Goal: Task Accomplishment & Management: Use online tool/utility

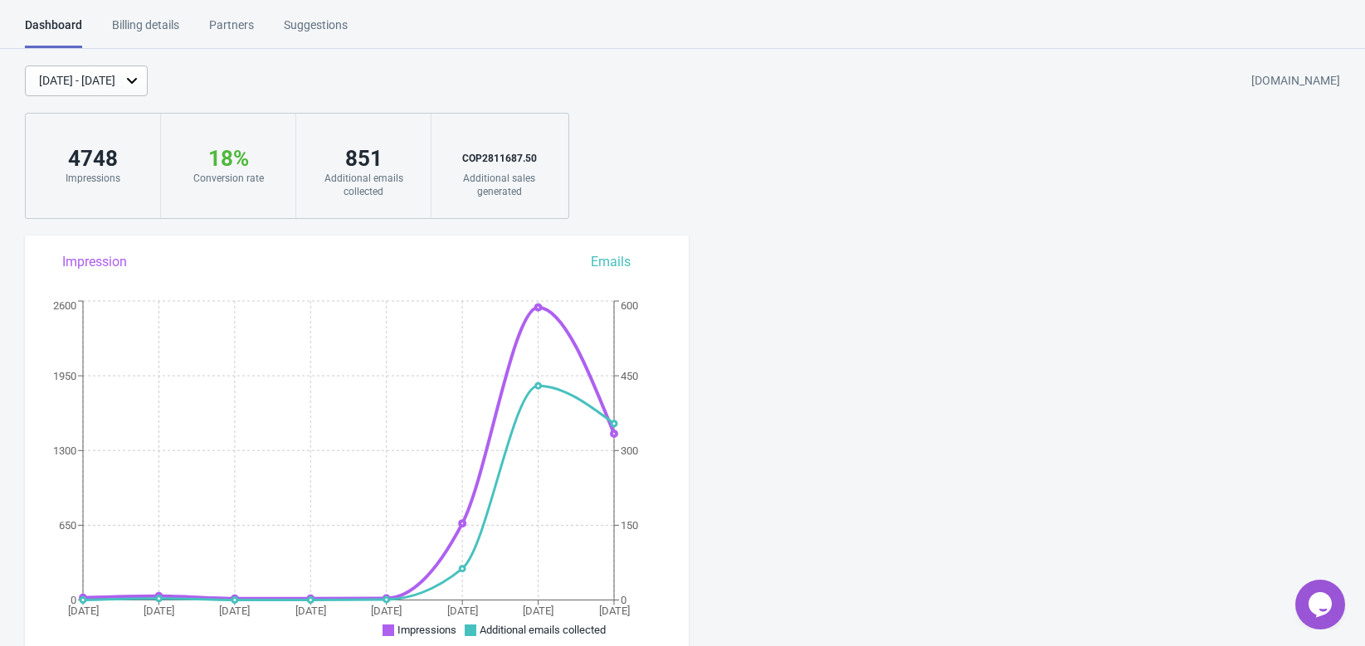
click at [148, 90] on div "[DATE] - [DATE]" at bounding box center [86, 81] width 123 height 31
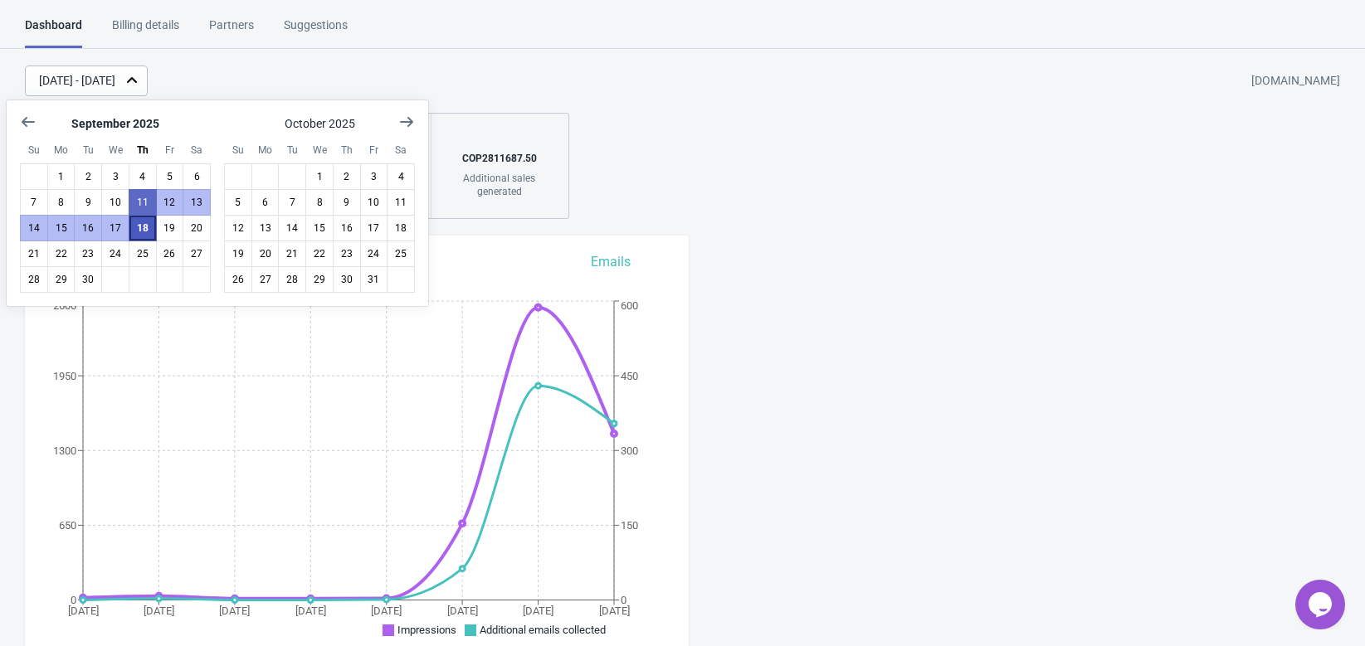
click at [140, 231] on button "18" at bounding box center [143, 228] width 28 height 27
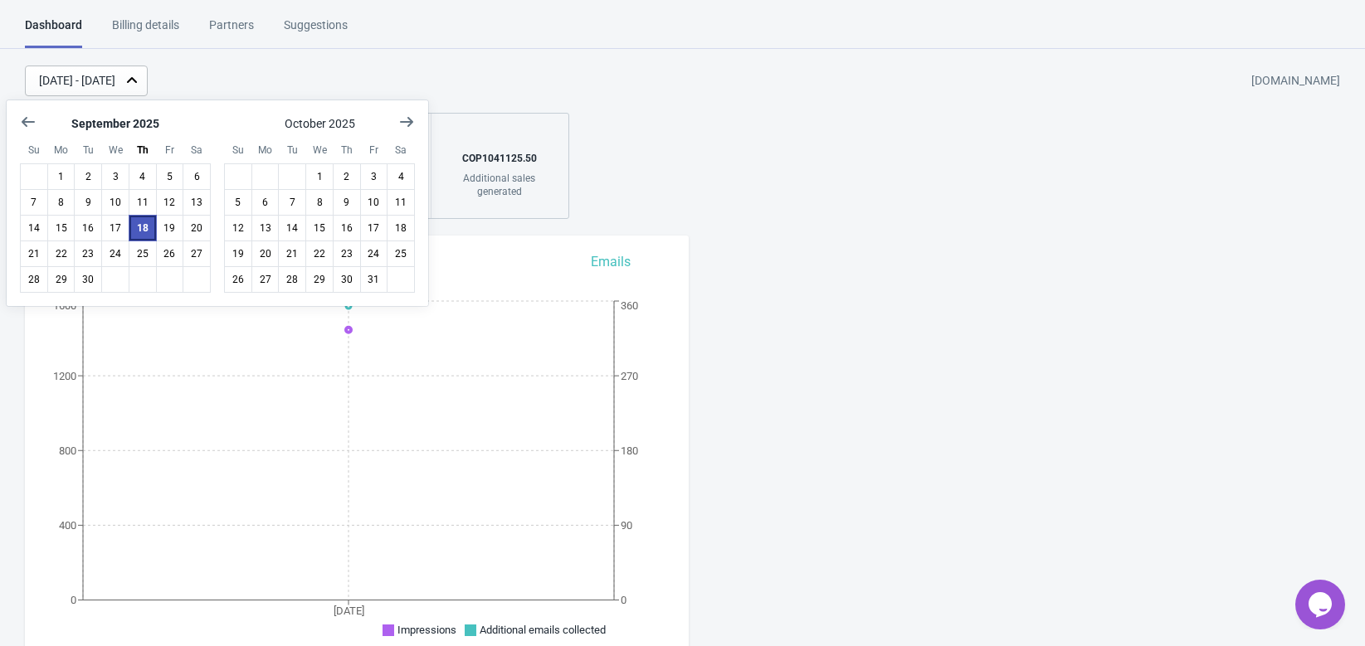
click at [140, 231] on button "18" at bounding box center [143, 228] width 28 height 27
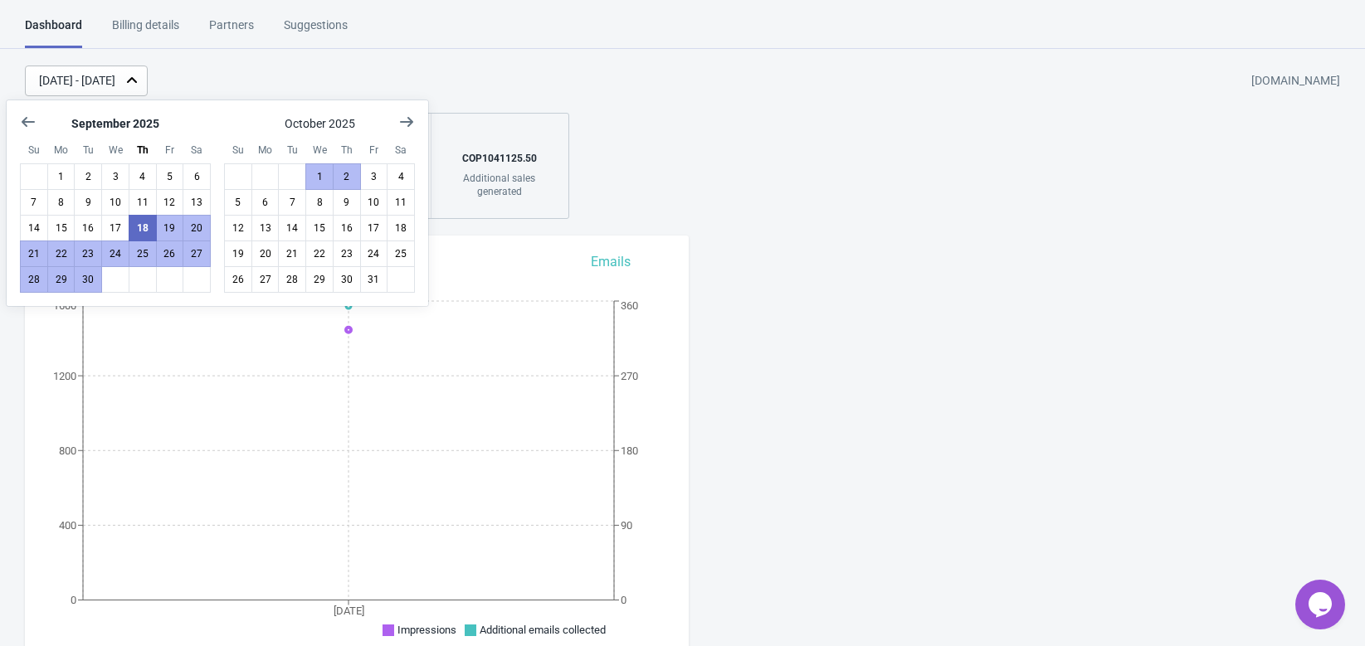
click at [798, 175] on div "[DATE] - [DATE] [DOMAIN_NAME] 1446 Impressions 24 % Your Tada Widget has a conv…" at bounding box center [682, 143] width 1365 height 154
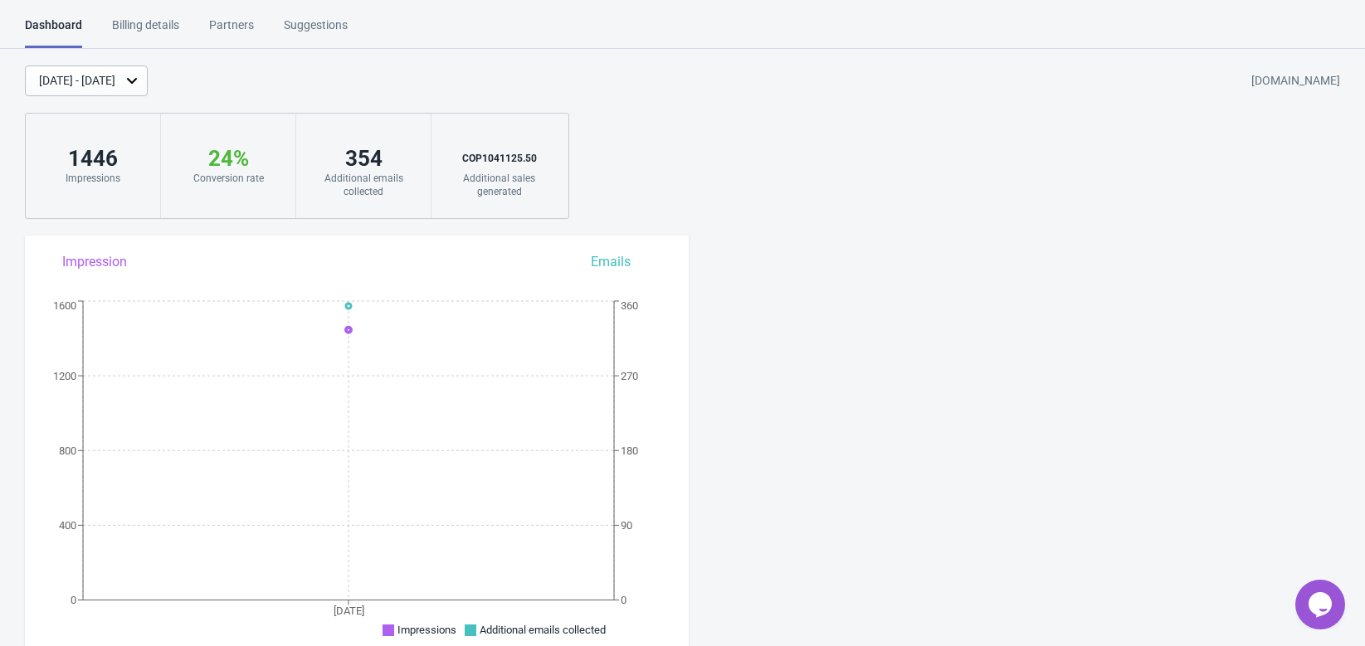
click at [140, 85] on icon at bounding box center [132, 80] width 17 height 17
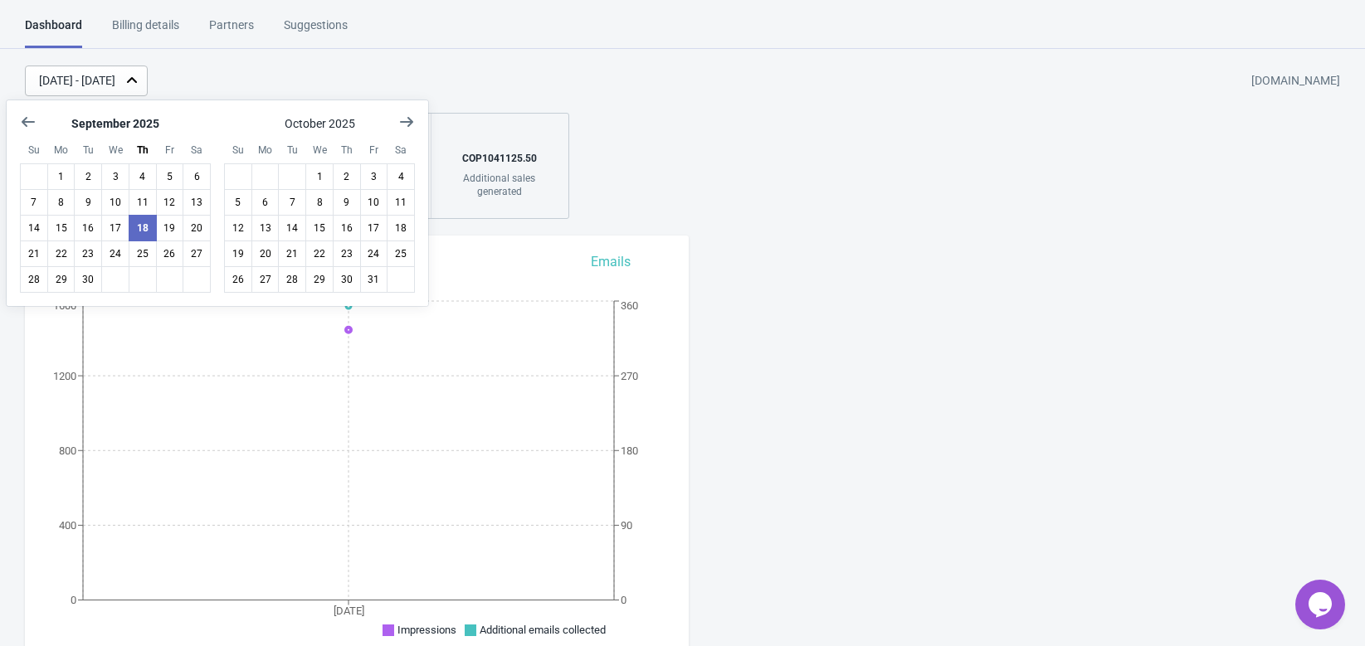
click at [460, 84] on div "[DATE] - [DATE] [DOMAIN_NAME]" at bounding box center [695, 81] width 1340 height 31
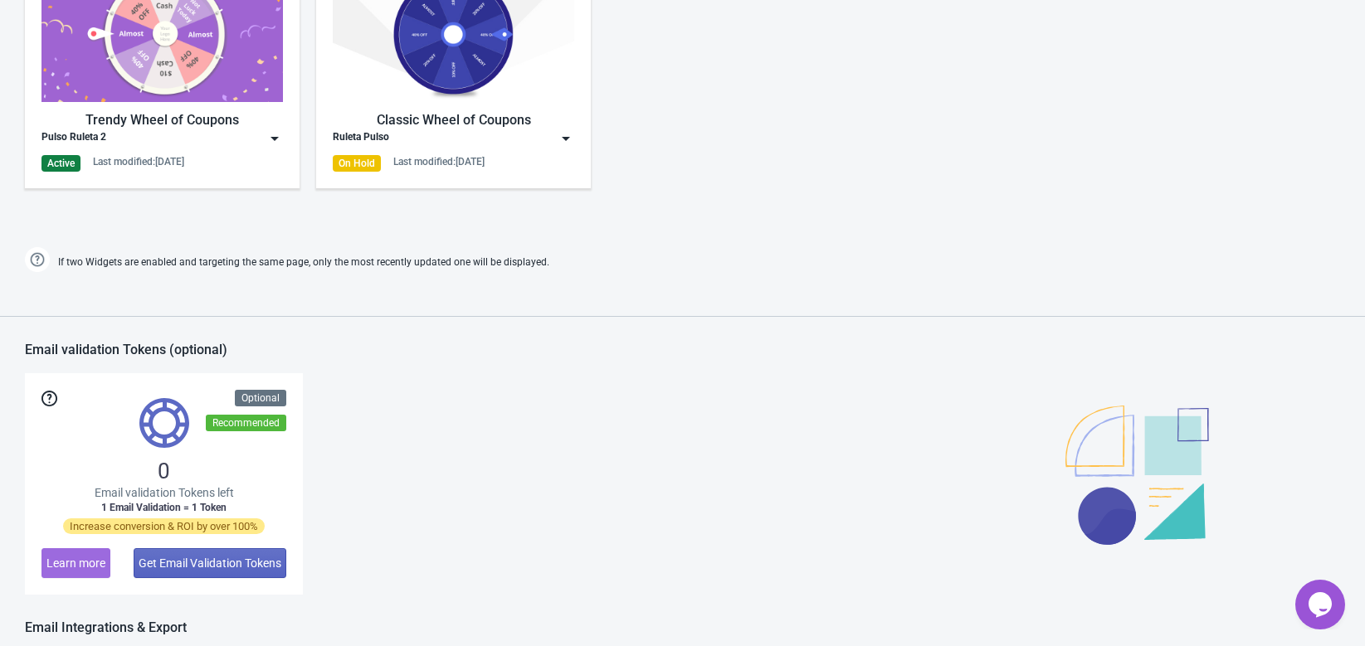
scroll to position [899, 0]
click at [265, 135] on div "Pulso Ruleta 2" at bounding box center [161, 137] width 241 height 17
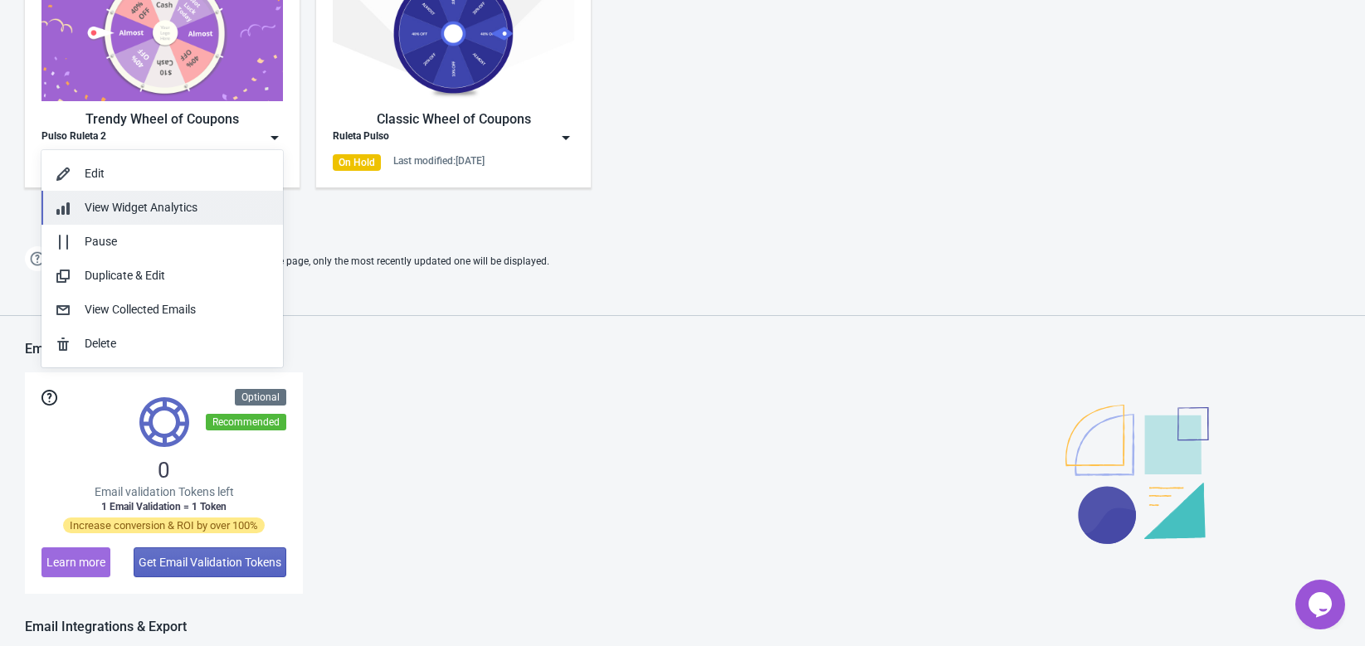
click at [143, 217] on button "View Widget Analytics" at bounding box center [161, 208] width 241 height 34
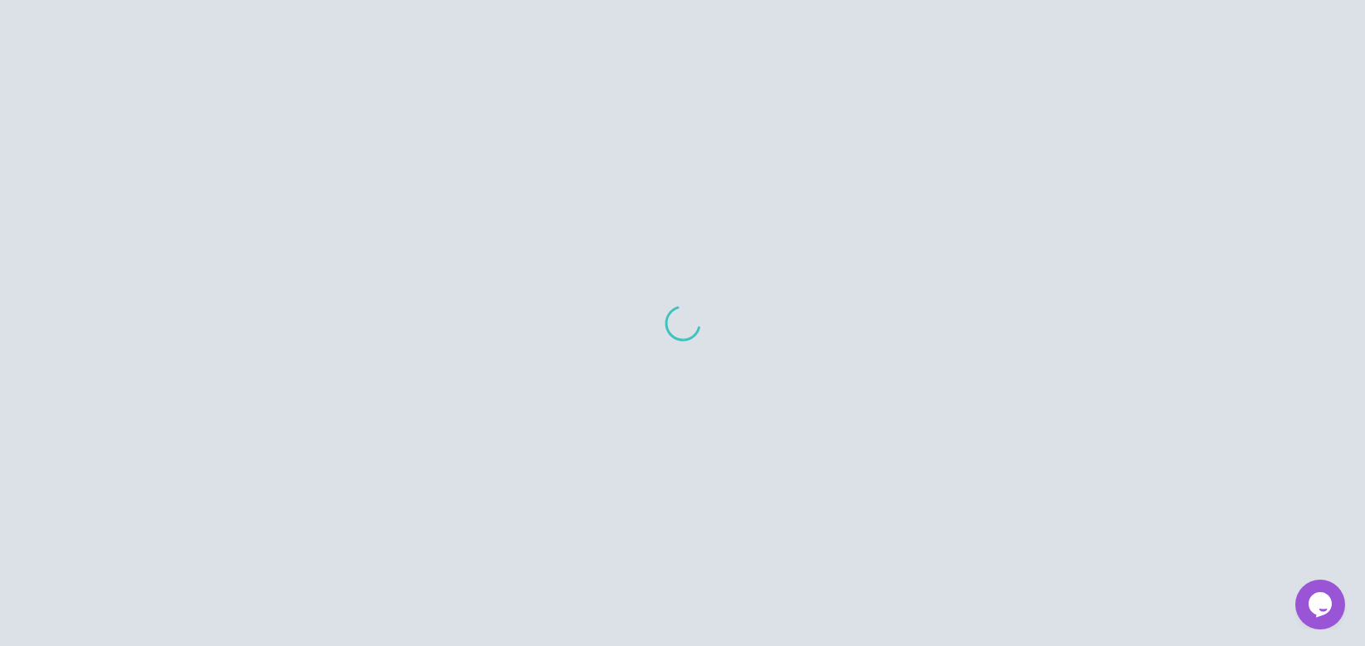
scroll to position [54, 0]
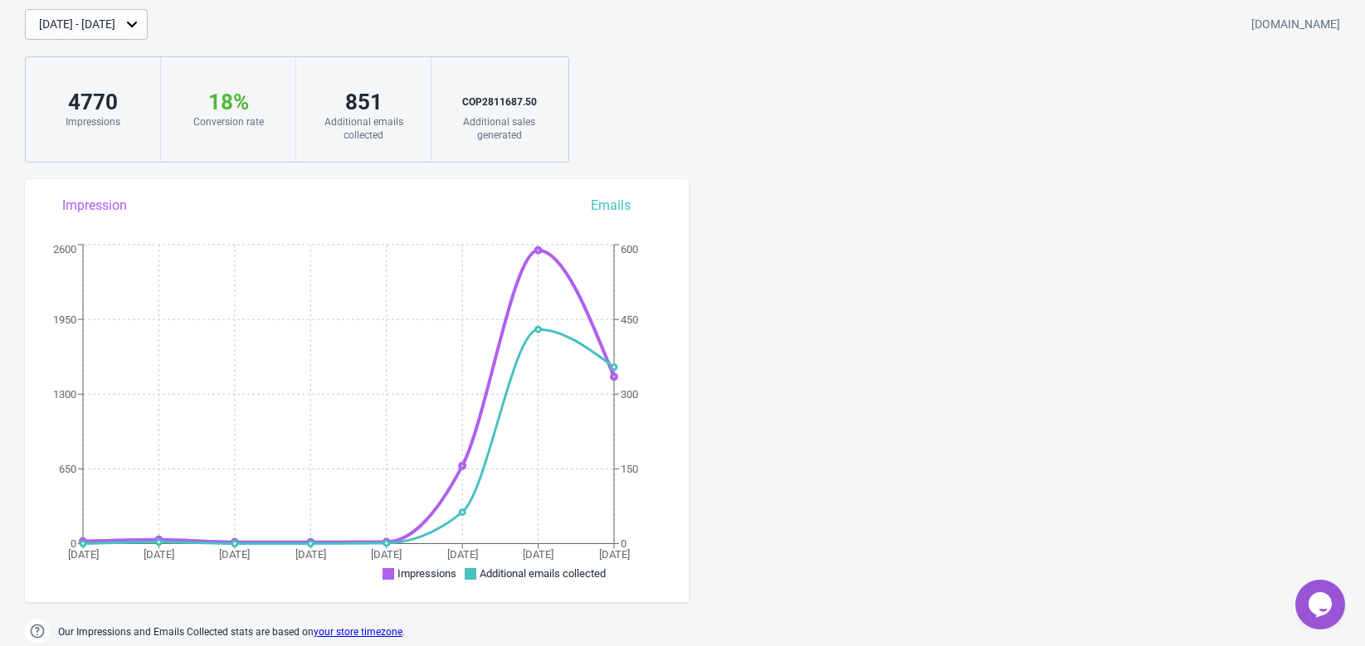
click at [757, 214] on div "View Analytics for Widget: Pulso Ruleta 2 Ruleta Pulso Pulso Ruleta 2 Back to d…" at bounding box center [682, 305] width 1365 height 684
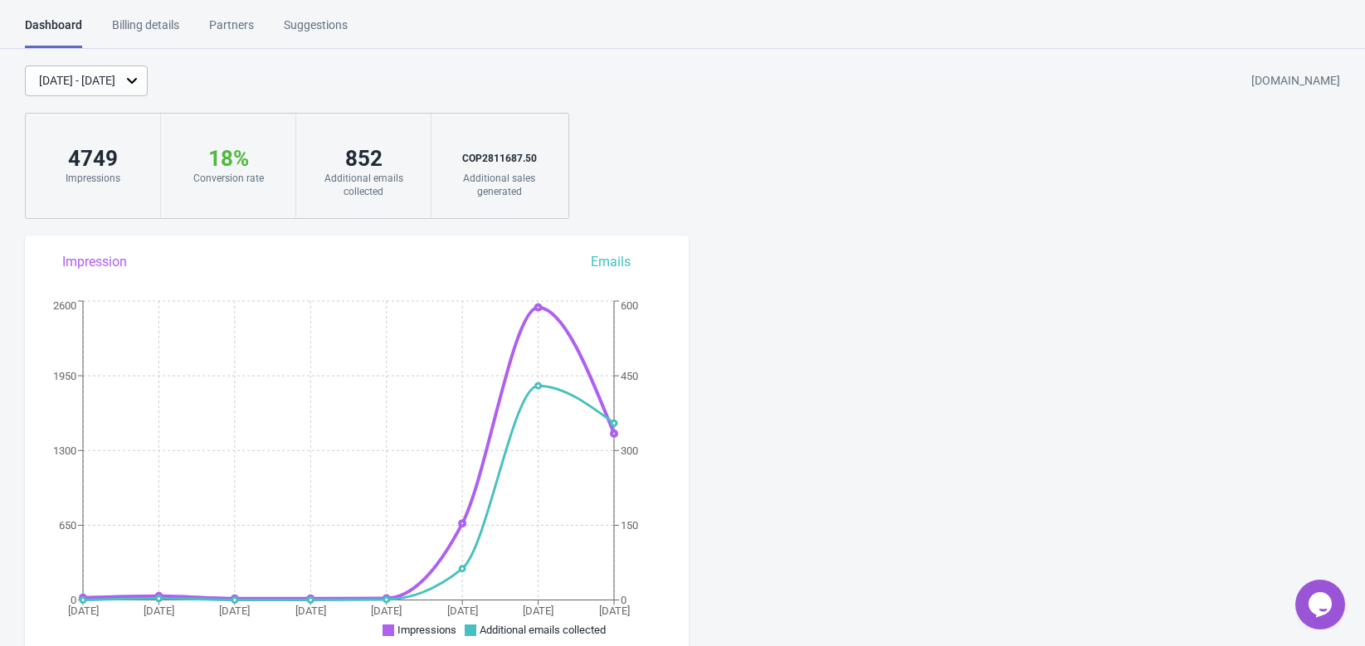
click at [624, 82] on div "Sep 11, 2025 - Sep 18, 2025 pulsorelojes.myshopify.com" at bounding box center [695, 81] width 1340 height 31
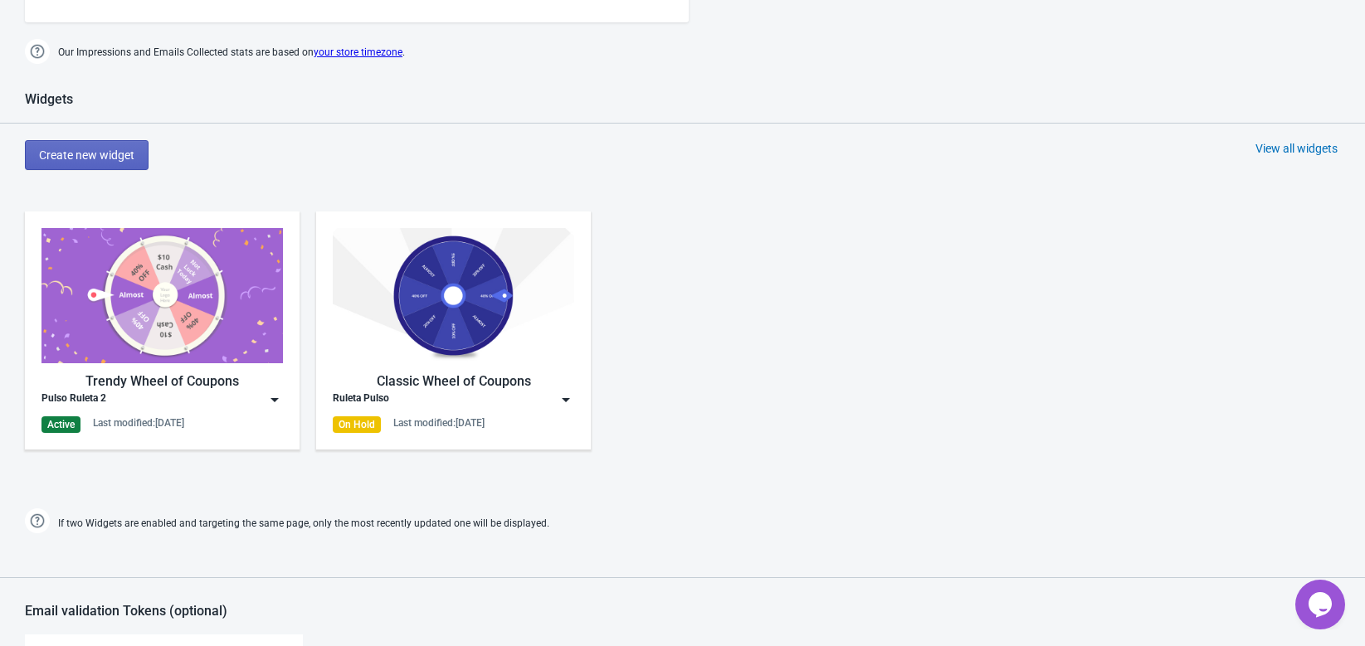
scroll to position [640, 0]
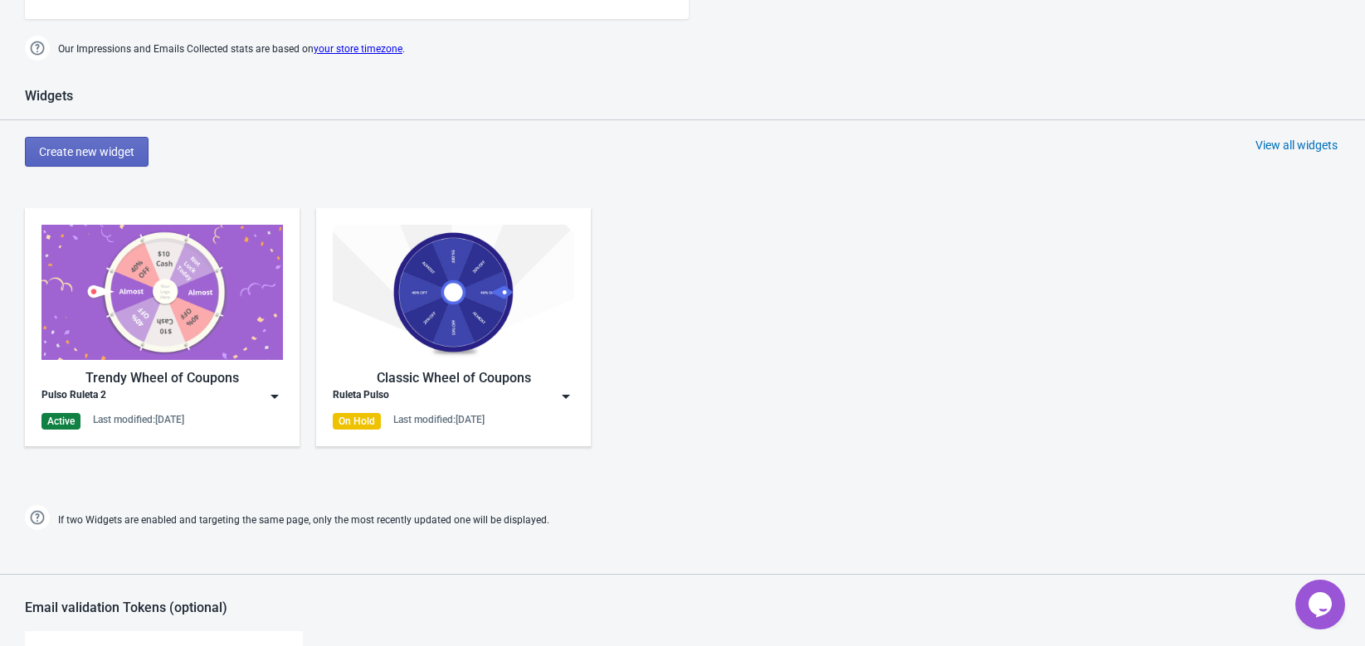
click at [191, 392] on div "Pulso Ruleta 2" at bounding box center [161, 396] width 241 height 17
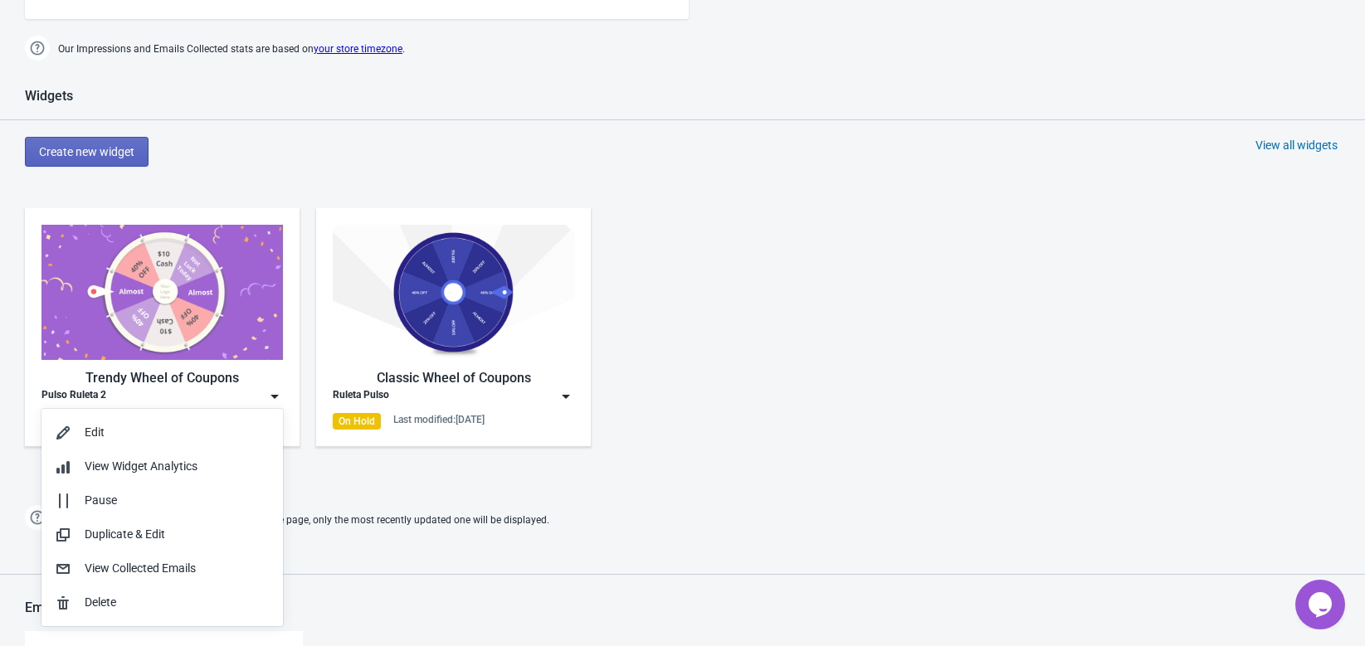
click at [819, 90] on div "Widgets" at bounding box center [682, 104] width 1365 height 32
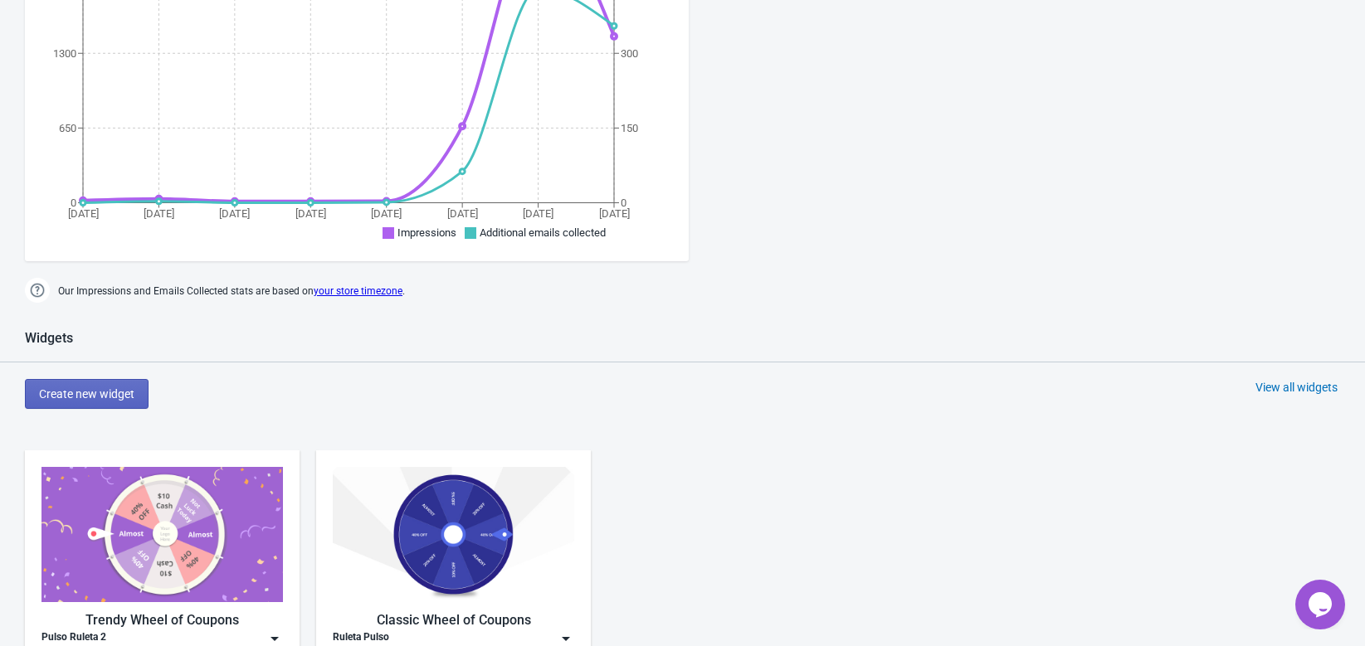
scroll to position [390, 0]
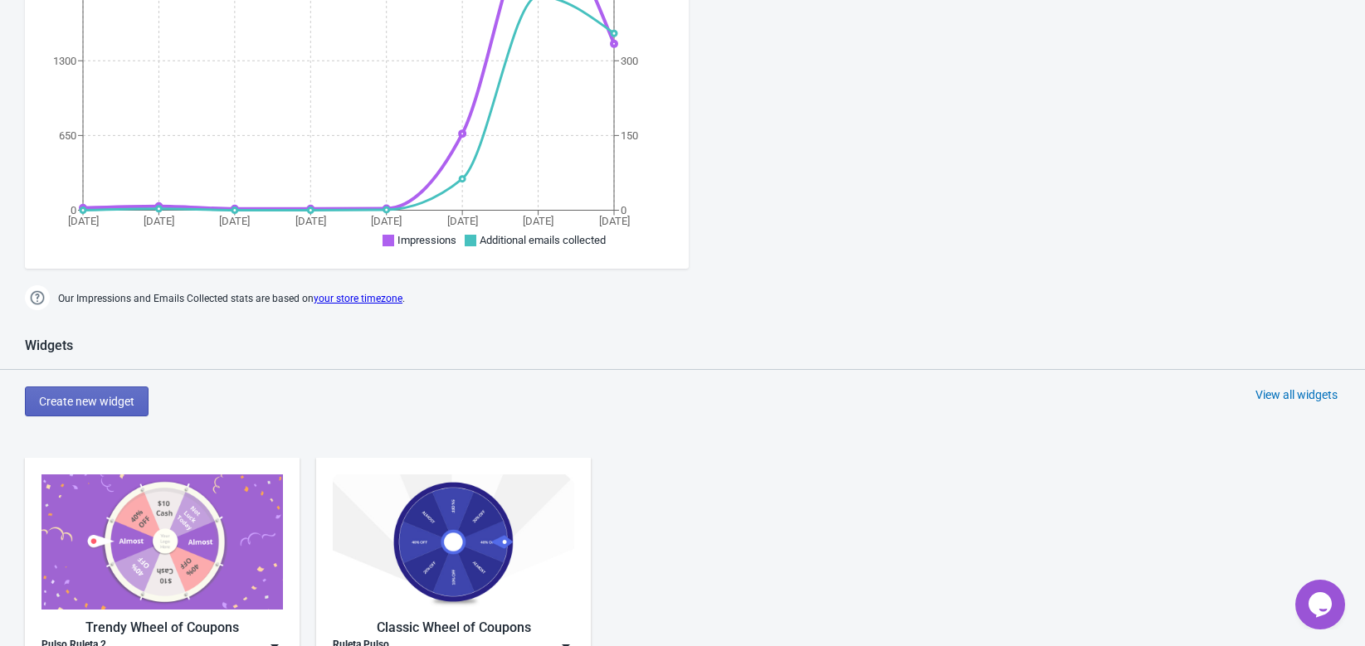
click at [211, 613] on div "Trendy Wheel of Coupons Pulso Ruleta 2 Active Last modified: 17.9.2025" at bounding box center [161, 577] width 241 height 205
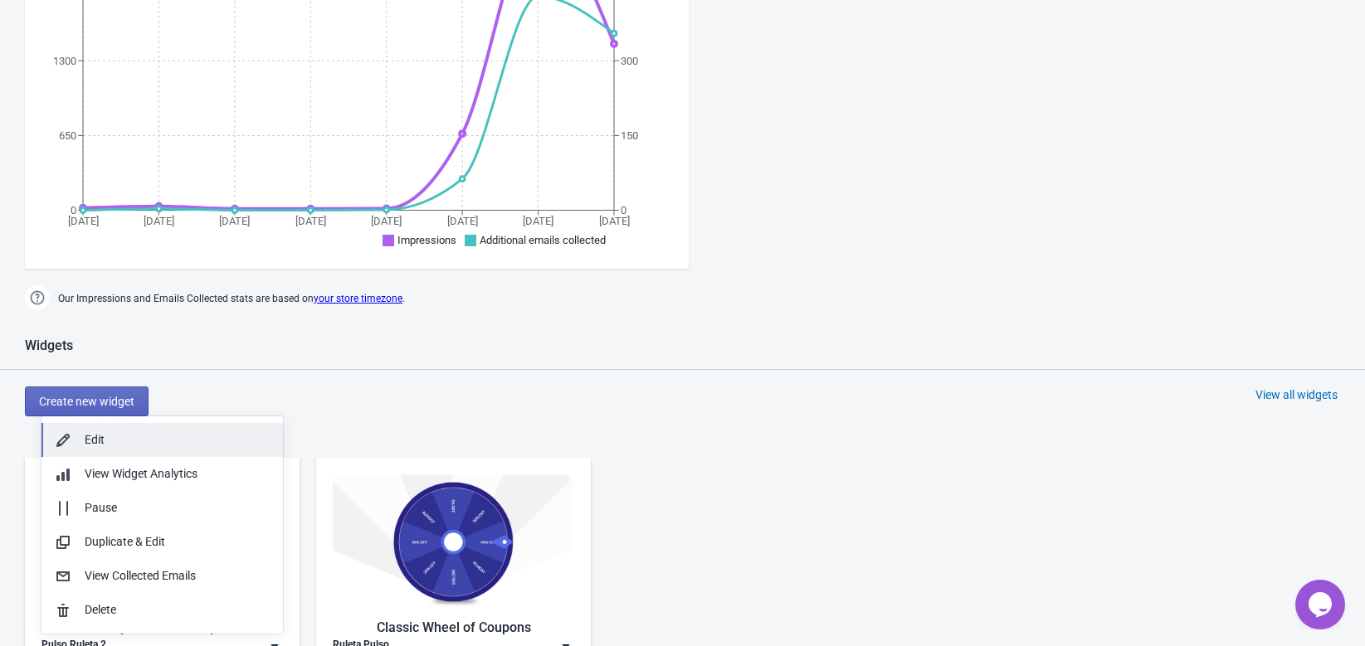
click at [117, 441] on div "Edit" at bounding box center [177, 439] width 185 height 17
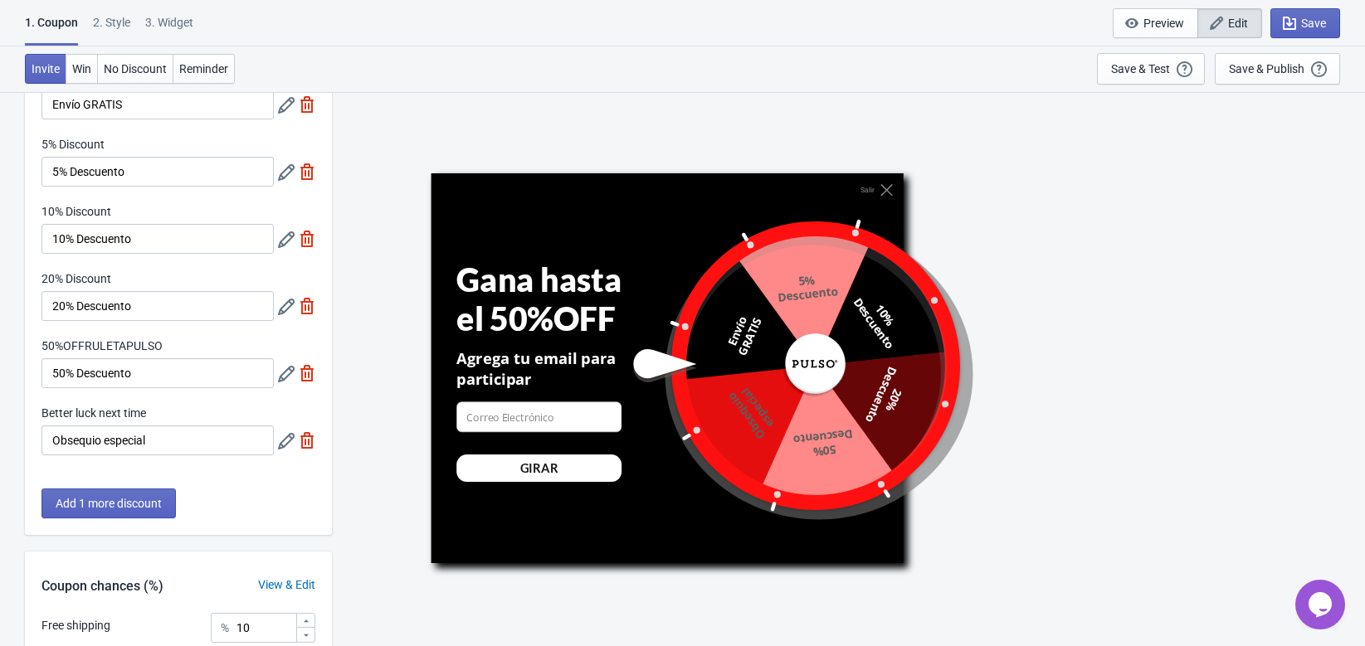
scroll to position [110, 0]
click at [290, 445] on icon at bounding box center [286, 440] width 17 height 17
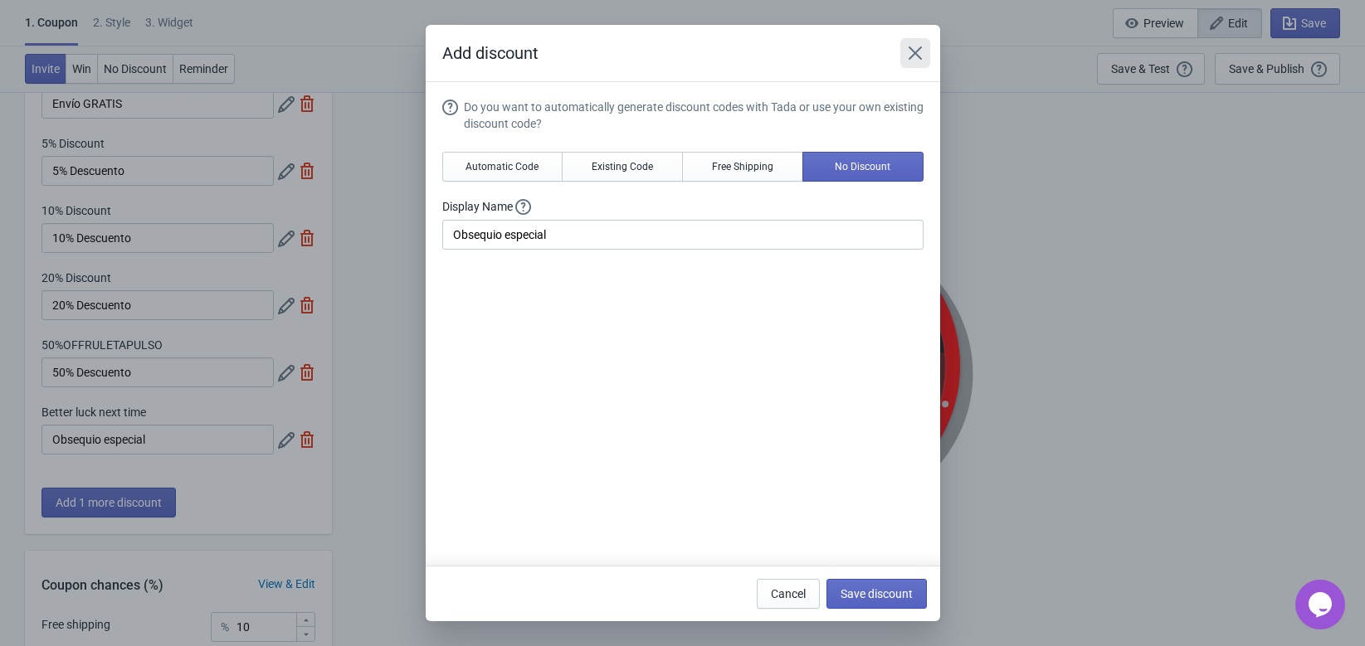
click at [917, 59] on icon "Close" at bounding box center [915, 53] width 17 height 17
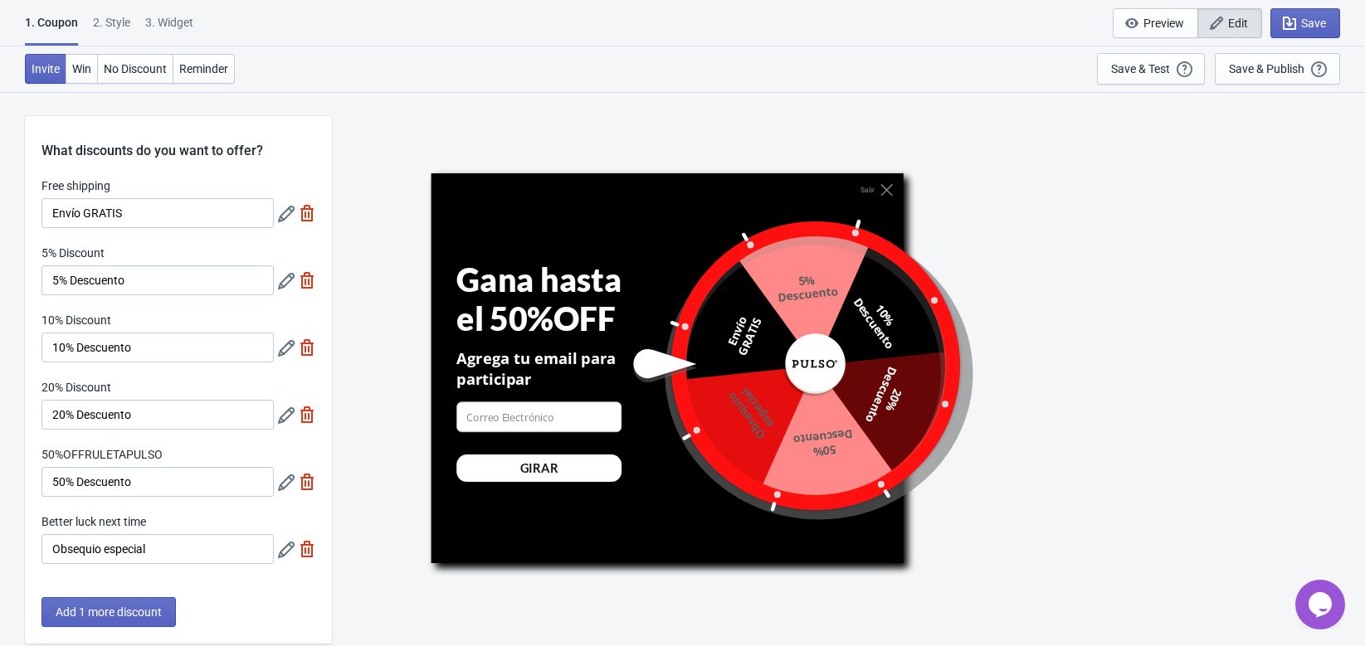
scroll to position [110, 0]
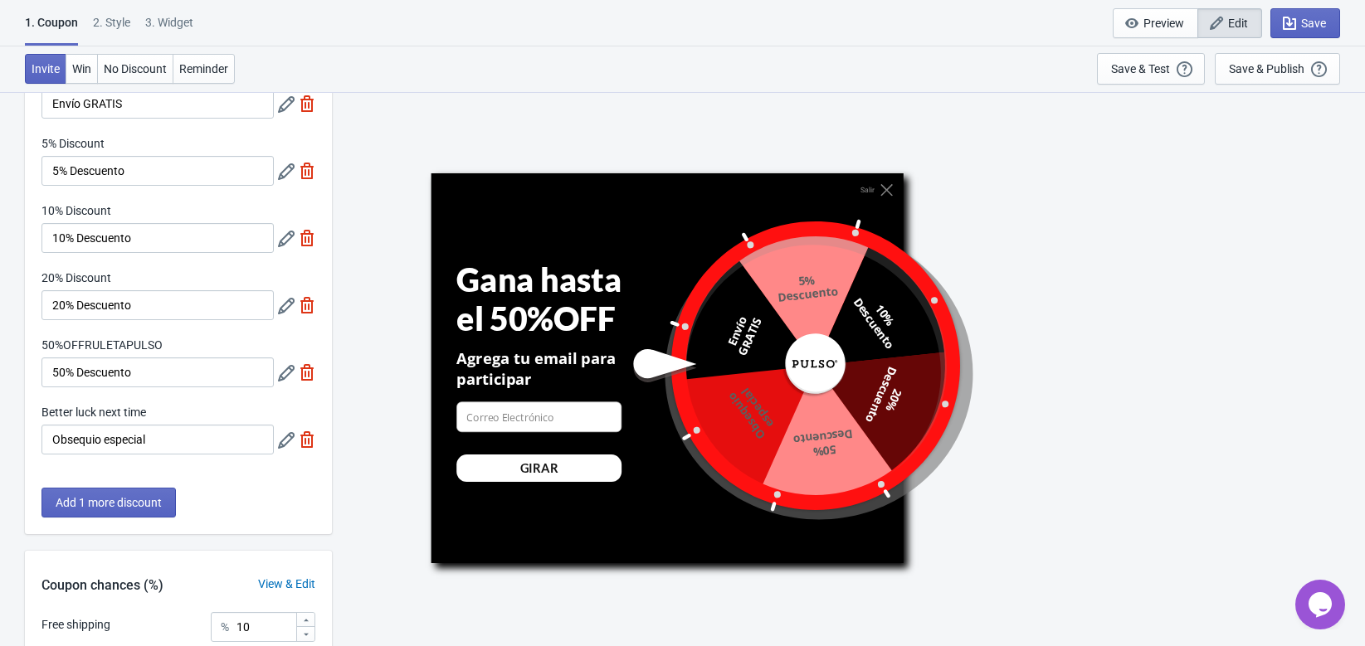
click at [278, 437] on icon at bounding box center [286, 440] width 17 height 17
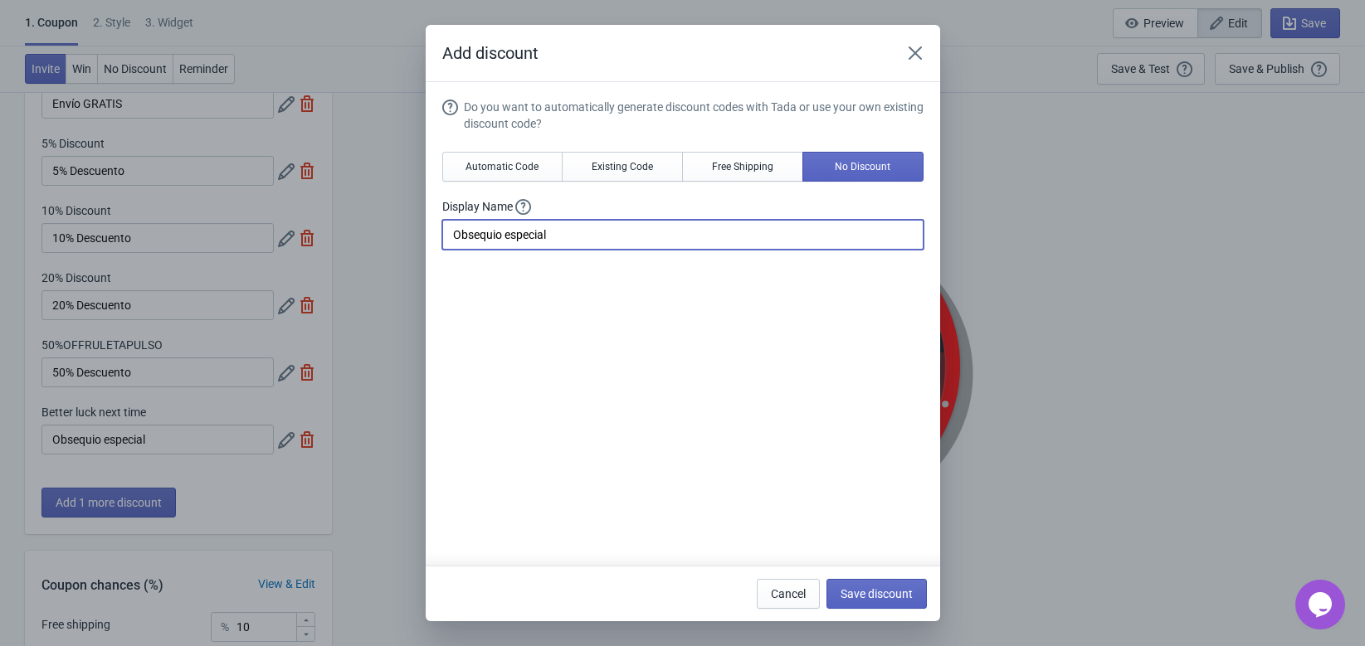
click at [598, 236] on input "Obsequio especial" at bounding box center [682, 235] width 481 height 30
type input "O"
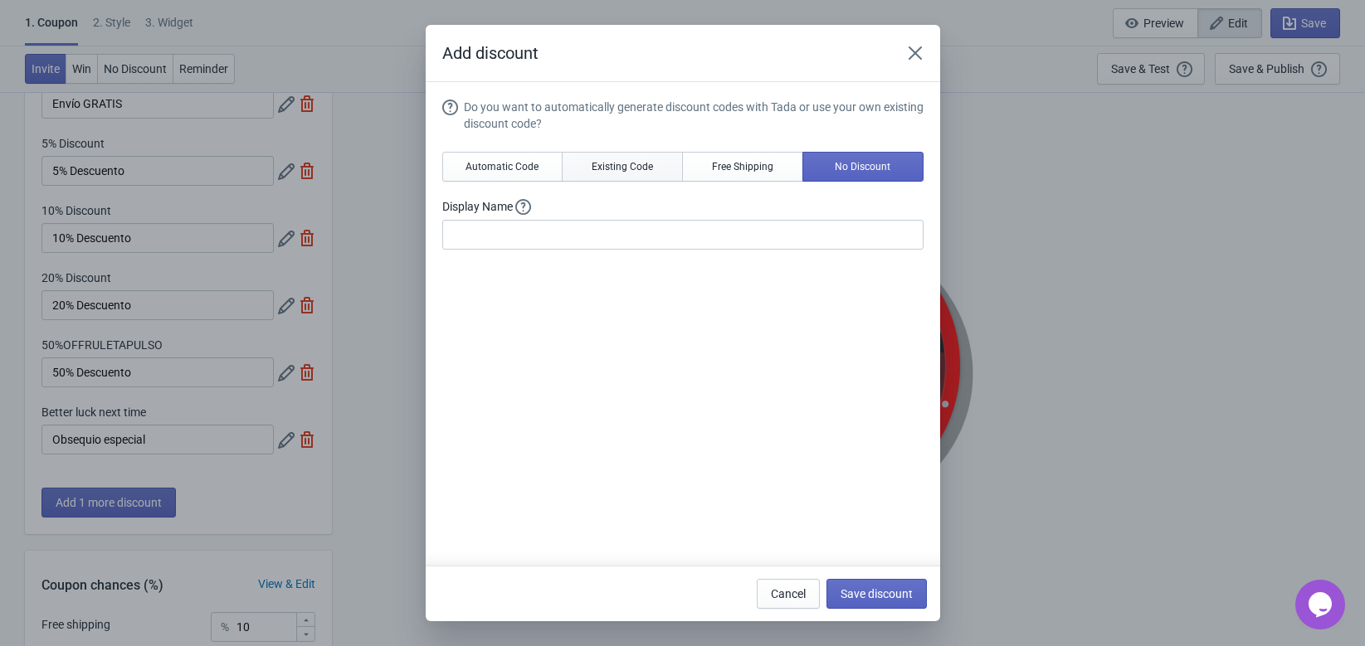
click at [636, 165] on span "Existing Code" at bounding box center [622, 166] width 61 height 13
type input "Your coupon name (5% OFF for example)"
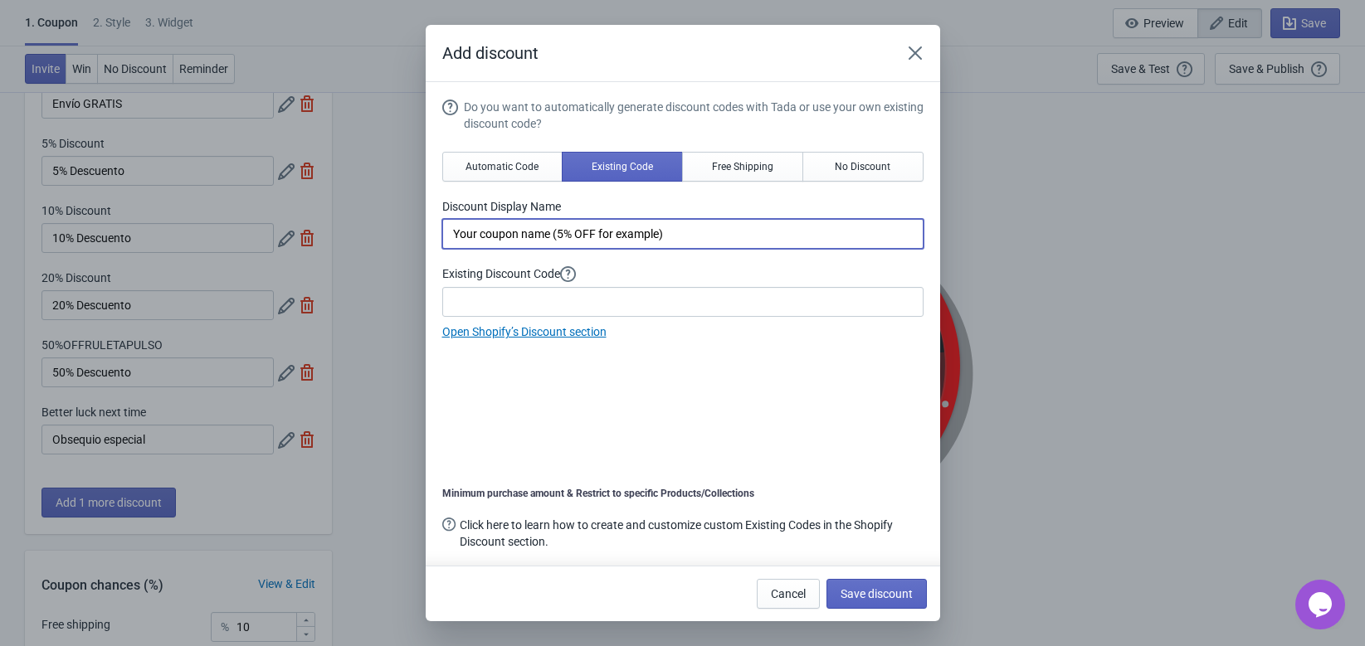
click at [714, 236] on input "Your coupon name (5% OFF for example)" at bounding box center [682, 234] width 481 height 30
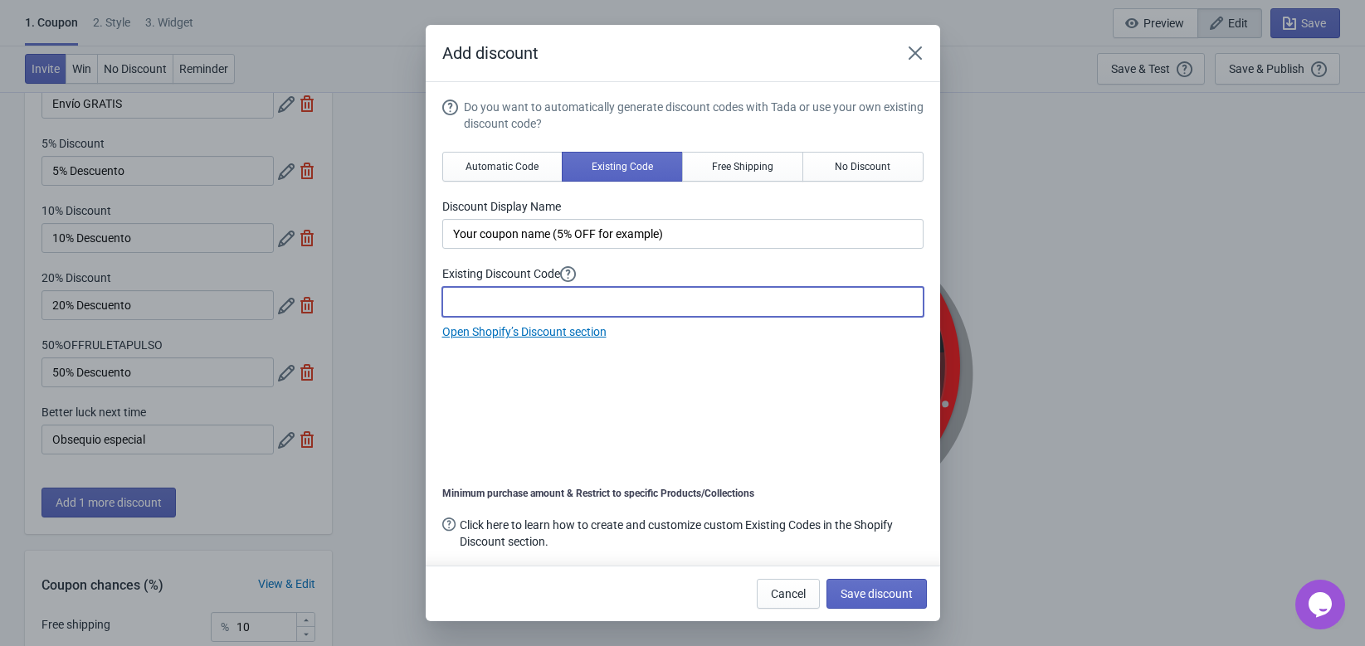
click at [588, 290] on input at bounding box center [682, 302] width 481 height 30
paste input "https://www.pulsocol.com/discount/PULSERAGRATISXCOMPRA1809"
type input "https://www.pulsocol.com/discount/PULSERAGRATISXCOMPRA1809"
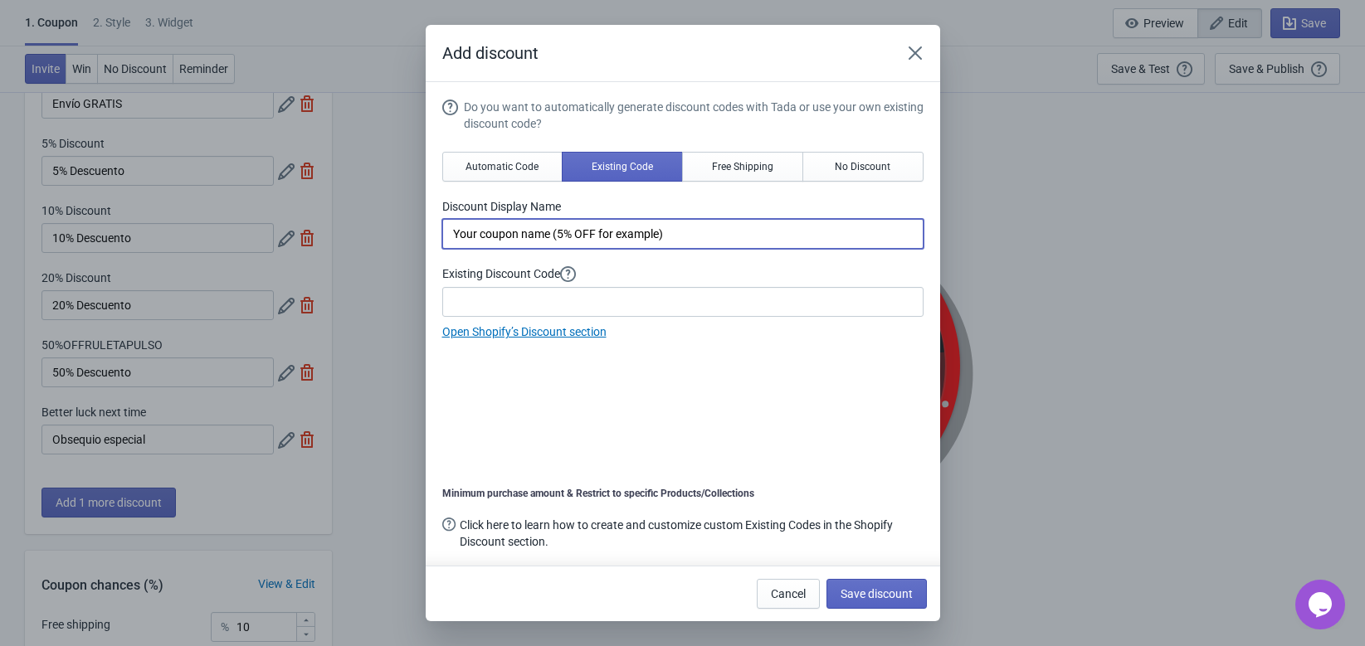
drag, startPoint x: 696, startPoint y: 235, endPoint x: 273, endPoint y: 204, distance: 424.3
click at [273, 204] on div "Add discount Do you want to automatically generate discount codes with Tada or …" at bounding box center [682, 323] width 1365 height 597
click at [540, 227] on input at bounding box center [682, 234] width 481 height 30
type input "Pulsera GRATIS"
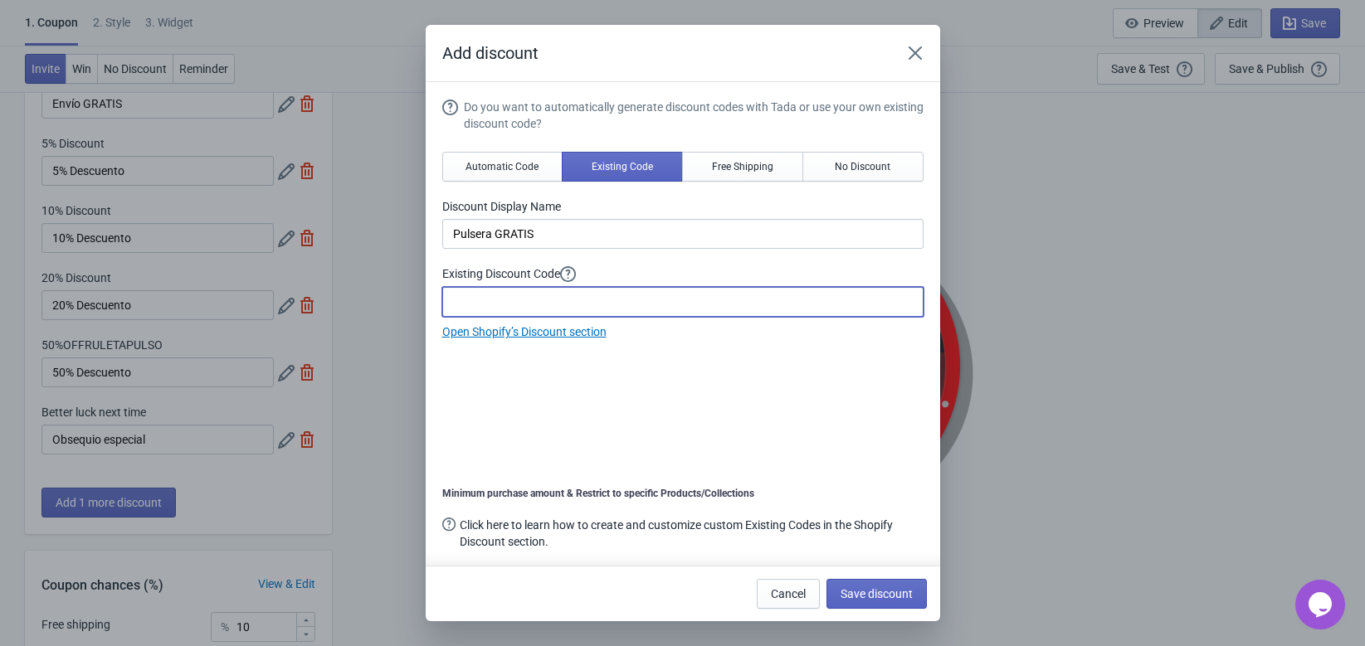
click at [518, 303] on input at bounding box center [682, 302] width 481 height 30
paste input "PULSERAGRATISXCOMPRA1809"
type input "PULSERAGRATISXCOMPRA1809"
click at [626, 399] on div "Do you want to automatically generate discount codes with Tada or use your own …" at bounding box center [682, 341] width 481 height 484
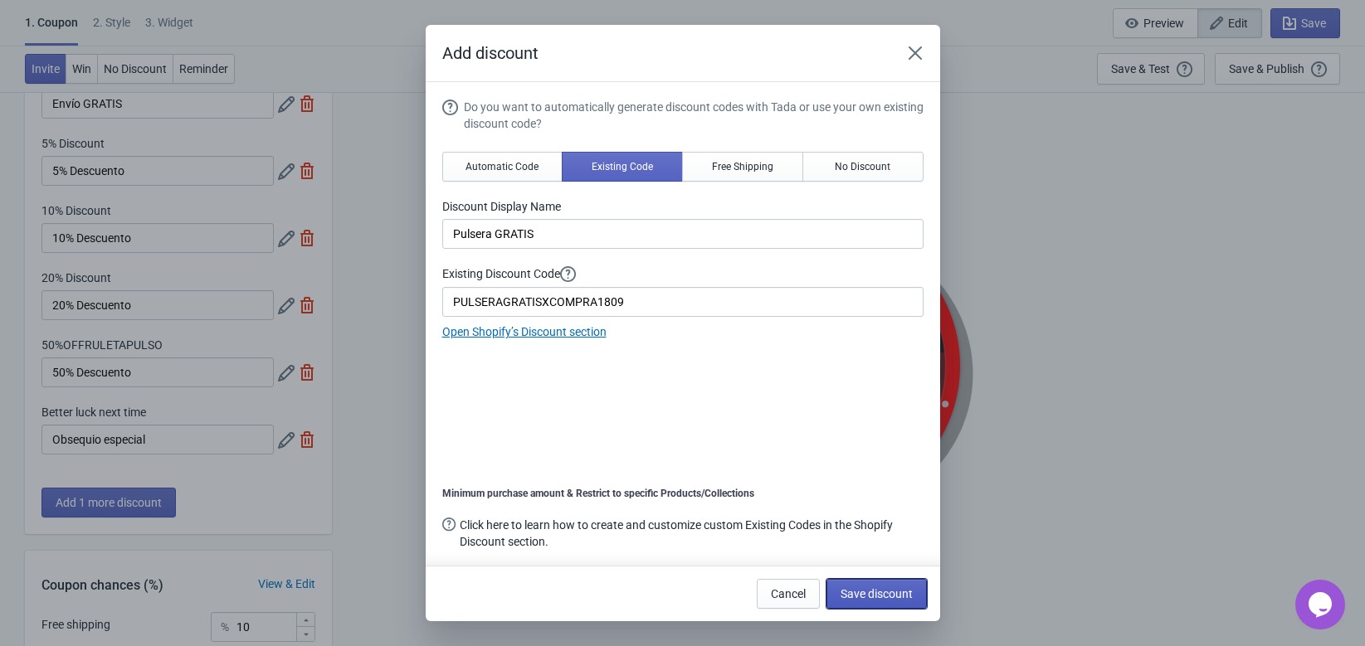
click at [867, 599] on span "Save discount" at bounding box center [877, 593] width 72 height 13
type input "Pulsera GRATIS"
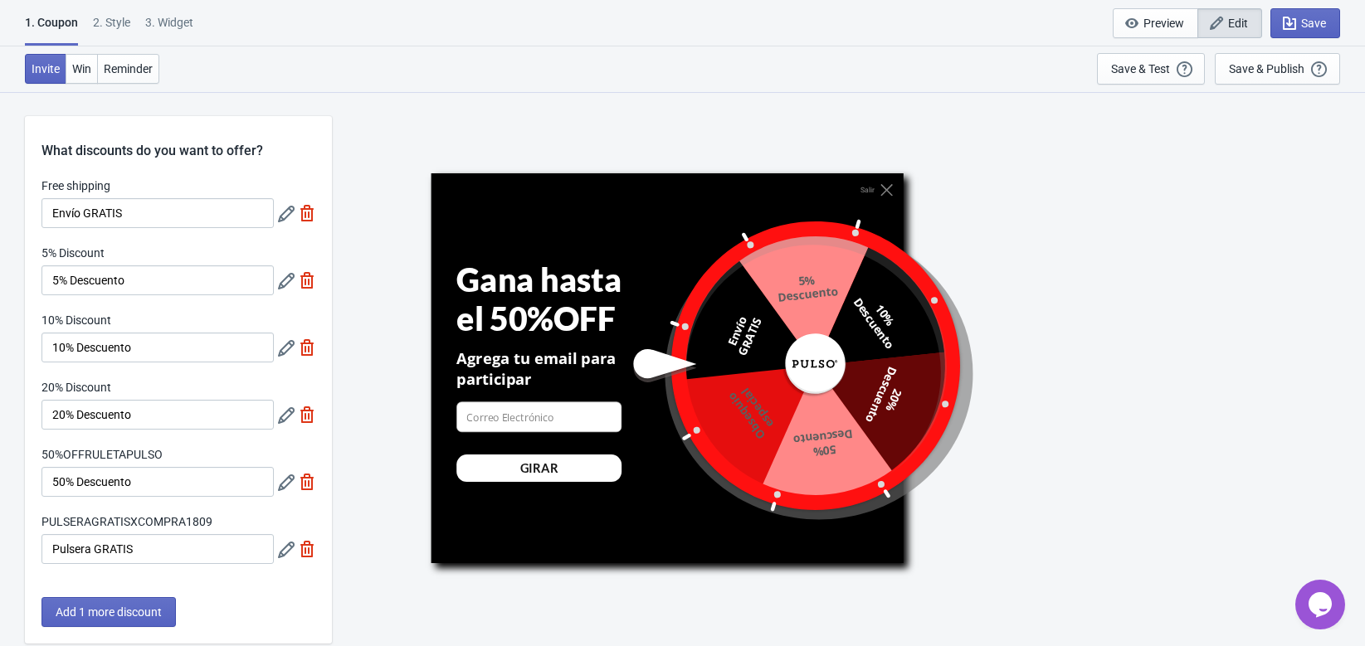
scroll to position [110, 0]
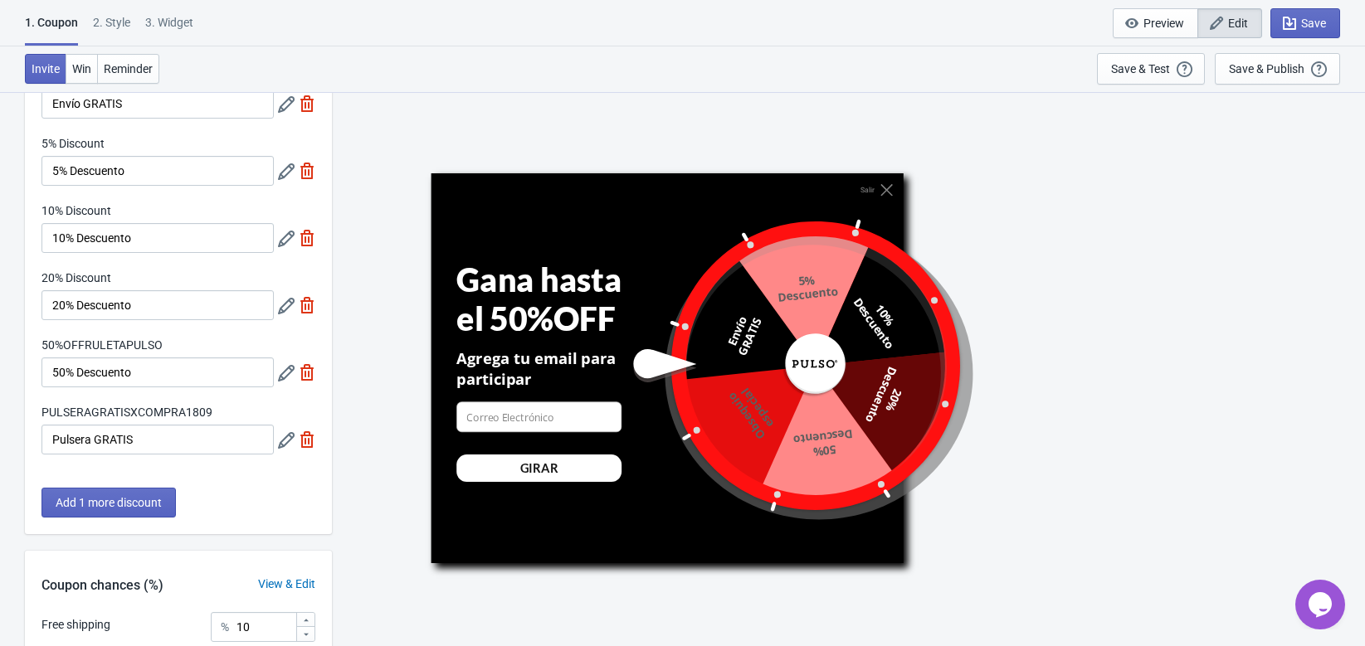
click at [178, 333] on div "Free shipping Envío GRATIS 5% Discount 5% Descuento 10% Discount 10% Descuento …" at bounding box center [178, 269] width 307 height 403
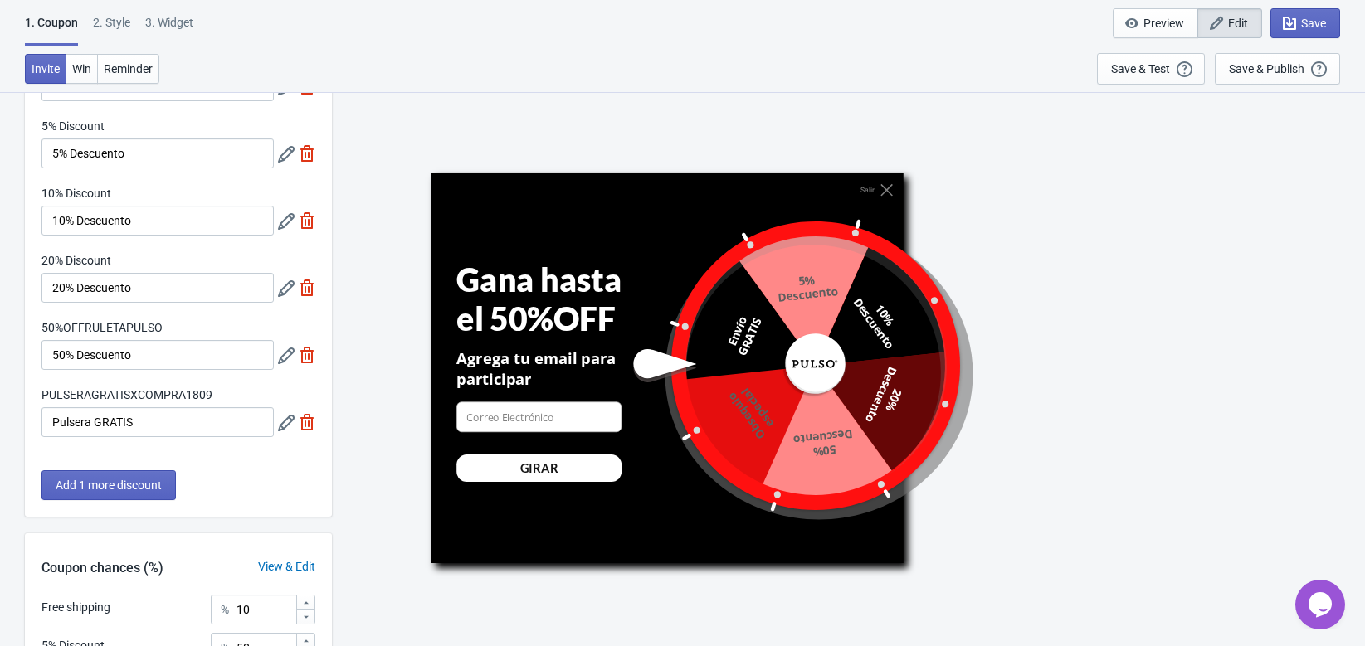
scroll to position [116, 0]
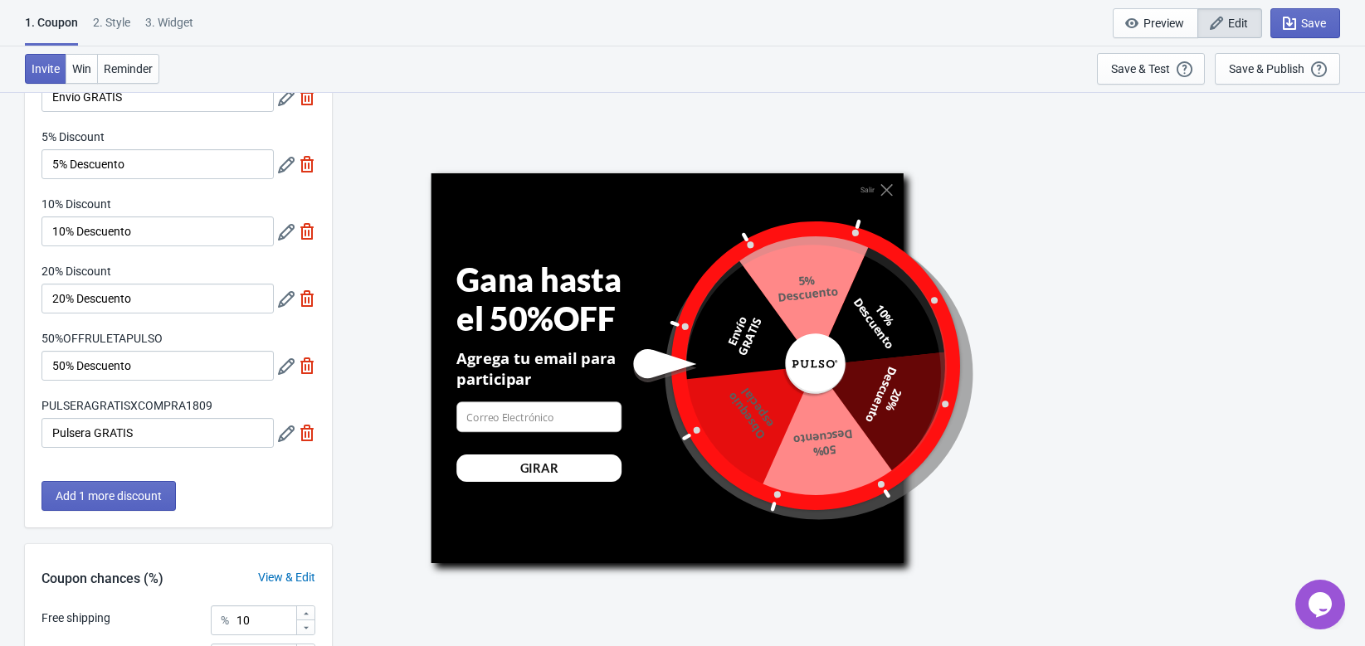
click at [287, 427] on icon at bounding box center [286, 434] width 17 height 17
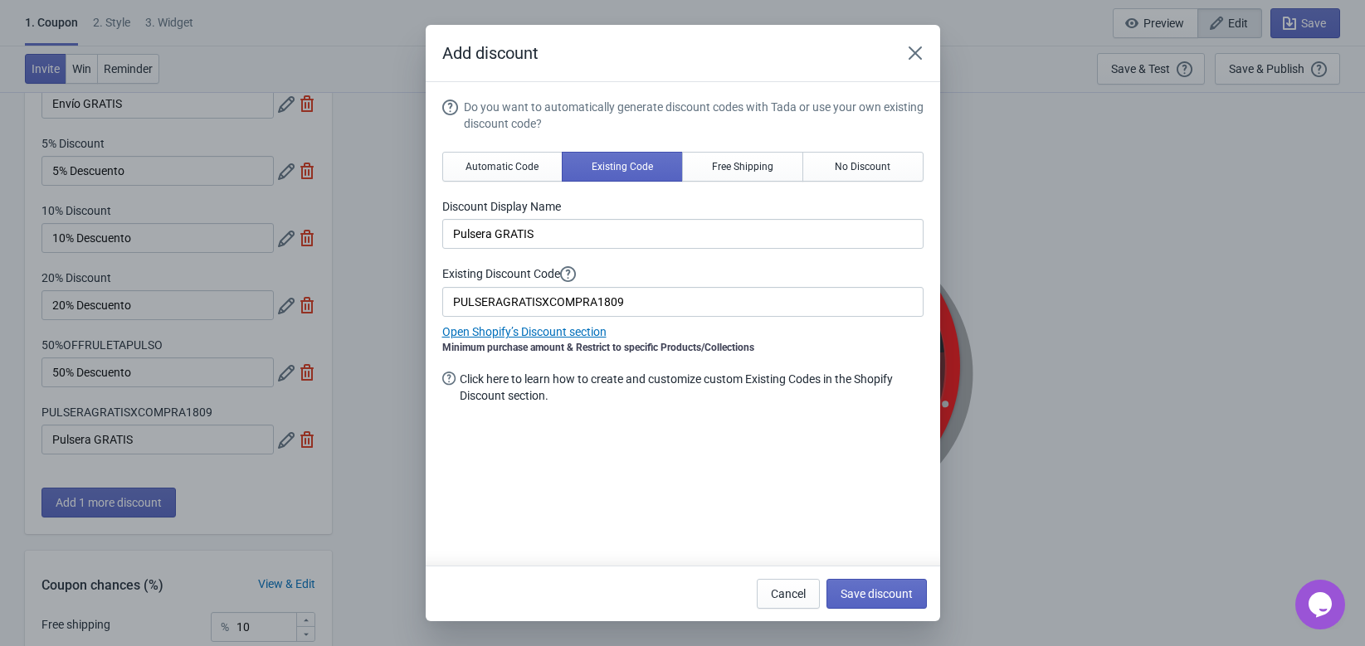
scroll to position [0, 0]
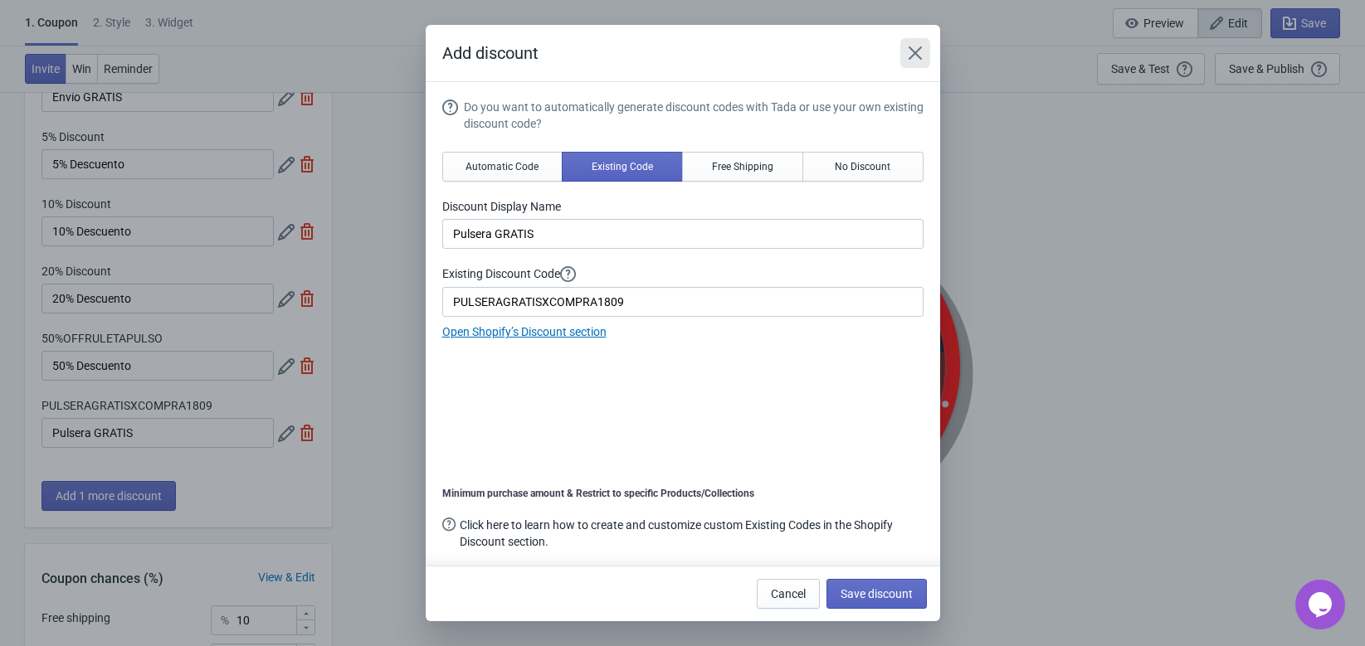
click at [910, 60] on icon "Close" at bounding box center [915, 53] width 17 height 17
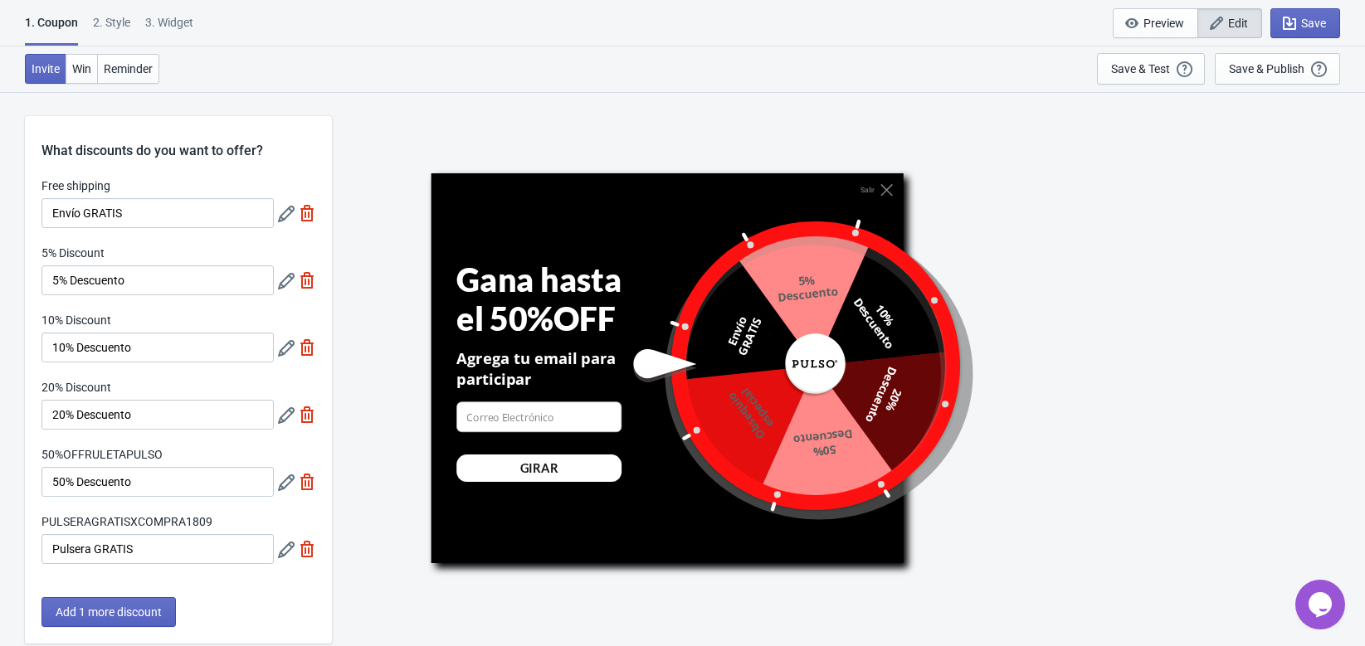
scroll to position [116, 0]
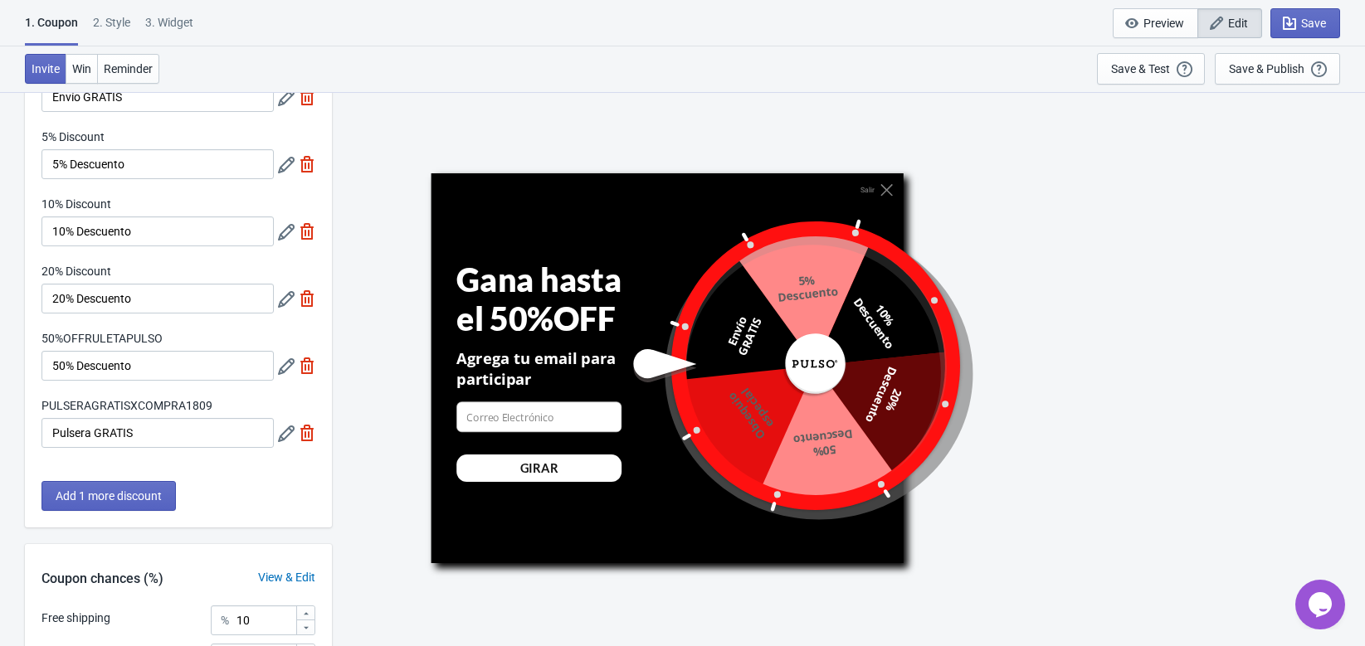
click at [174, 464] on div "Free shipping Envío GRATIS 5% Discount 5% Descuento 10% Discount 10% Descuento …" at bounding box center [178, 262] width 307 height 403
click at [86, 71] on span "Win" at bounding box center [81, 68] width 19 height 13
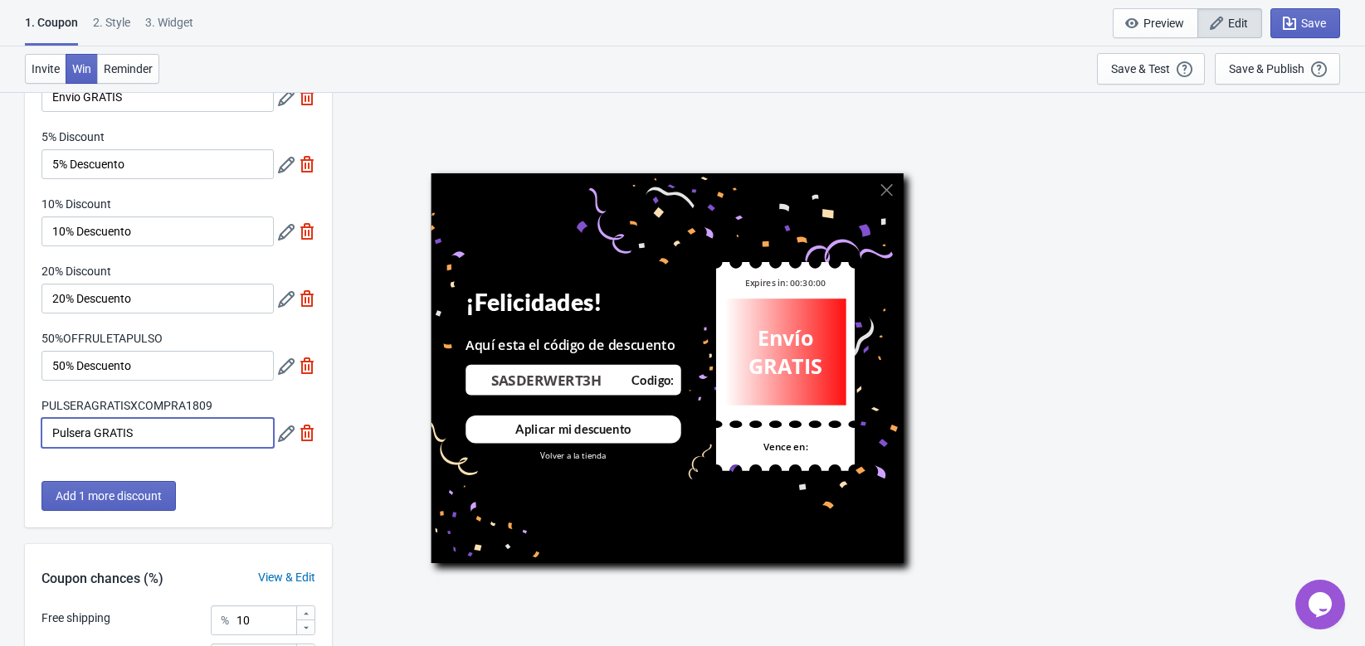
click at [171, 434] on input "Pulsera GRATIS" at bounding box center [157, 433] width 232 height 30
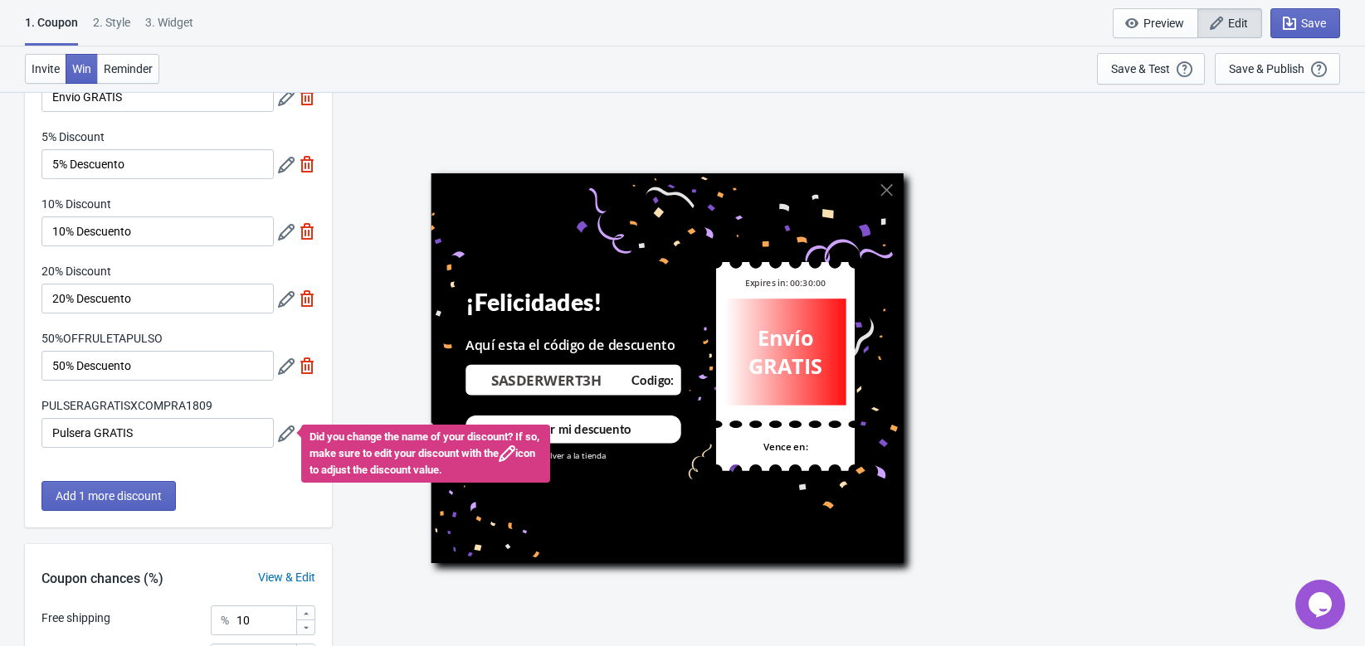
click at [228, 454] on div "Free shipping Envío GRATIS 5% Discount 5% Descuento 10% Discount 10% Descuento …" at bounding box center [178, 262] width 307 height 403
click at [252, 393] on div "Free shipping Envío GRATIS 5% Discount 5% Descuento 10% Discount 10% Descuento …" at bounding box center [178, 262] width 307 height 403
click at [734, 344] on div "Envío GRATIS" at bounding box center [785, 352] width 116 height 56
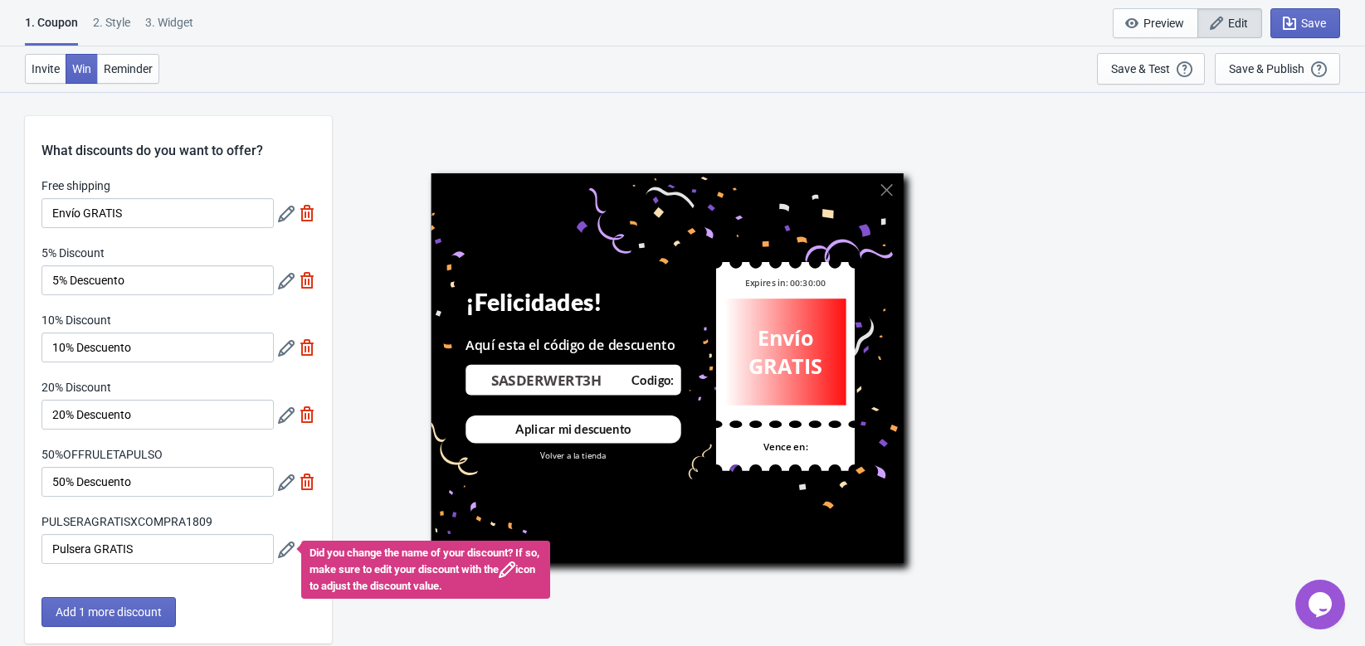
click at [223, 576] on div "Free shipping Envío GRATIS 5% Discount 5% Descuento 10% Discount 10% Descuento …" at bounding box center [178, 379] width 307 height 403
click at [124, 16] on div "2 . Style" at bounding box center [111, 28] width 37 height 29
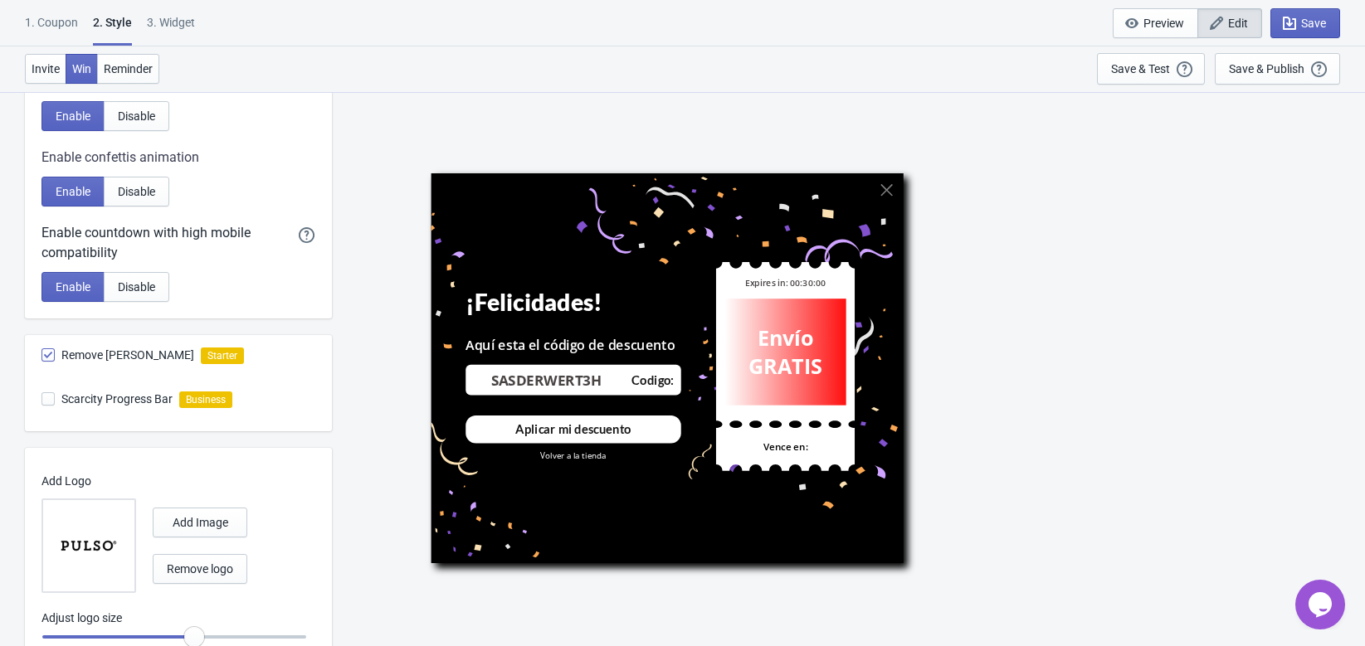
scroll to position [822, 0]
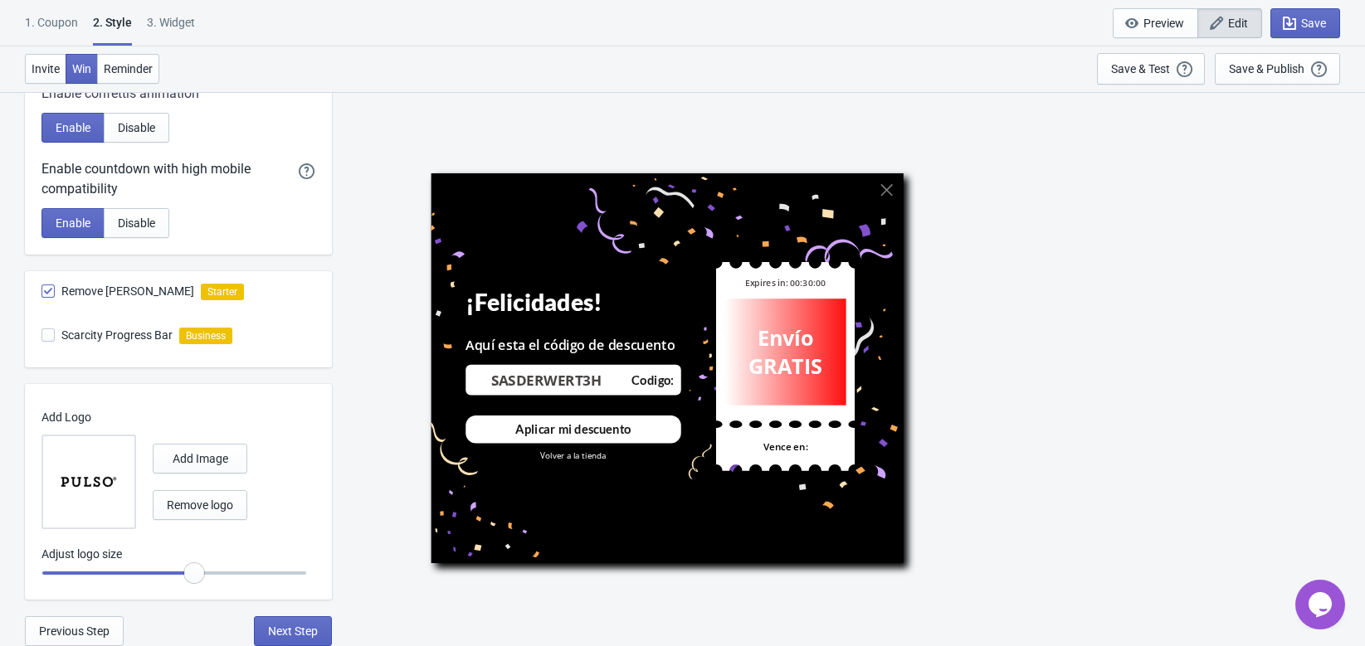
click at [168, 7] on div "1. Coupon 2 . Style 3. Widget 1. Coupon 2 . Style 3. Widget Save and Exit Previ…" at bounding box center [682, 23] width 1365 height 46
click at [175, 18] on div "3. Widget" at bounding box center [171, 28] width 48 height 29
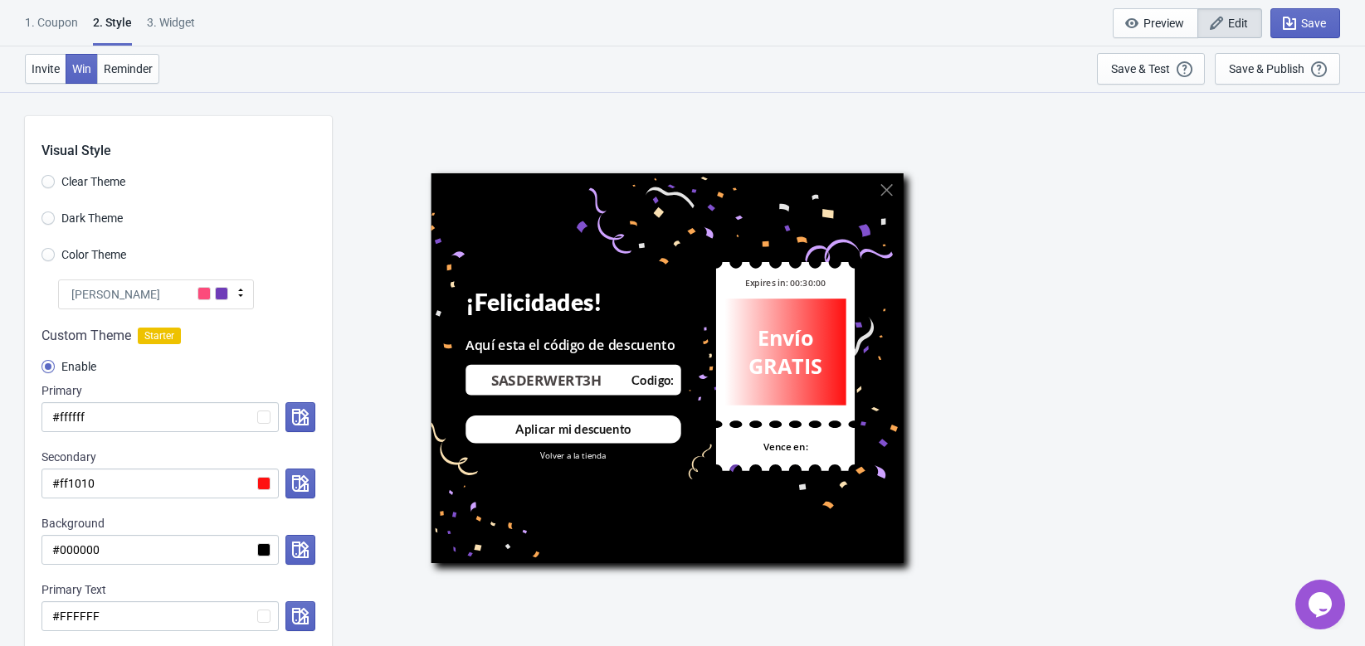
select select "once"
select select "middle_left"
select select "1"
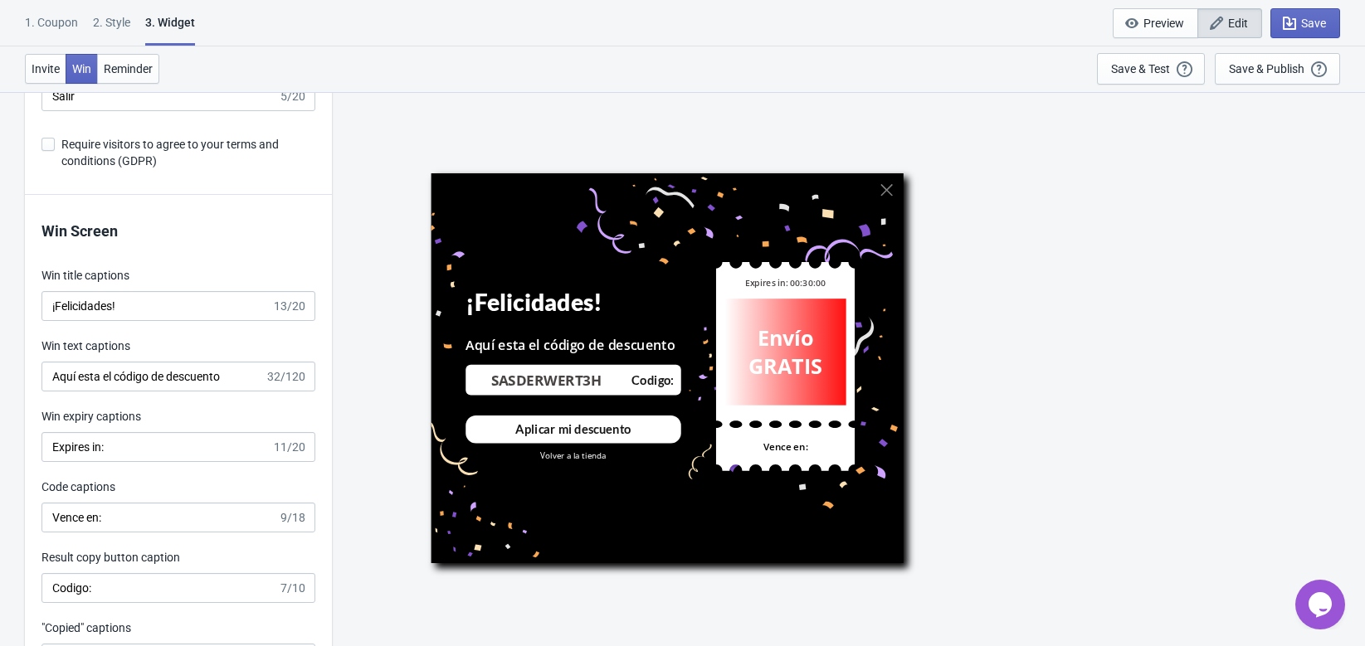
scroll to position [3512, 0]
click at [234, 380] on input "Aquí esta el código de descuento" at bounding box center [152, 378] width 223 height 30
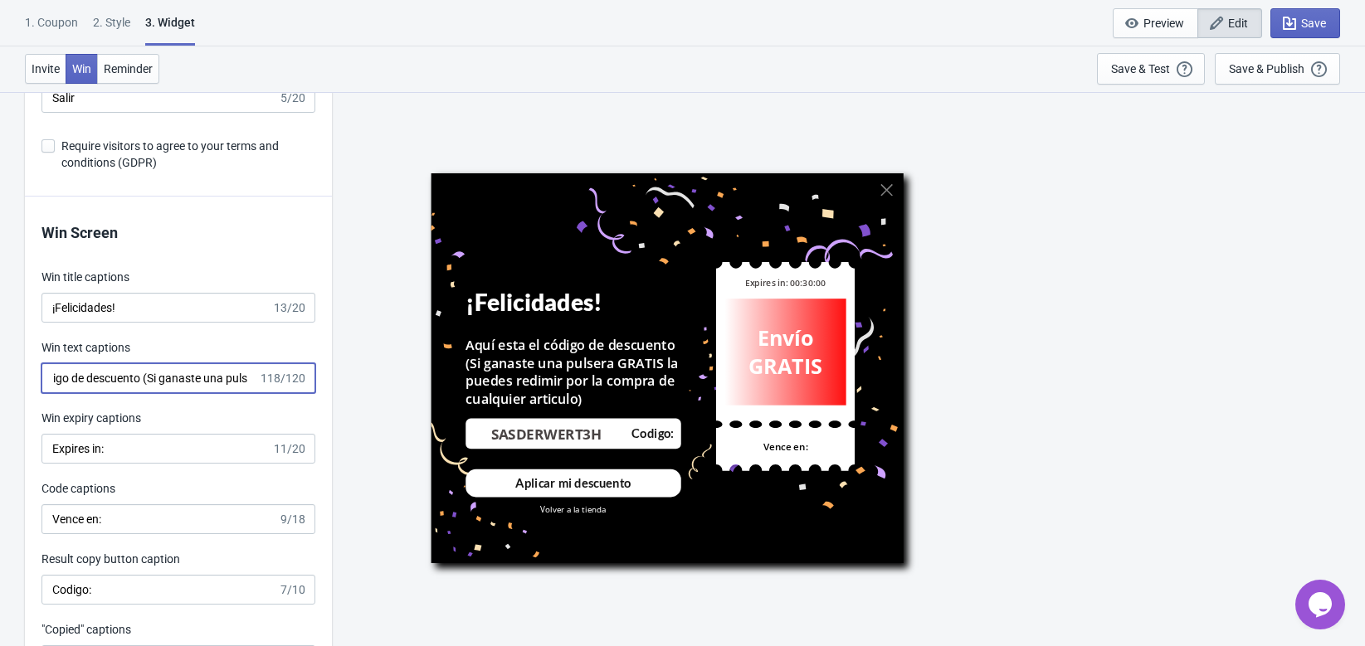
scroll to position [0, 0]
drag, startPoint x: 249, startPoint y: 382, endPoint x: -94, endPoint y: 376, distance: 342.8
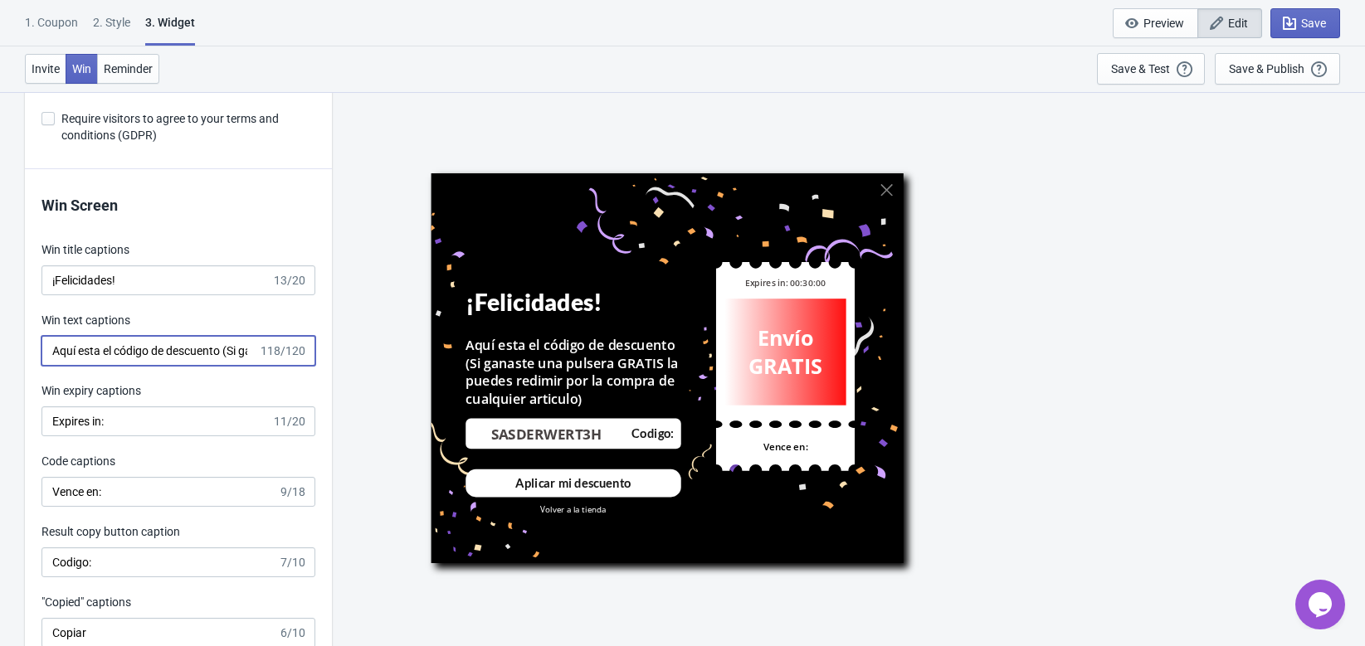
click at [125, 347] on input "Aquí esta el código de descuento (Si ganaste una pulsera GRATIS la puedes redim…" at bounding box center [149, 351] width 217 height 30
drag, startPoint x: 170, startPoint y: 351, endPoint x: 428, endPoint y: 346, distance: 258.1
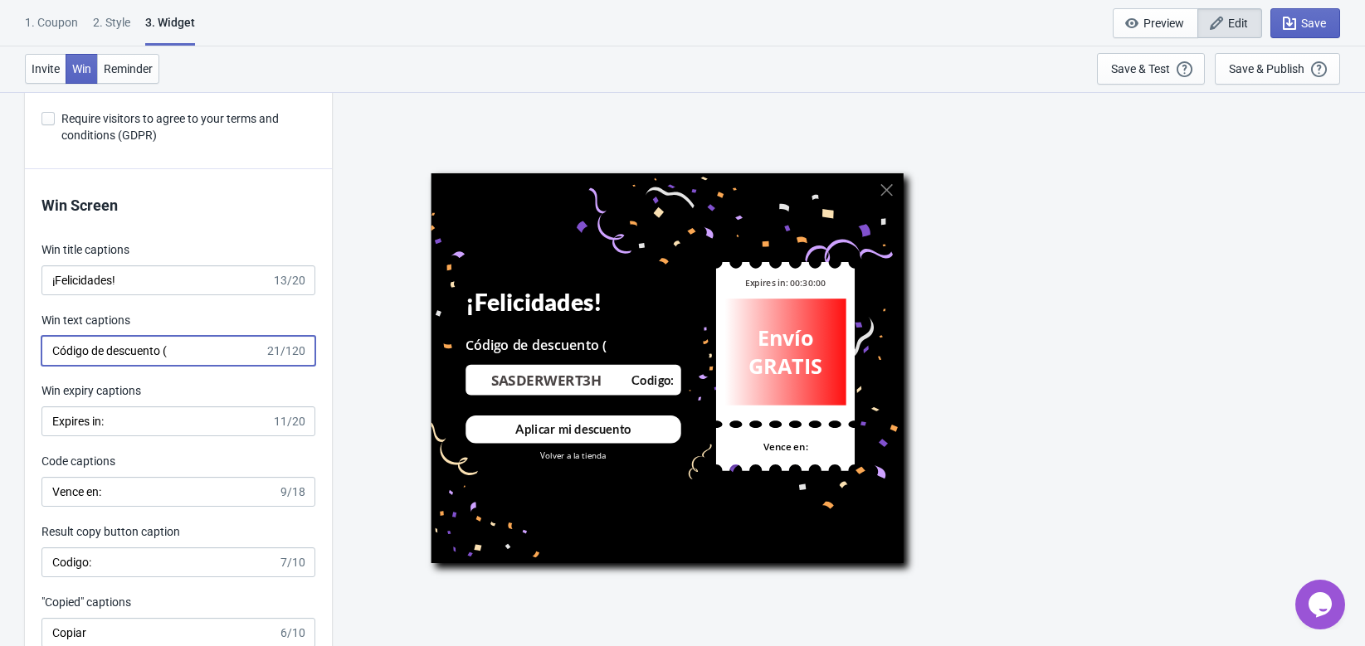
paste input "Si ganaste una pulsera gratis, puedes reclamarla al comprar cualquier artículo."
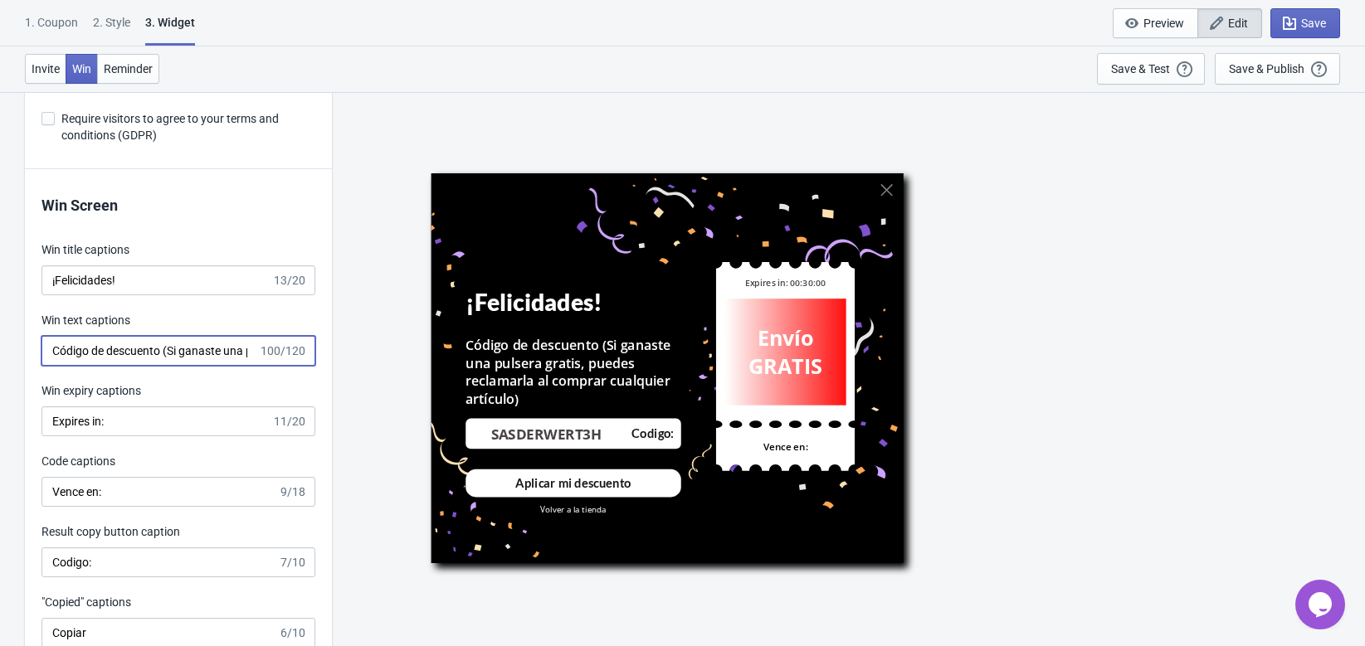
click at [167, 357] on input "Código de descuento (Si ganaste una pulsera gratis, puedes reclamarla al compra…" at bounding box center [149, 351] width 217 height 30
type input "Código de descuento (Si ganaste una pulsera gratis, puedes reclamarla al compra…"
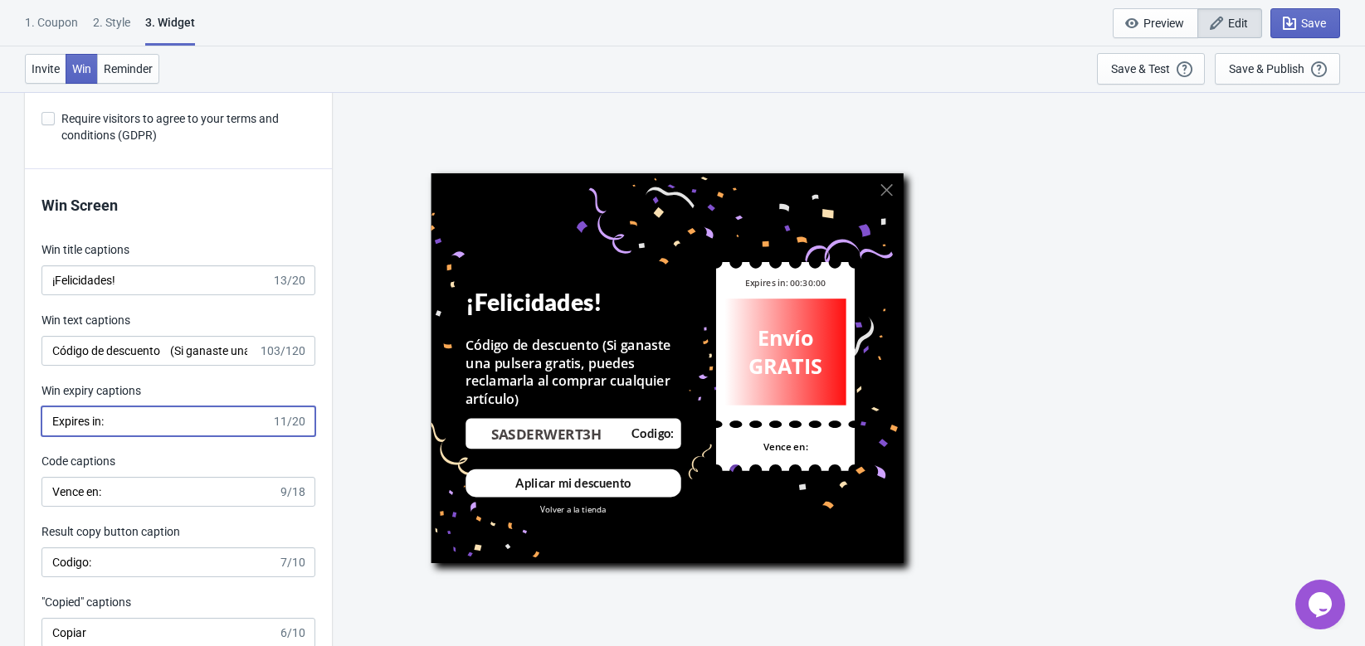
click at [96, 415] on input "Expires in:" at bounding box center [156, 422] width 230 height 30
type input "Expira en:"
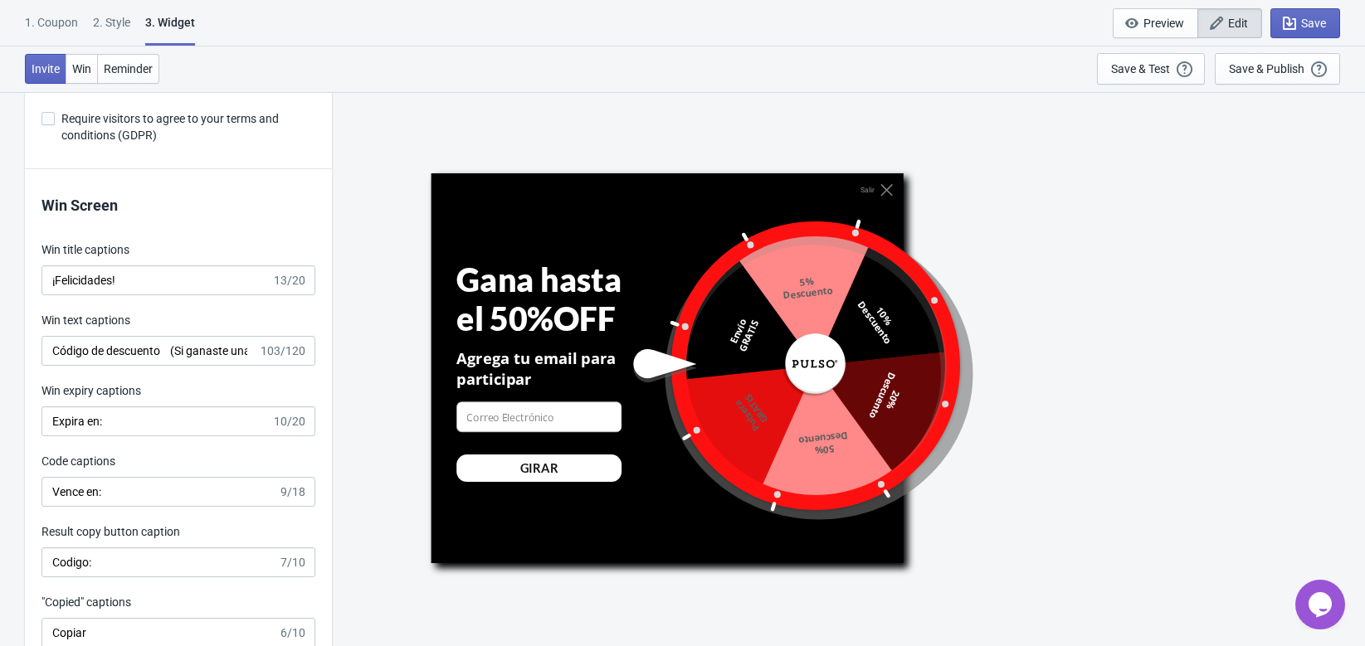
click at [162, 451] on div "Win Screen Win title captions ¡Felicidades! 13/20 Win text captions Código de d…" at bounding box center [178, 487] width 307 height 637
click at [129, 373] on div "Win Screen Win title captions ¡Felicidades! 13/20 Win text captions Código de d…" at bounding box center [178, 487] width 307 height 637
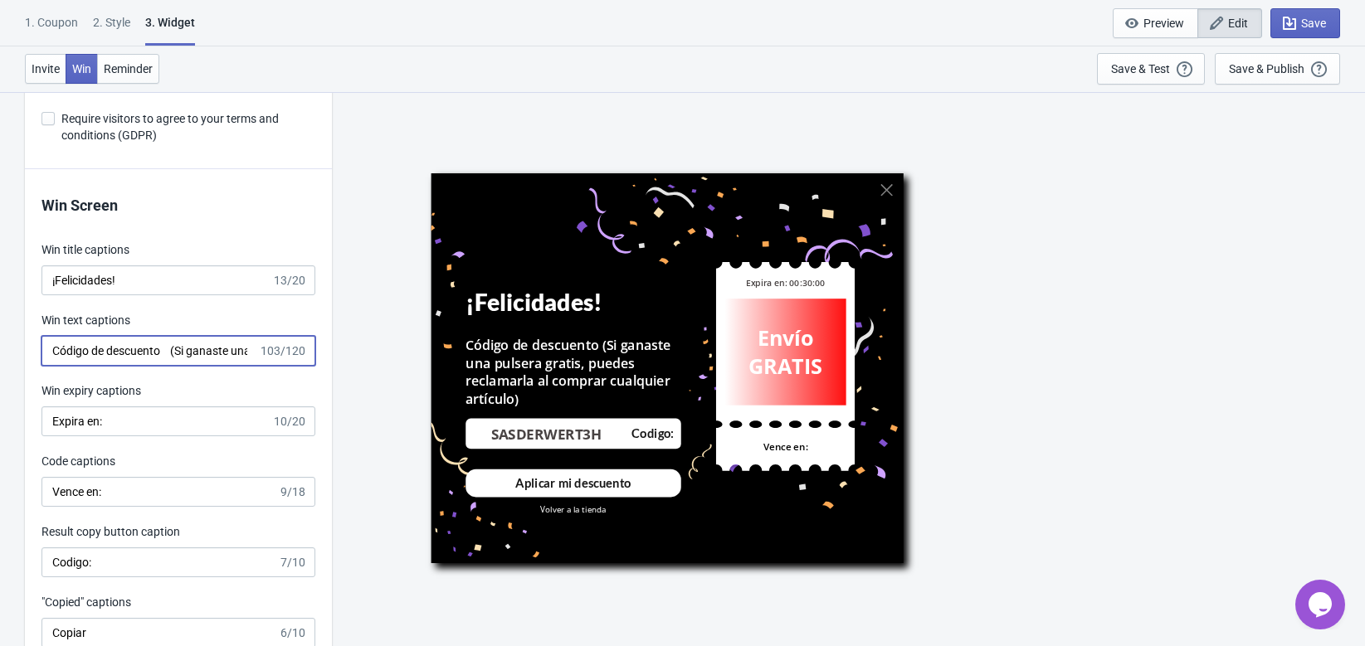
click at [114, 352] on input "Código de descuento (Si ganaste una pulsera gratis, puedes reclamarla al compra…" at bounding box center [149, 351] width 217 height 30
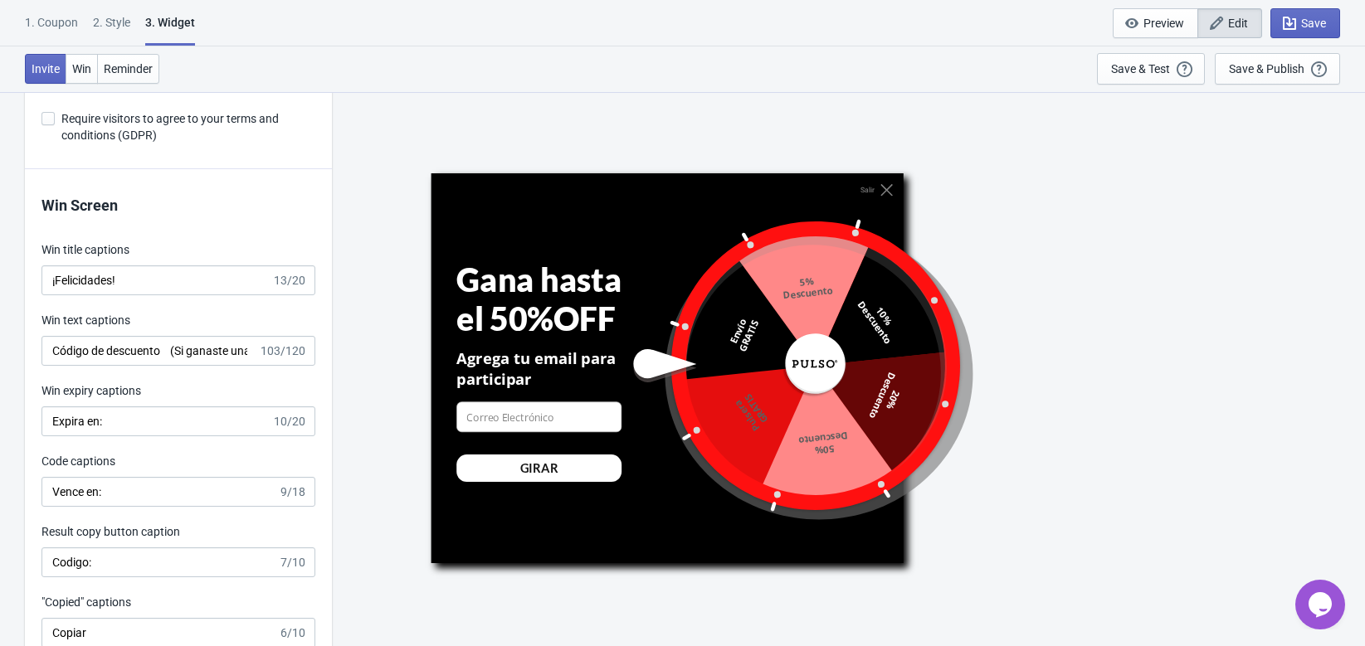
click at [114, 52] on div "Invite Win Reminder Save & Test Open a Widget Preview of your site so that you …" at bounding box center [682, 69] width 1365 height 46
click at [124, 73] on span "Reminder" at bounding box center [128, 68] width 49 height 13
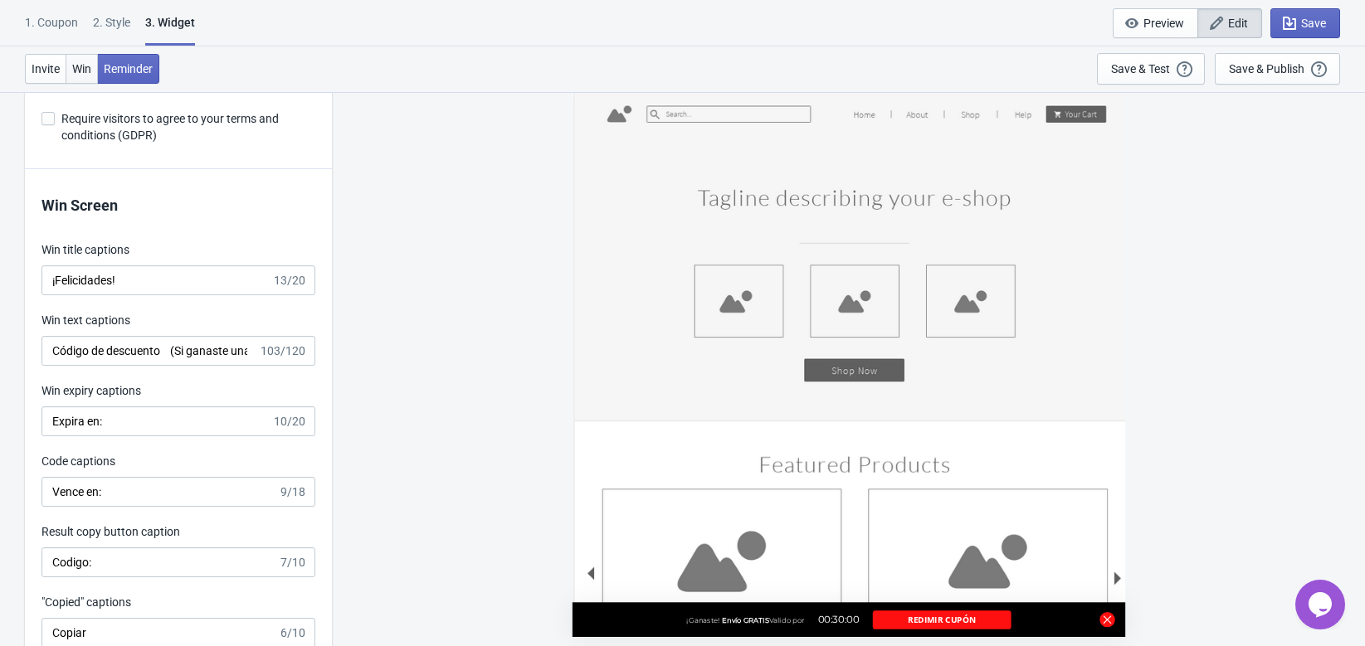
click at [69, 64] on button "Win" at bounding box center [82, 69] width 32 height 30
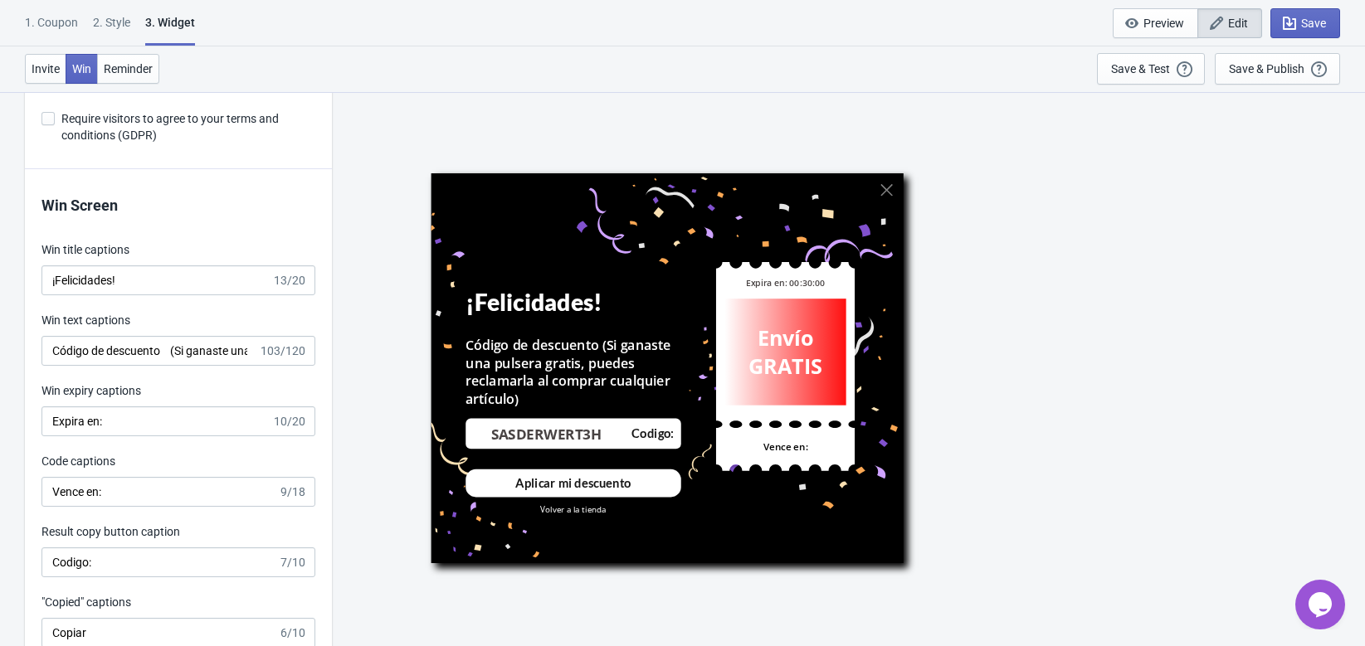
click at [159, 331] on div "Win text captions" at bounding box center [178, 322] width 274 height 21
click at [1300, 23] on span "Save" at bounding box center [1305, 23] width 41 height 17
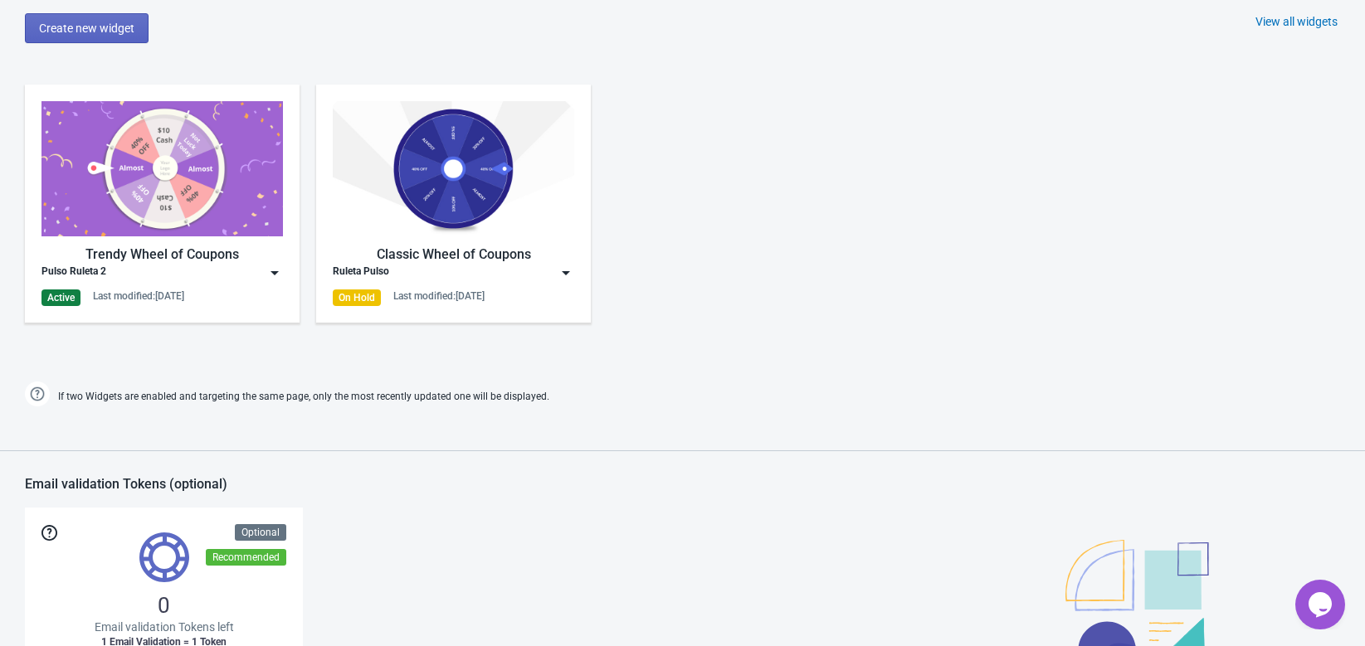
scroll to position [756, 0]
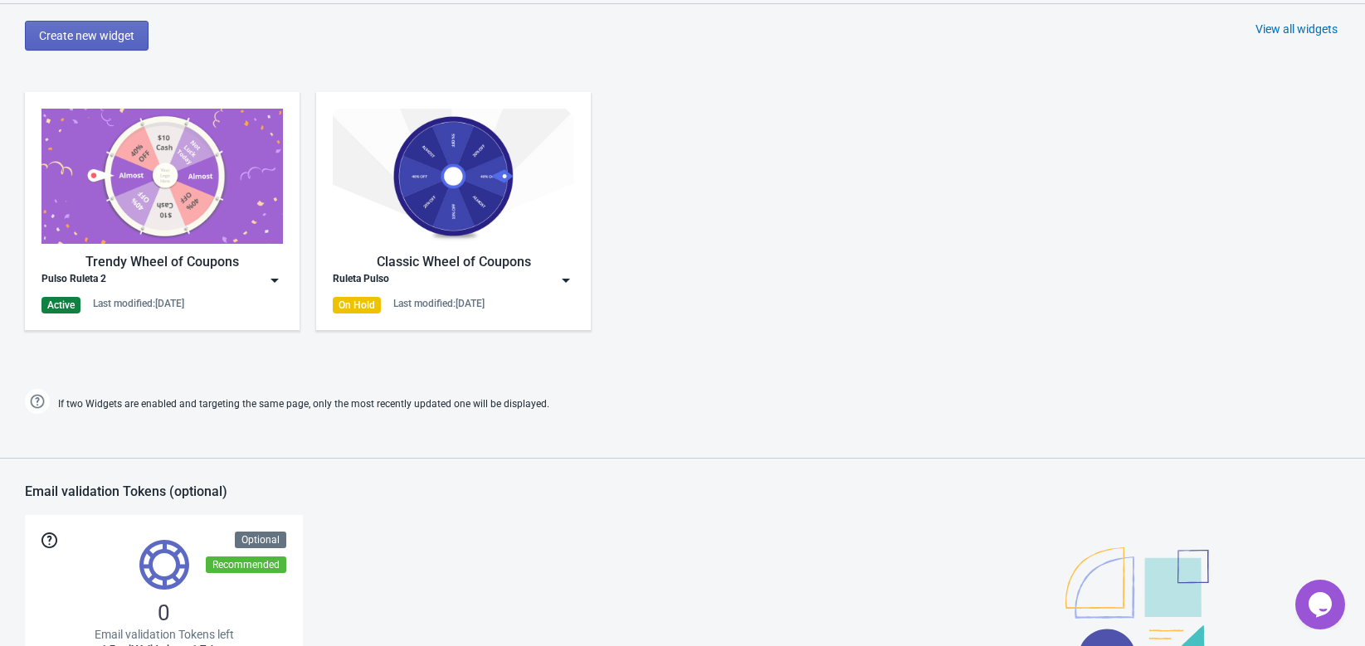
click at [232, 283] on div "Pulso Ruleta 2" at bounding box center [161, 280] width 241 height 17
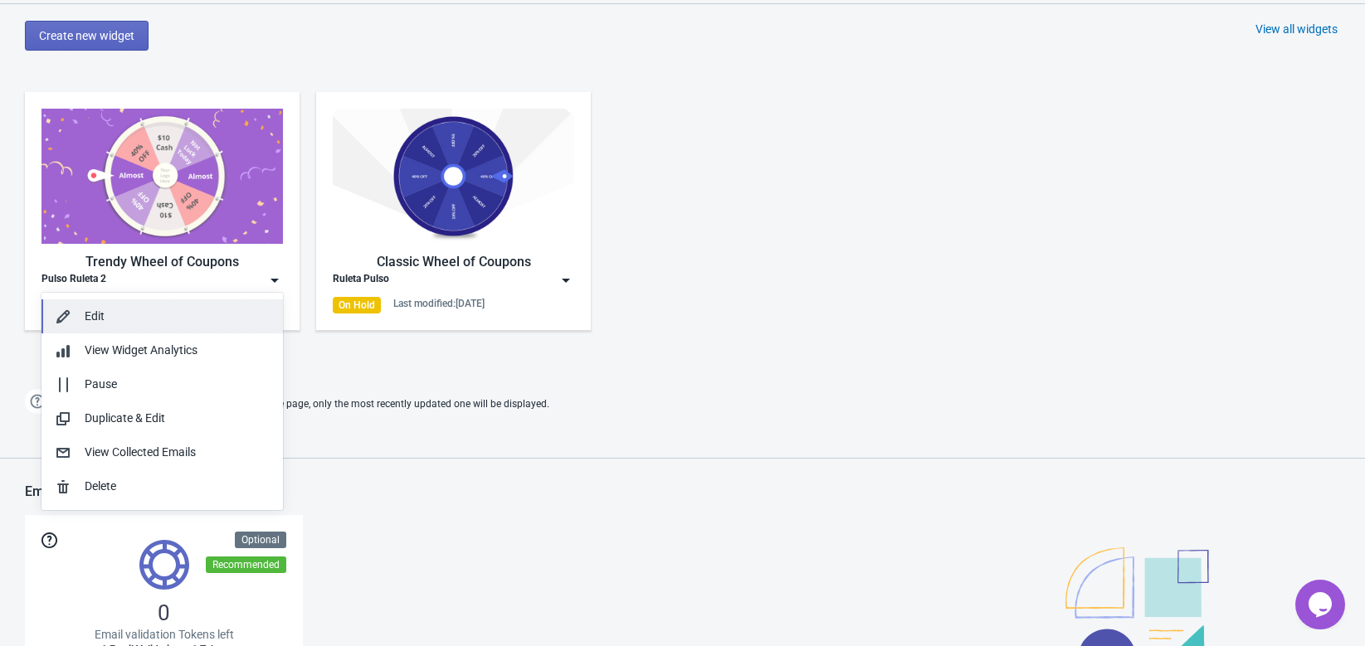
click at [193, 319] on div "Edit" at bounding box center [177, 316] width 185 height 17
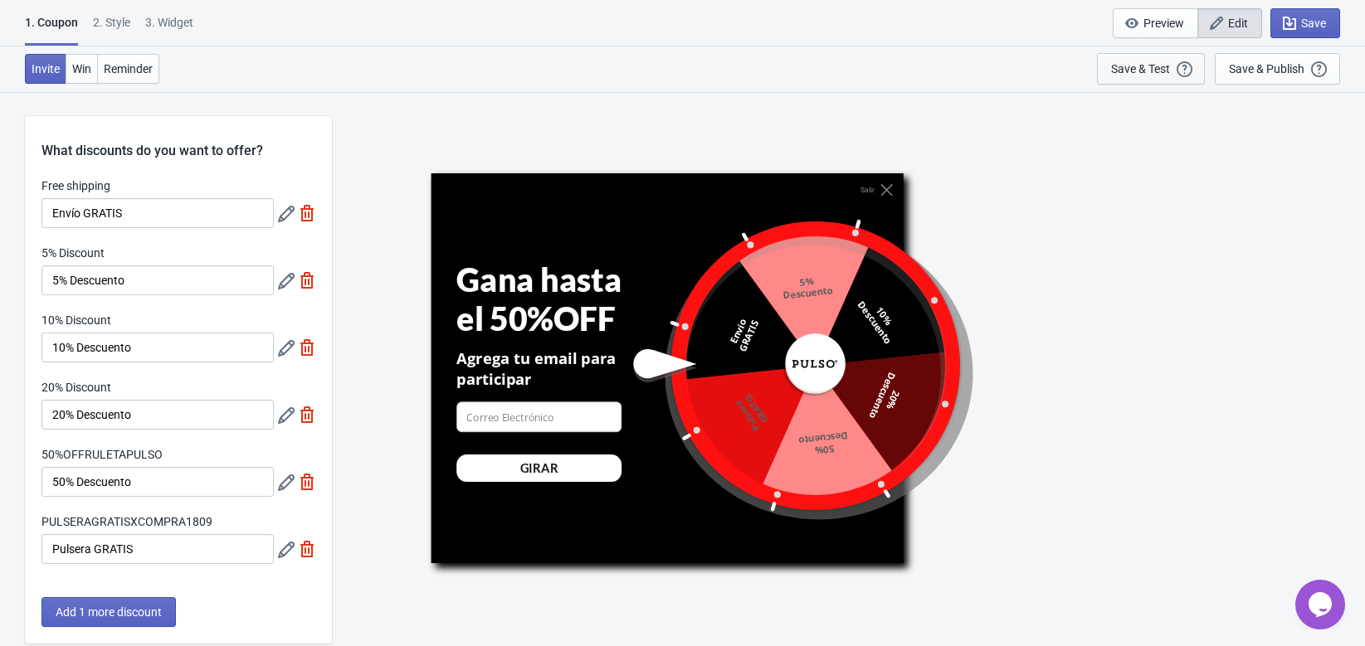
click at [1148, 71] on div "Save & Test" at bounding box center [1140, 68] width 59 height 13
click at [85, 70] on span "Win" at bounding box center [81, 68] width 19 height 13
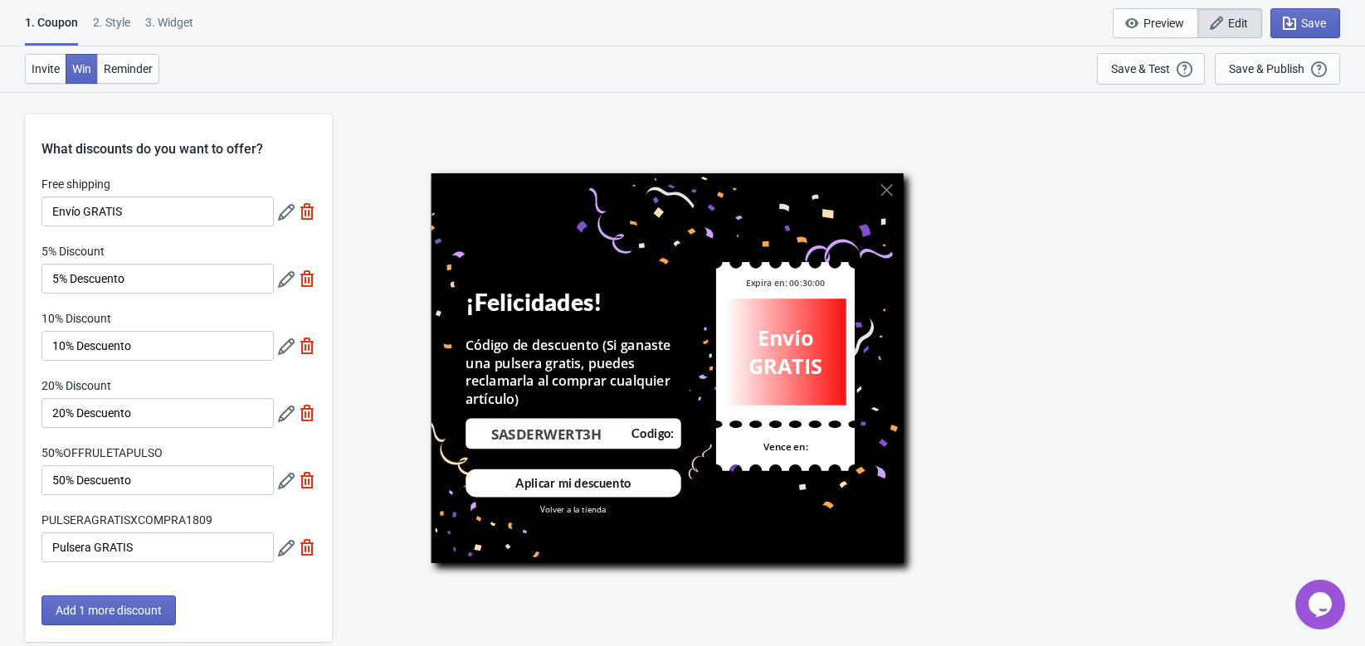
click at [182, 21] on div "3. Widget" at bounding box center [169, 28] width 48 height 29
select select "once"
select select "middle_left"
select select "1"
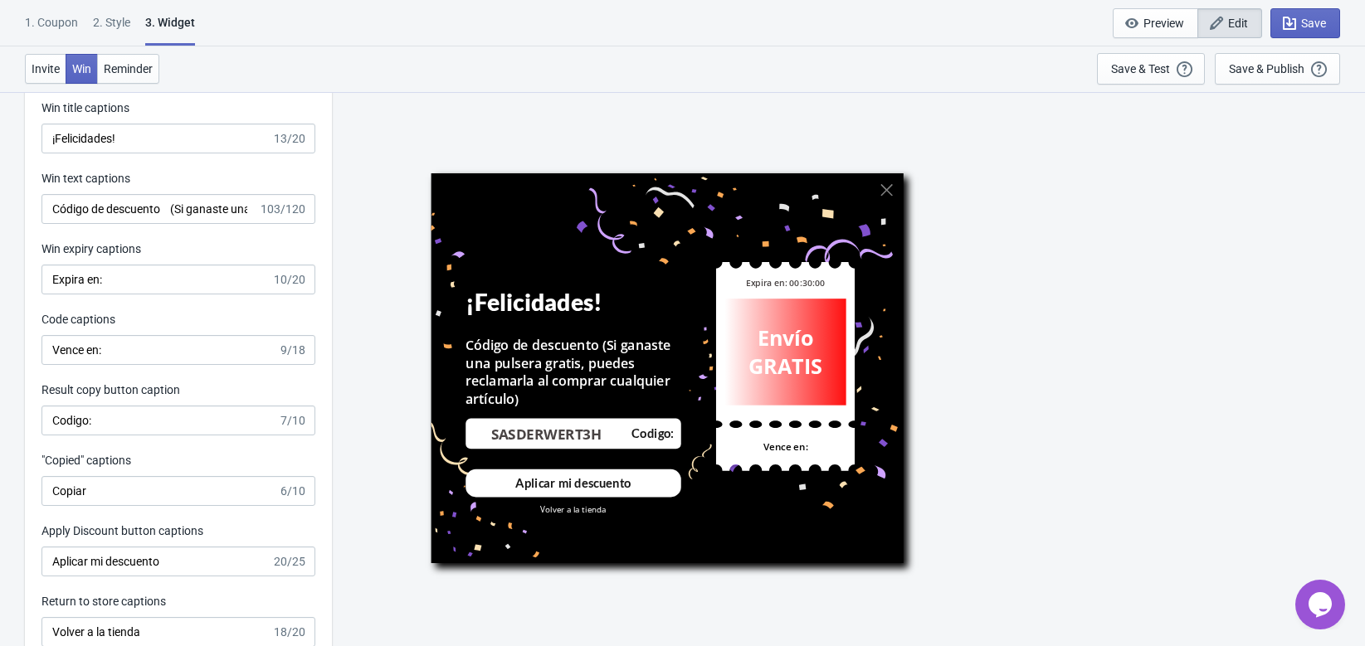
scroll to position [3683, 0]
click at [168, 208] on input "Código de descuento (Si ganaste una pulsera gratis, puedes reclamarla al compra…" at bounding box center [149, 208] width 217 height 30
drag, startPoint x: 53, startPoint y: 197, endPoint x: 505, endPoint y: 203, distance: 451.4
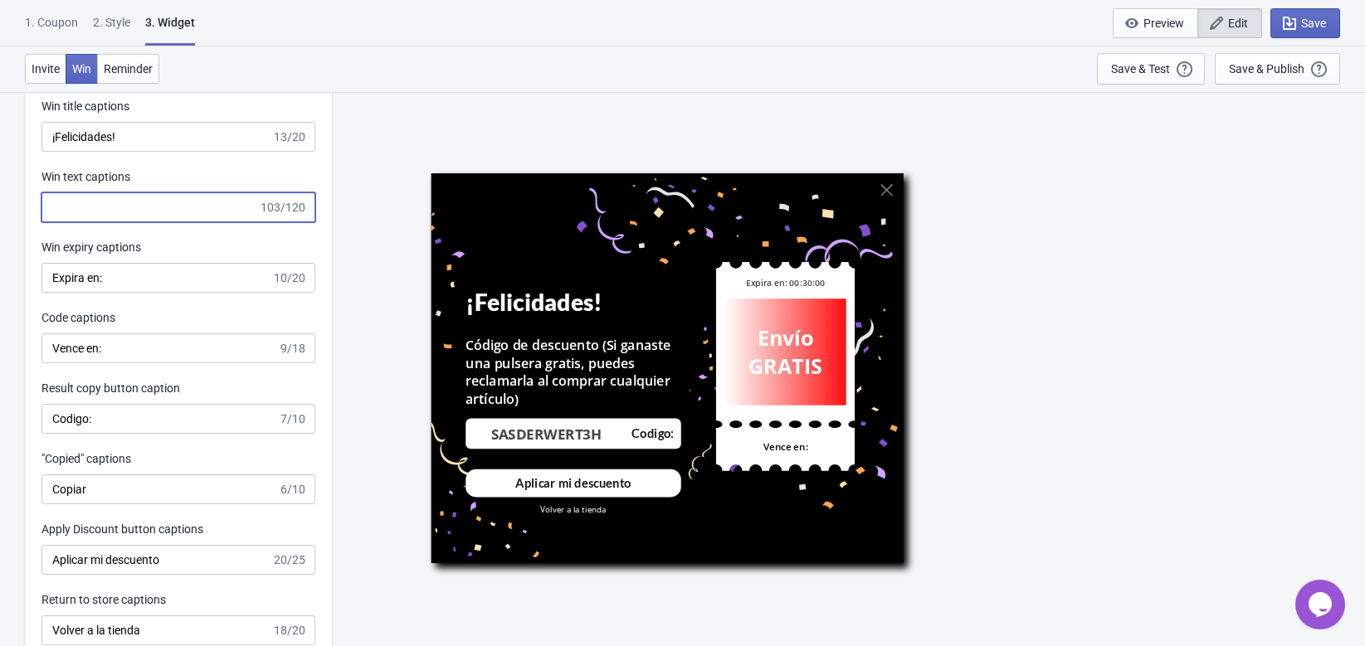
scroll to position [0, 0]
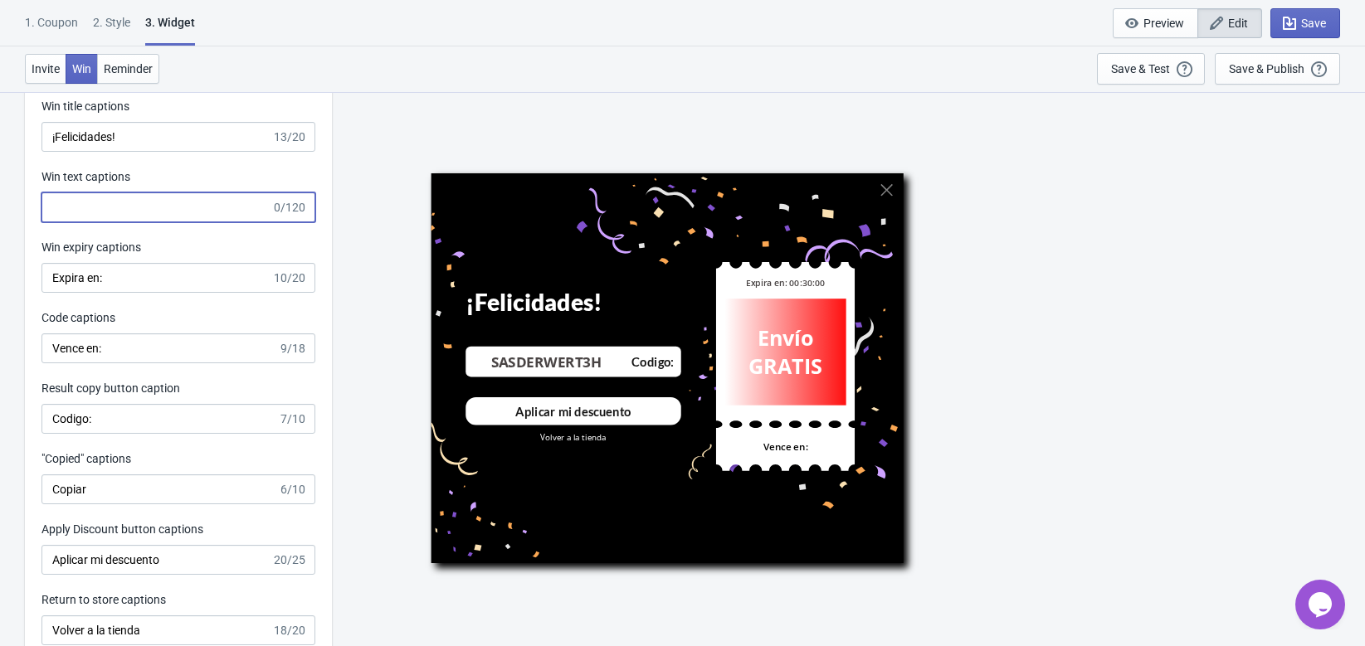
paste input "Ingresa tu código aquí para: Redimir tu pulsera gratis al comprar cualquier art…"
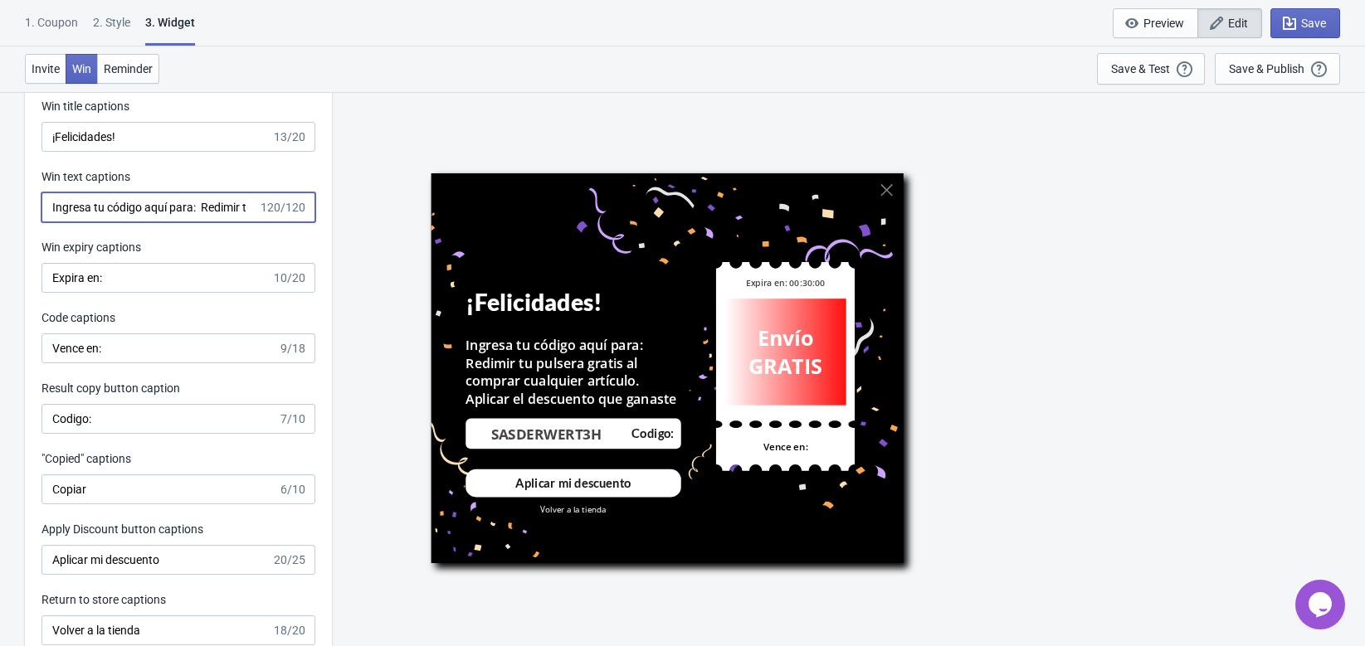
click at [107, 206] on input "Ingresa tu código aquí para: Redimir tu pulsera gratis al comprar cualquier art…" at bounding box center [149, 208] width 217 height 30
type input "Ingresa código aquí para: Redimir tu pulsera gratis al comprar cualquier artícu…"
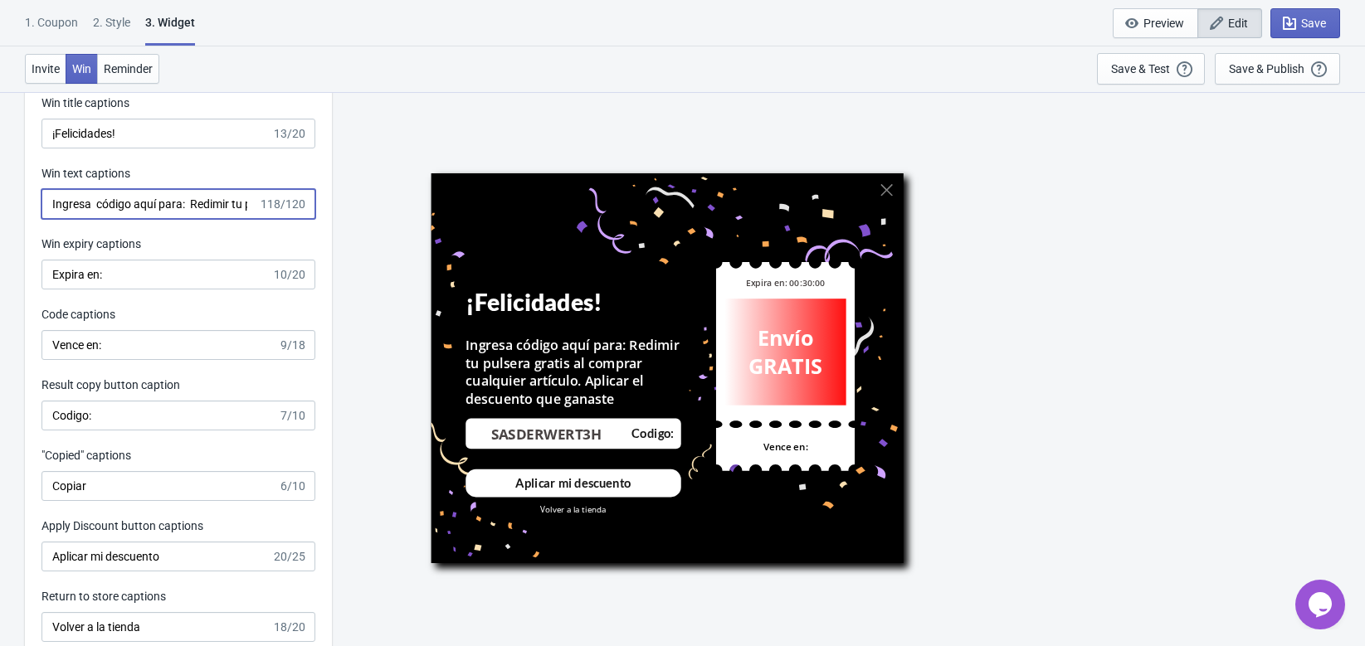
scroll to position [0, 400]
drag, startPoint x: 47, startPoint y: 208, endPoint x: 584, endPoint y: 207, distance: 536.9
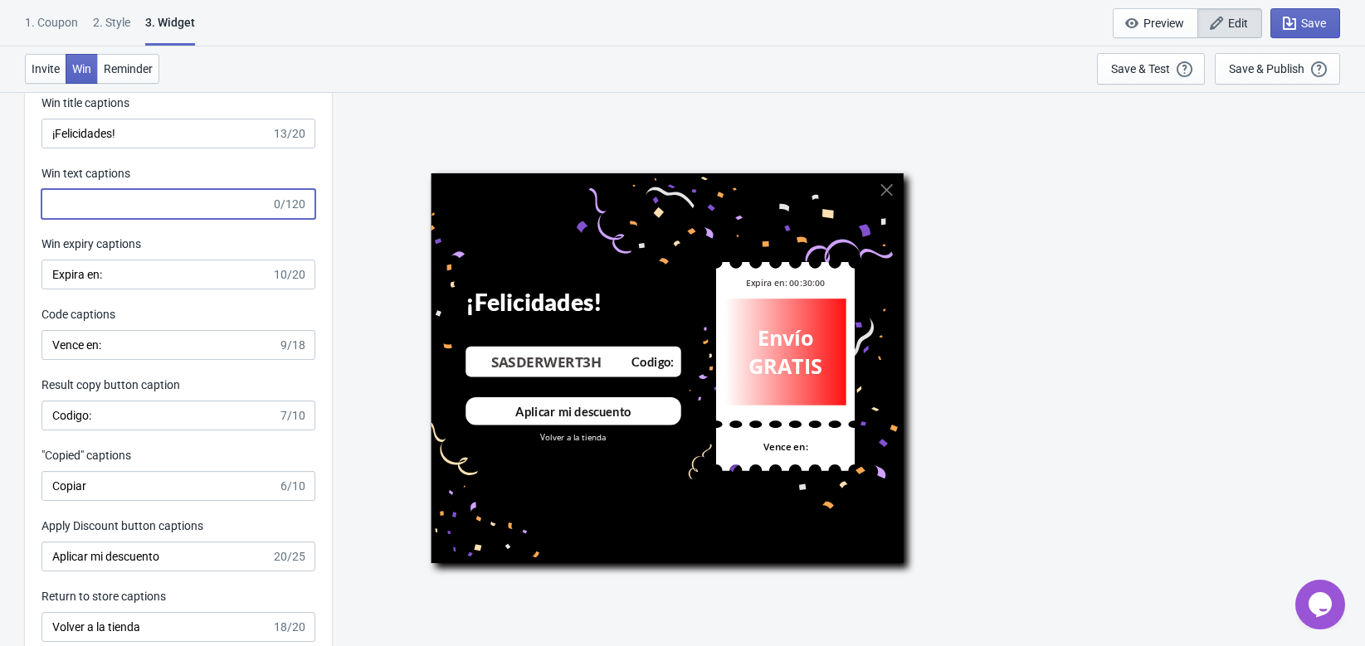
scroll to position [0, 0]
paste input "Aplica tu código para: Reclamar tu pulsera gratis al comprar cualquier artículo…"
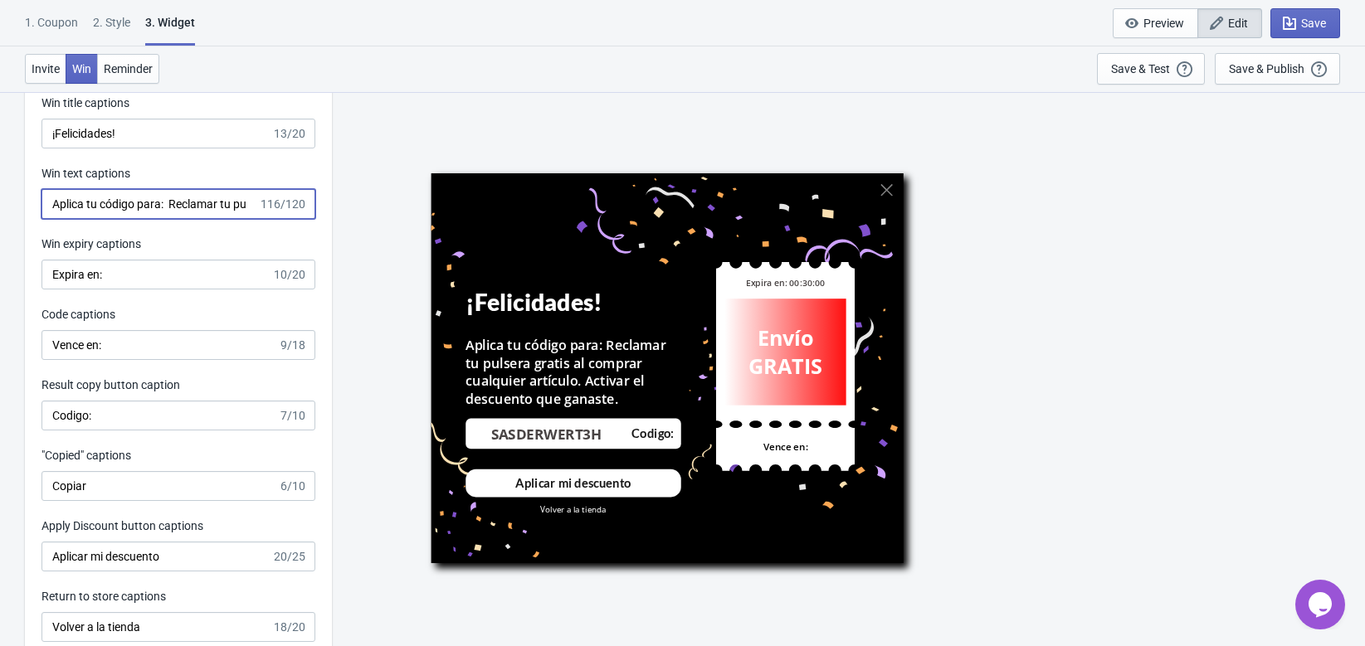
click at [71, 199] on input "Aplica tu código para: Reclamar tu pulsera gratis al comprar cualquier artículo…" at bounding box center [149, 204] width 217 height 30
click at [91, 204] on input "Aplica tu código para: 1. Reclamar tu pulsera gratis al comprar cualquier artíc…" at bounding box center [149, 204] width 217 height 30
type input "Aplica tu código para: 1. Reclamar tu pulsera gratis al comprar cualquier artíc…"
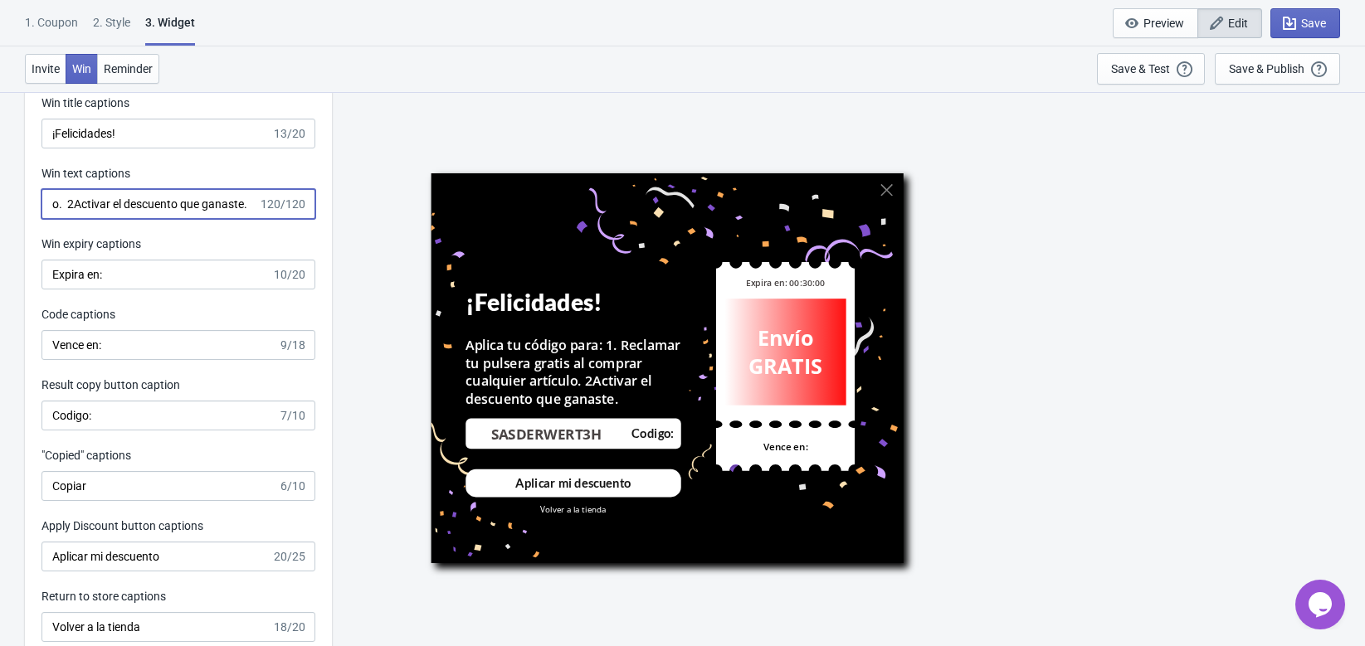
drag, startPoint x: 51, startPoint y: 200, endPoint x: 514, endPoint y: 202, distance: 463.9
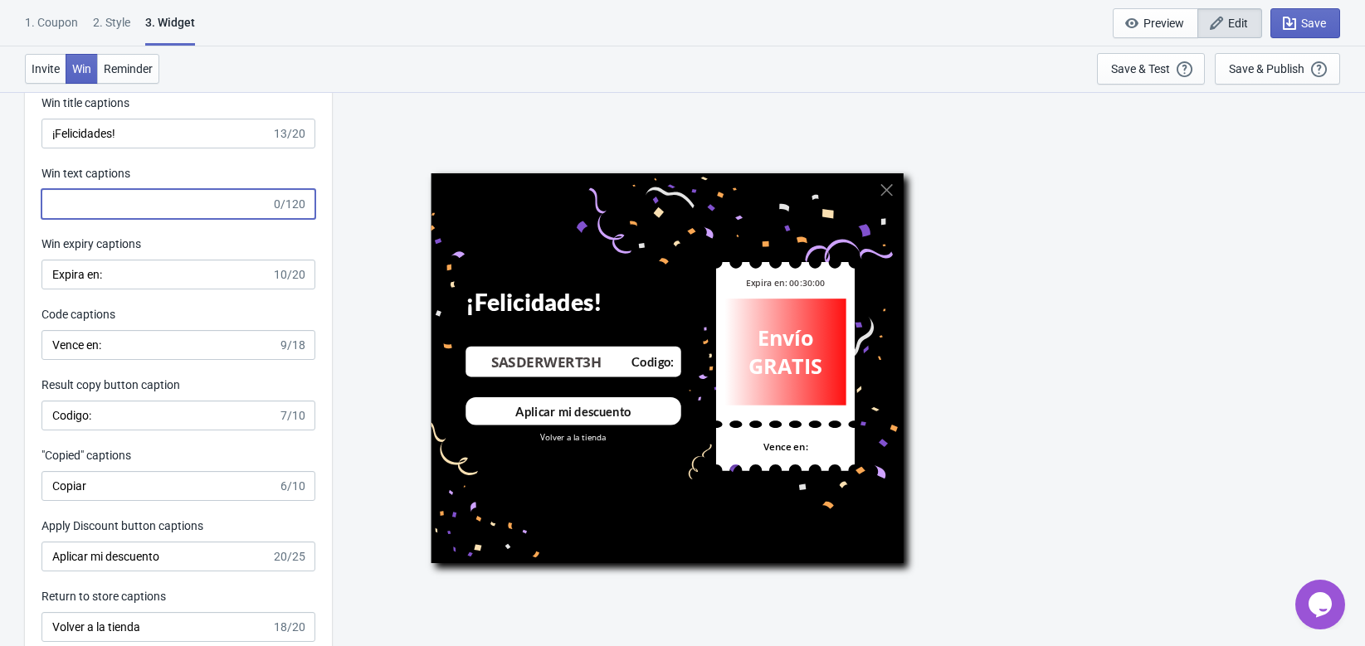
scroll to position [0, 0]
paste input "Aplica tu código para redimir tu pulsera gratis al comprar o activar el descuen…"
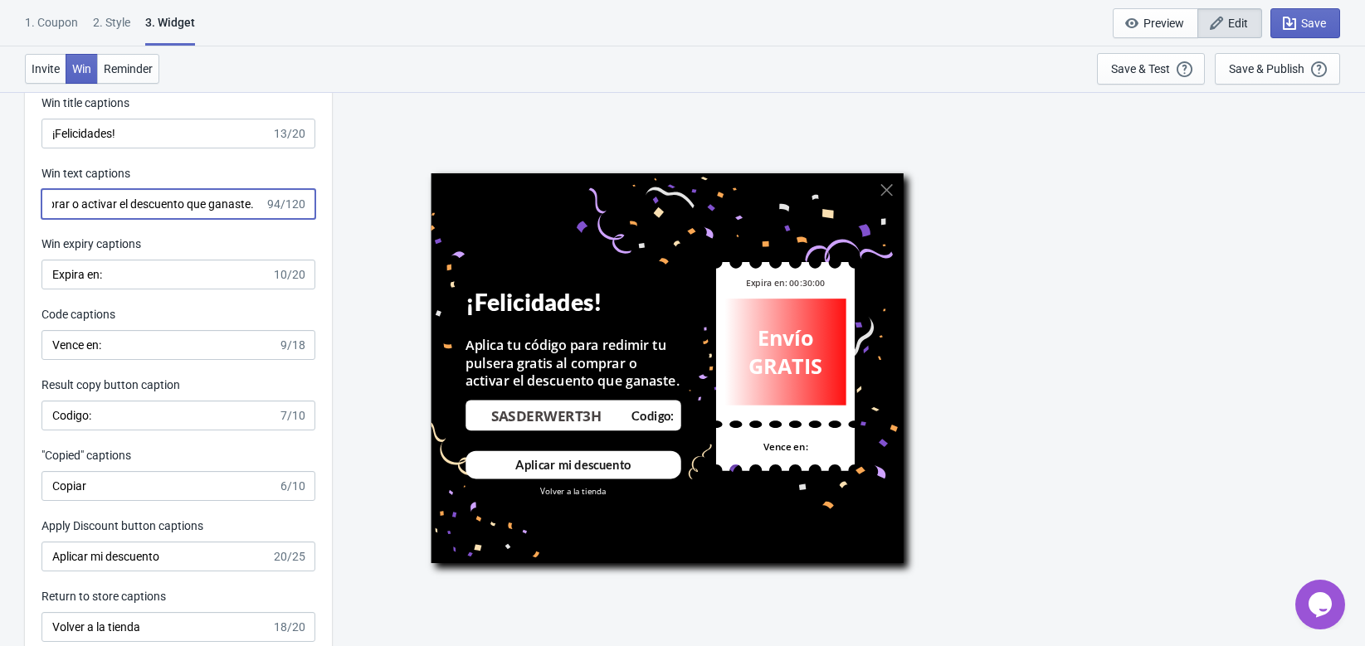
type input "Aplica tu código para redimir tu pulsera gratis al comprar o activar el descuen…"
click at [223, 173] on div "Win text captions" at bounding box center [178, 175] width 274 height 21
click at [208, 199] on input "Aplica tu código para redimir tu pulsera gratis al comprar o activar el descuen…" at bounding box center [152, 204] width 223 height 30
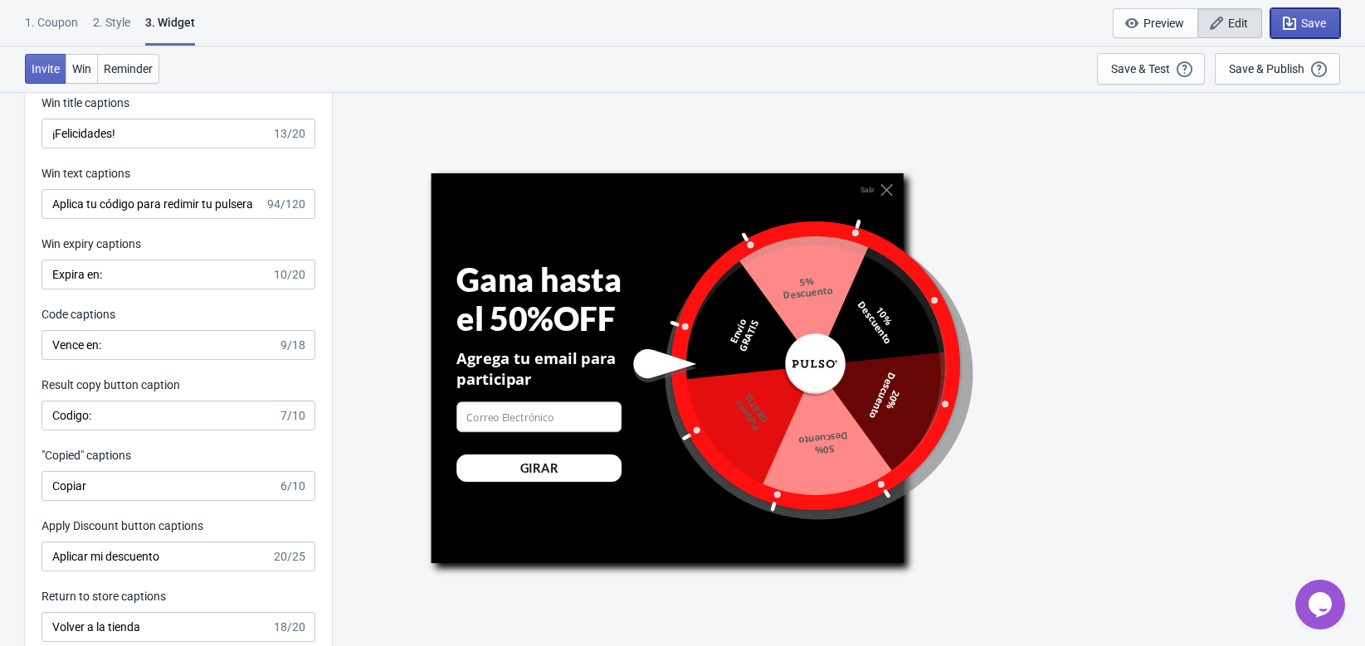
click at [1290, 29] on icon "button" at bounding box center [1289, 23] width 13 height 13
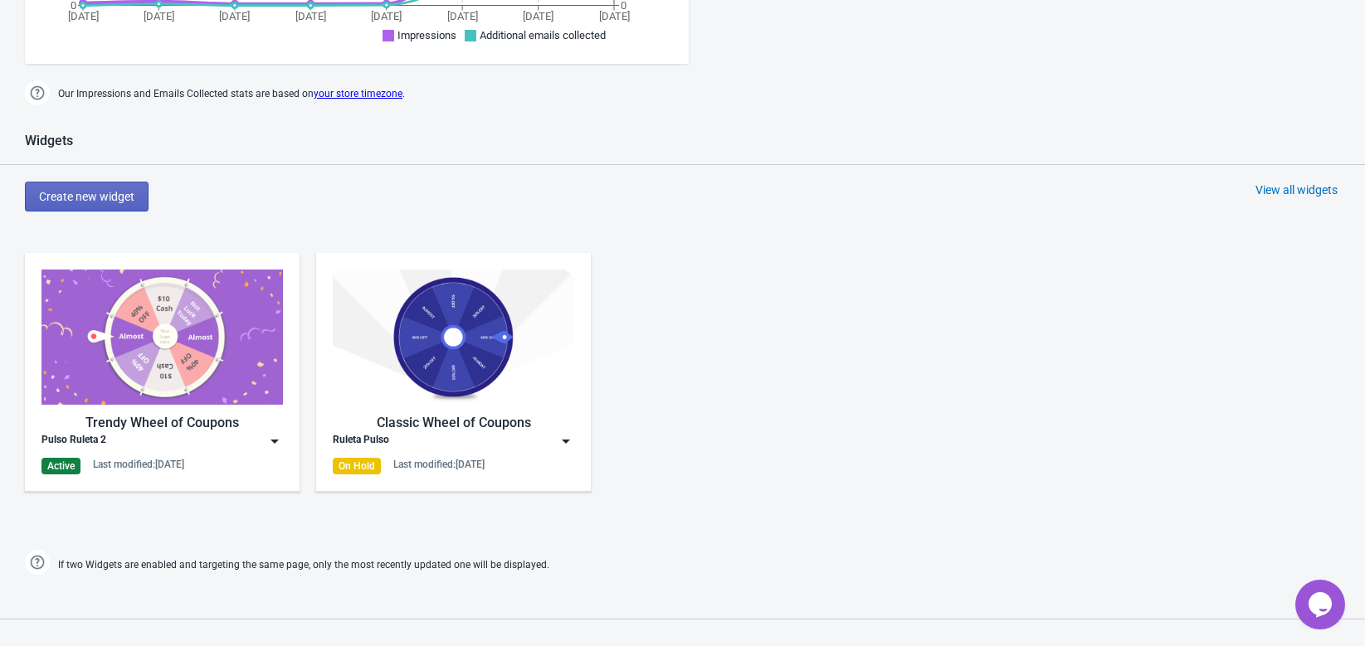
scroll to position [605, 0]
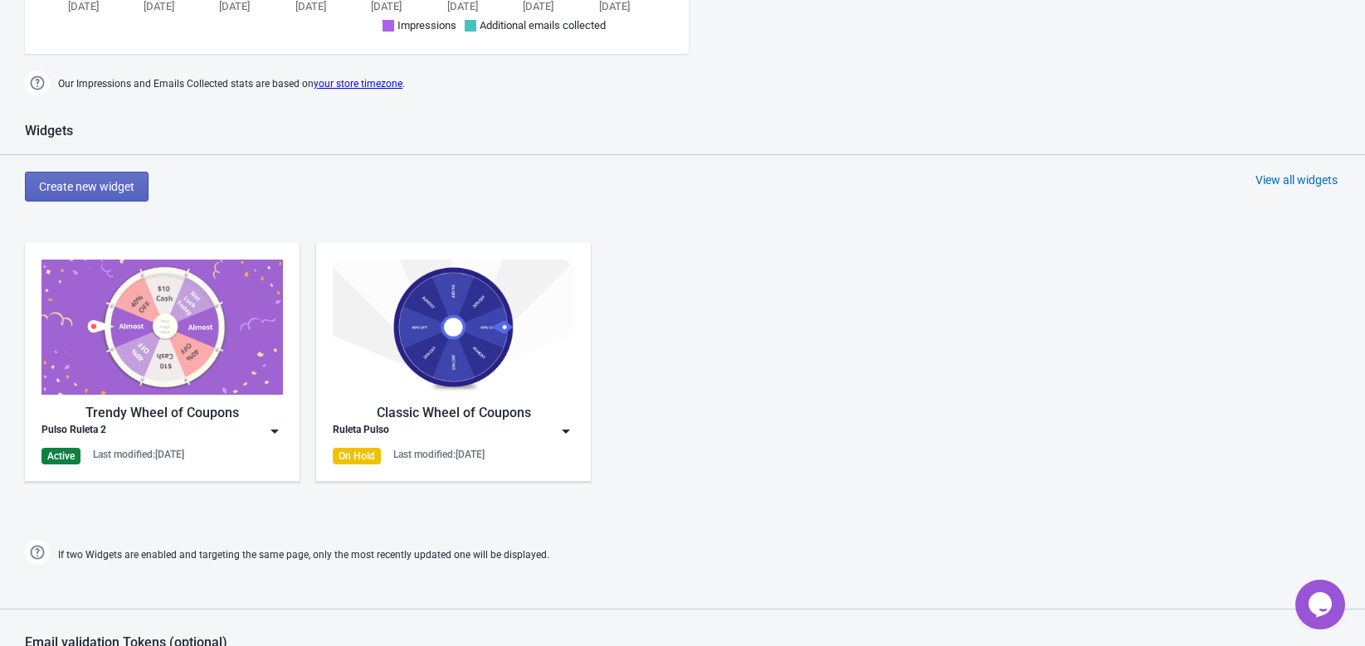
click at [187, 390] on img at bounding box center [161, 327] width 241 height 135
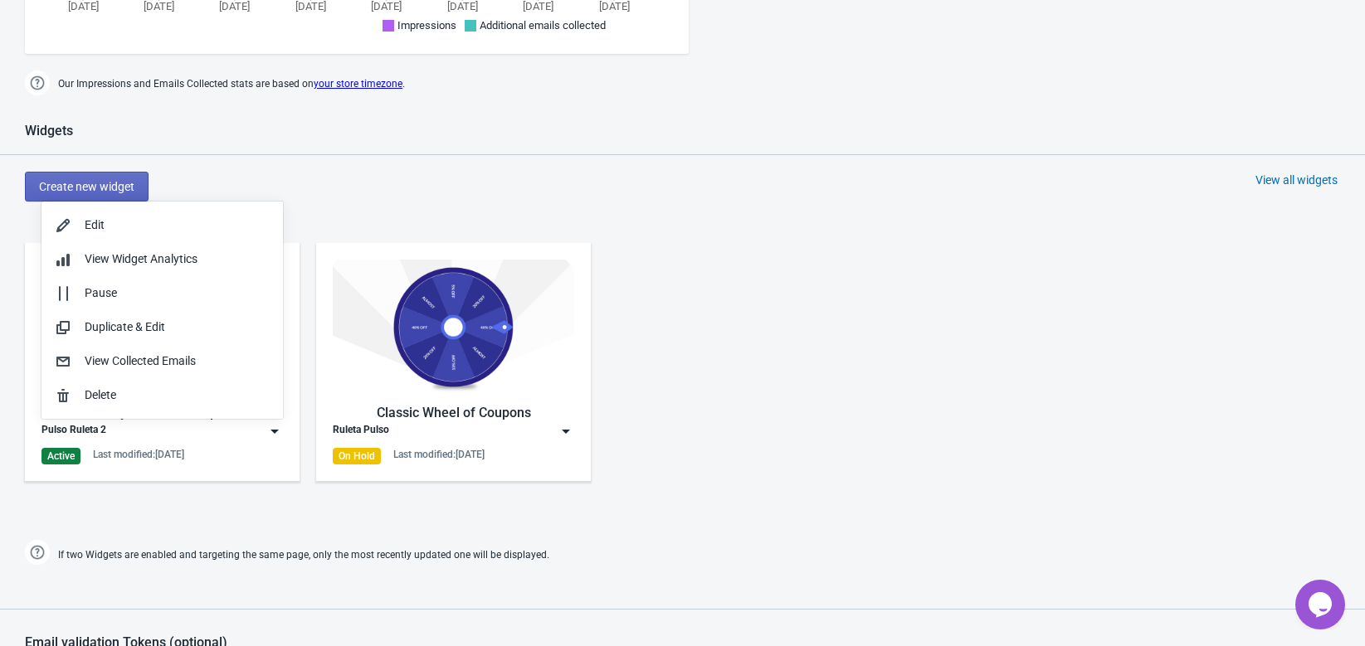
click at [411, 156] on div "Widgets Create new widget View all widgets Trendy Wheel of Coupons Pulso Ruleta…" at bounding box center [682, 346] width 1365 height 446
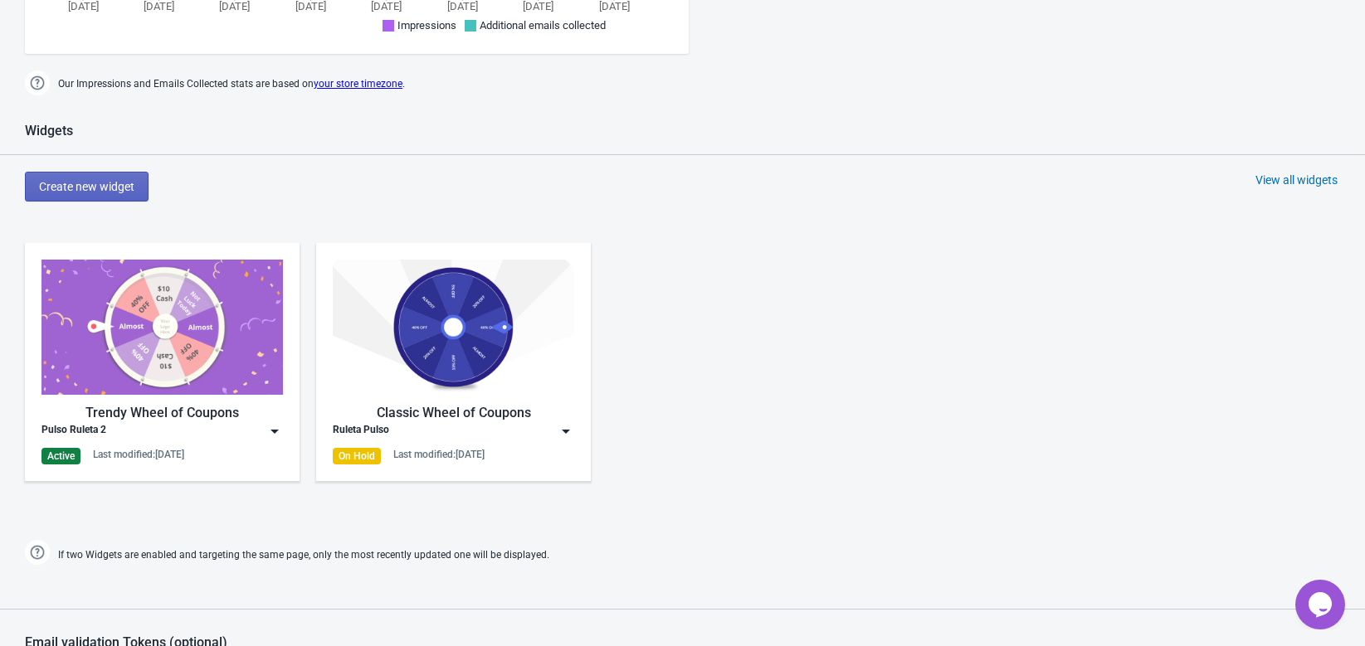
click at [251, 275] on img at bounding box center [161, 327] width 241 height 135
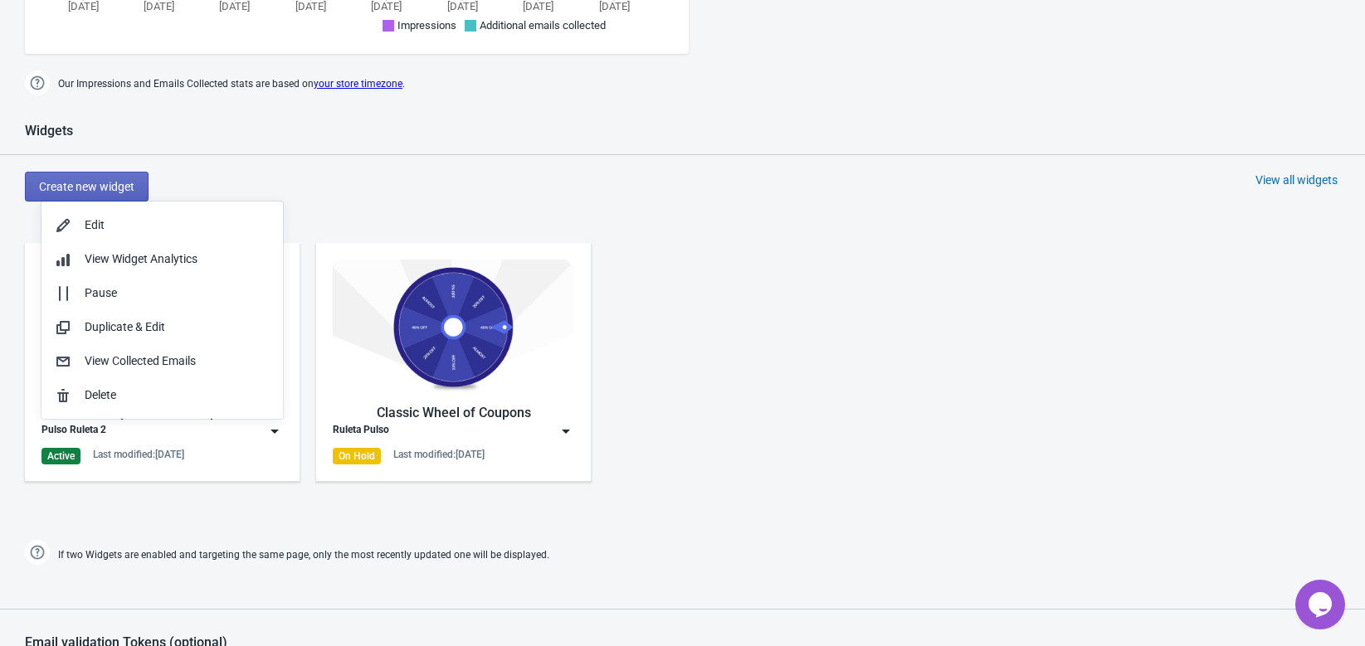
click at [309, 127] on div "Widgets" at bounding box center [682, 139] width 1365 height 32
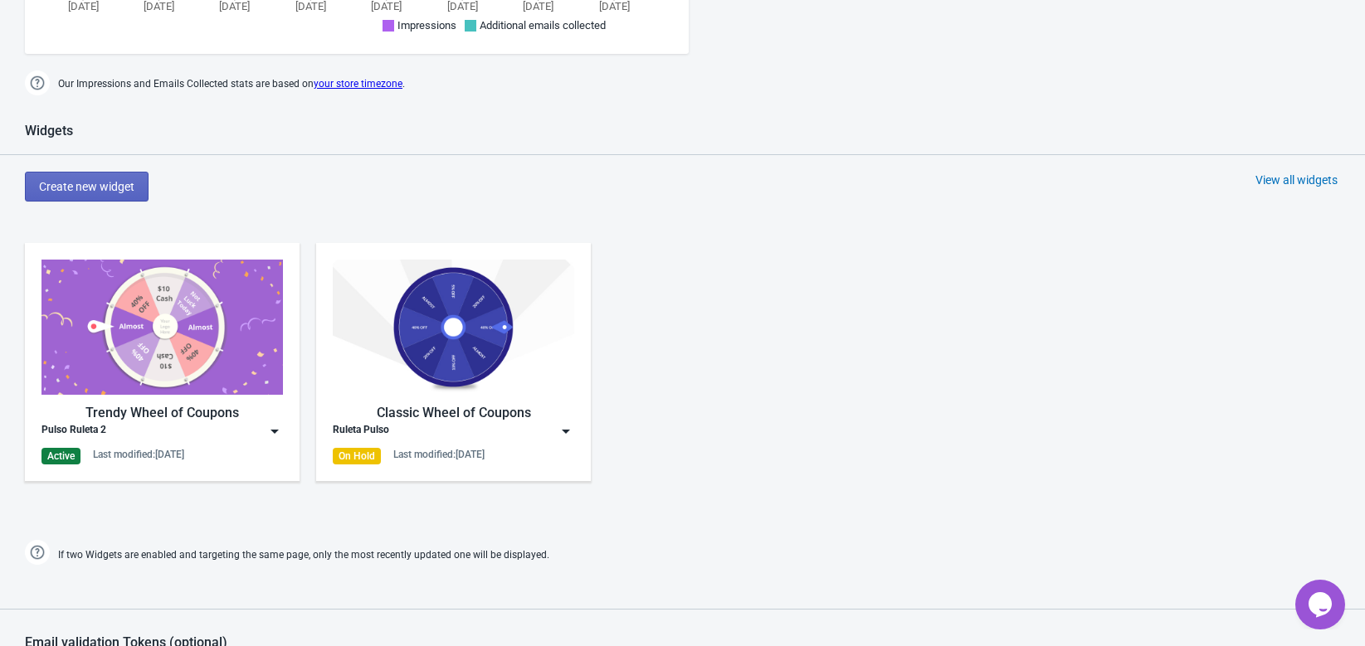
click at [236, 275] on img at bounding box center [161, 327] width 241 height 135
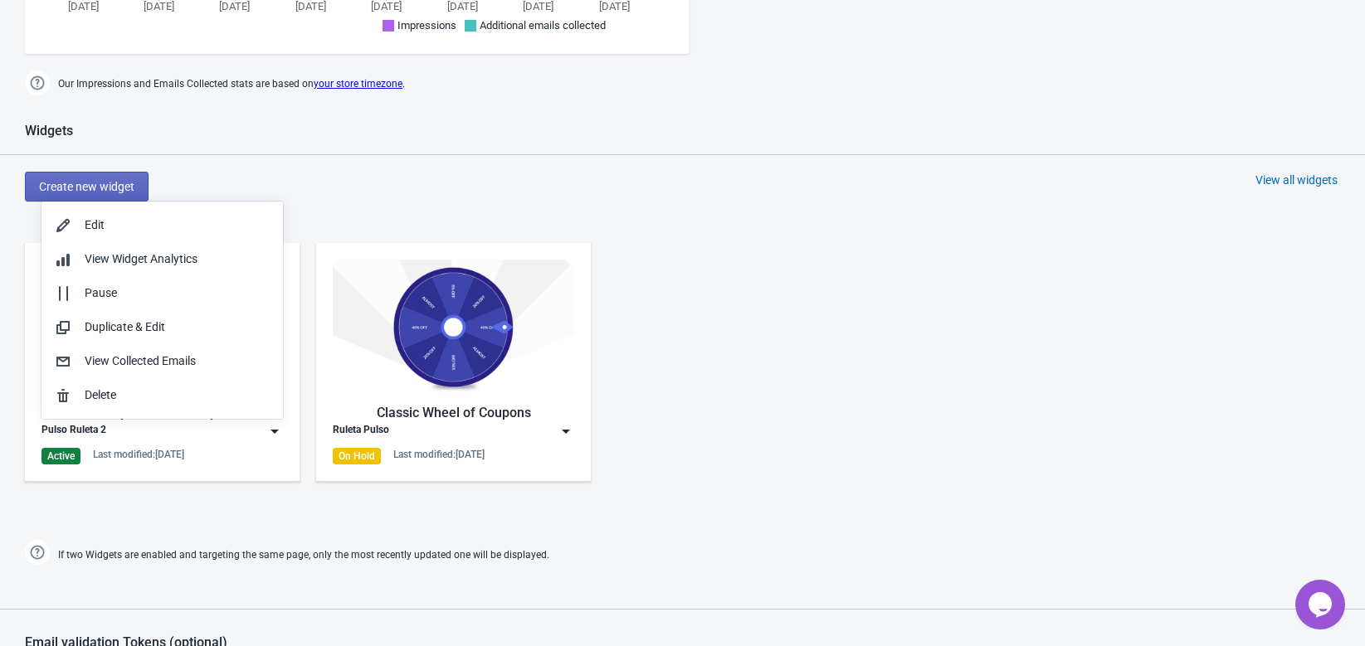
click at [348, 183] on div "Create new widget View all widgets" at bounding box center [695, 187] width 1340 height 30
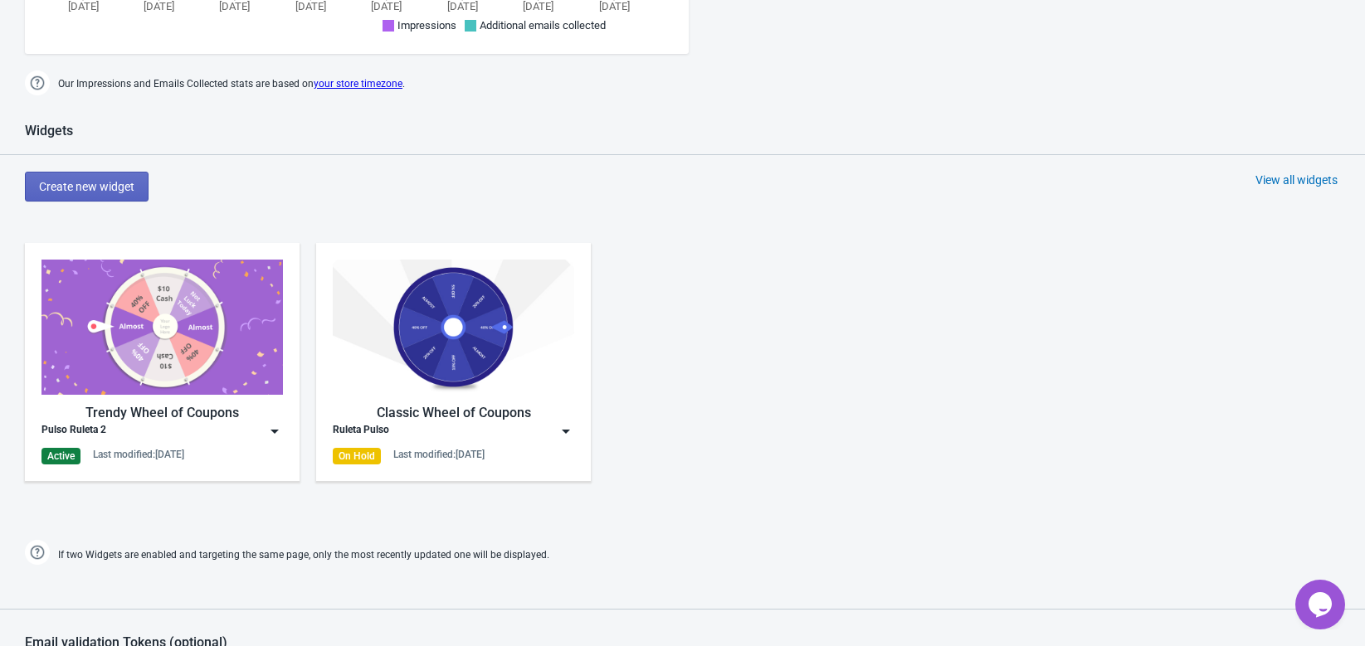
click at [248, 222] on div "Widgets Create new widget View all widgets Trendy Wheel of Coupons Pulso Ruleta…" at bounding box center [682, 346] width 1365 height 446
click at [249, 353] on img at bounding box center [161, 327] width 241 height 135
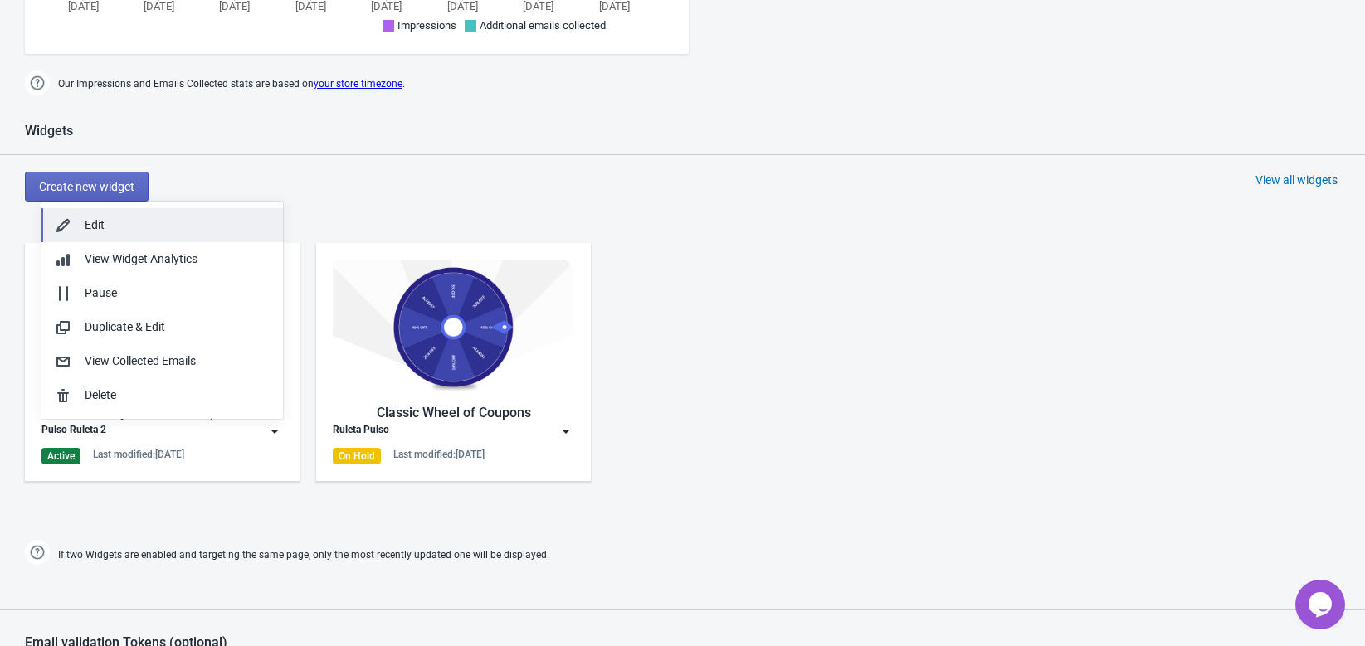
click at [124, 224] on div "Edit" at bounding box center [177, 225] width 185 height 17
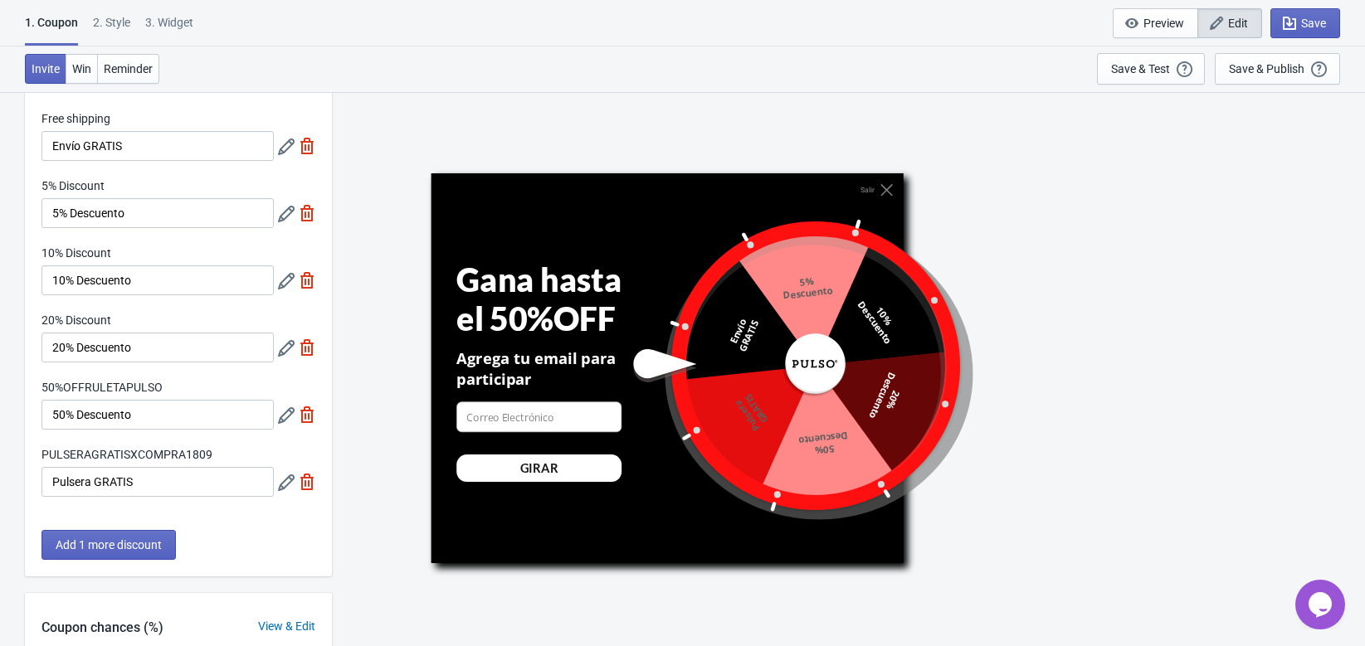
scroll to position [69, 0]
click at [141, 71] on span "Reminder" at bounding box center [128, 68] width 49 height 13
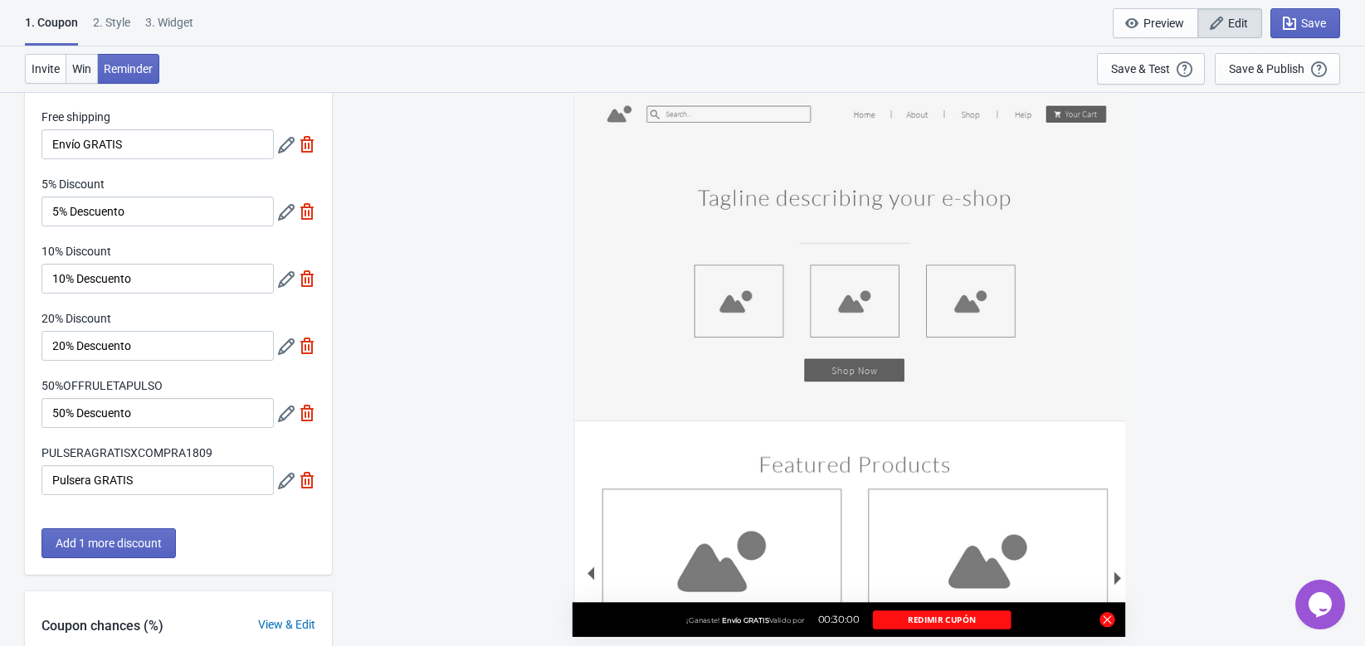
click at [96, 69] on button "Win" at bounding box center [82, 69] width 32 height 30
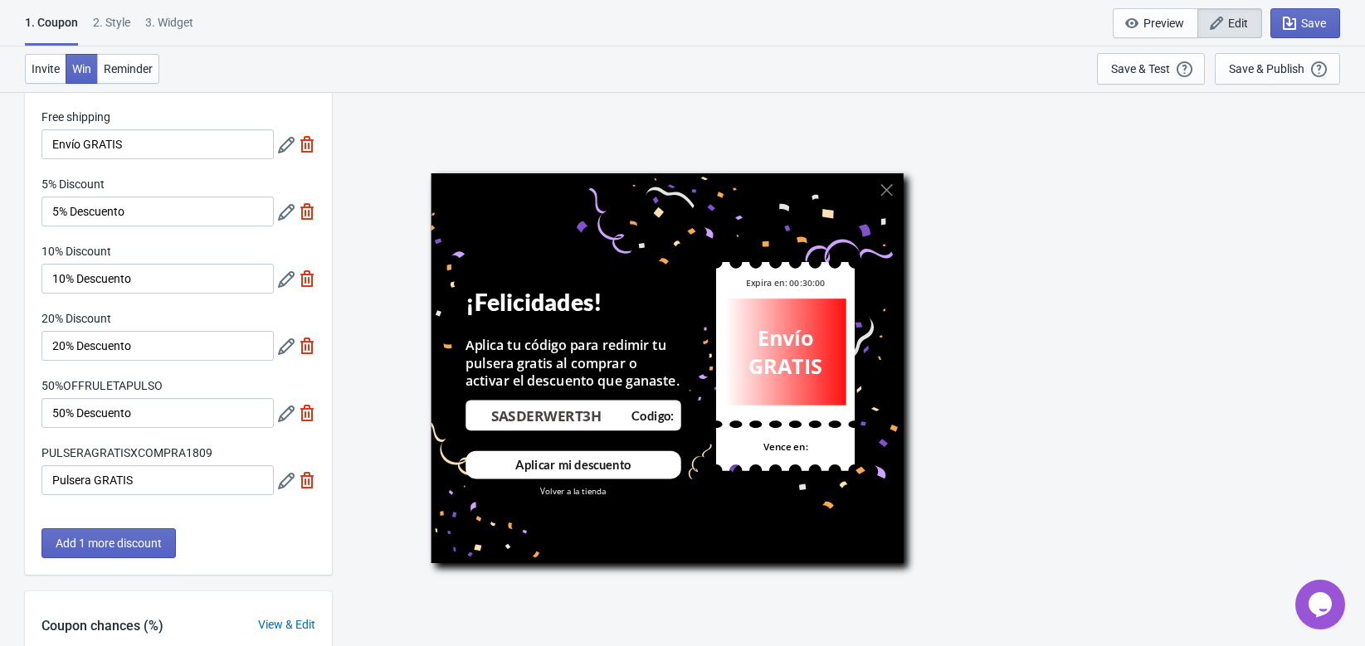
click at [163, 439] on div "Free shipping Envío GRATIS 5% Discount 5% Descuento 10% Discount 10% Descuento …" at bounding box center [178, 310] width 307 height 403
click at [284, 491] on div at bounding box center [296, 481] width 37 height 30
click at [282, 483] on icon at bounding box center [286, 481] width 17 height 17
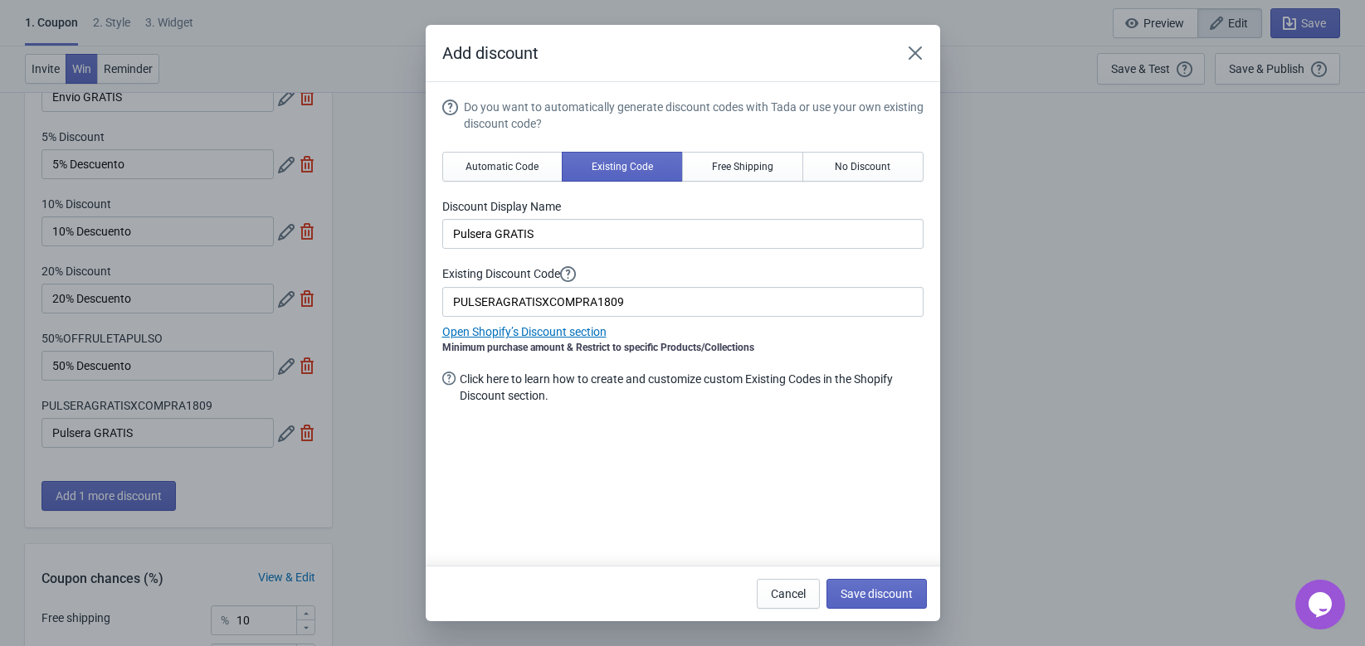
scroll to position [0, 0]
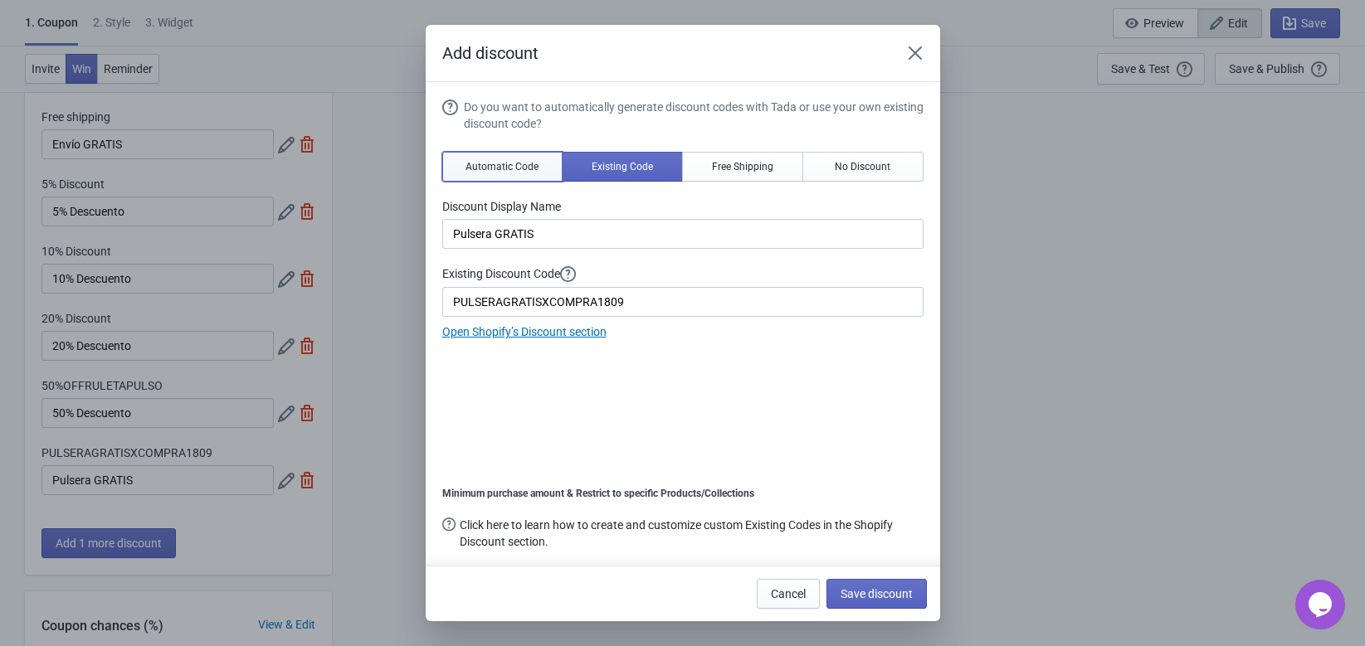
click at [526, 162] on span "Automatic Code" at bounding box center [502, 166] width 73 height 13
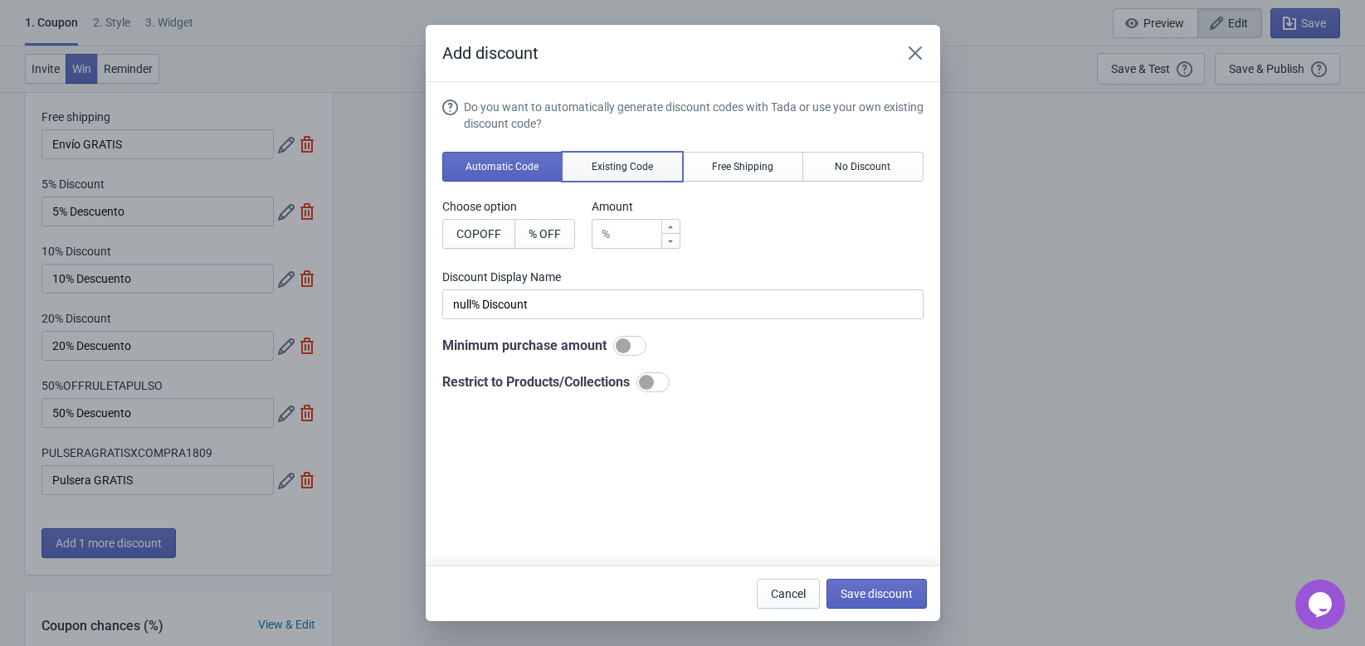
click at [594, 168] on span "Existing Code" at bounding box center [622, 166] width 61 height 13
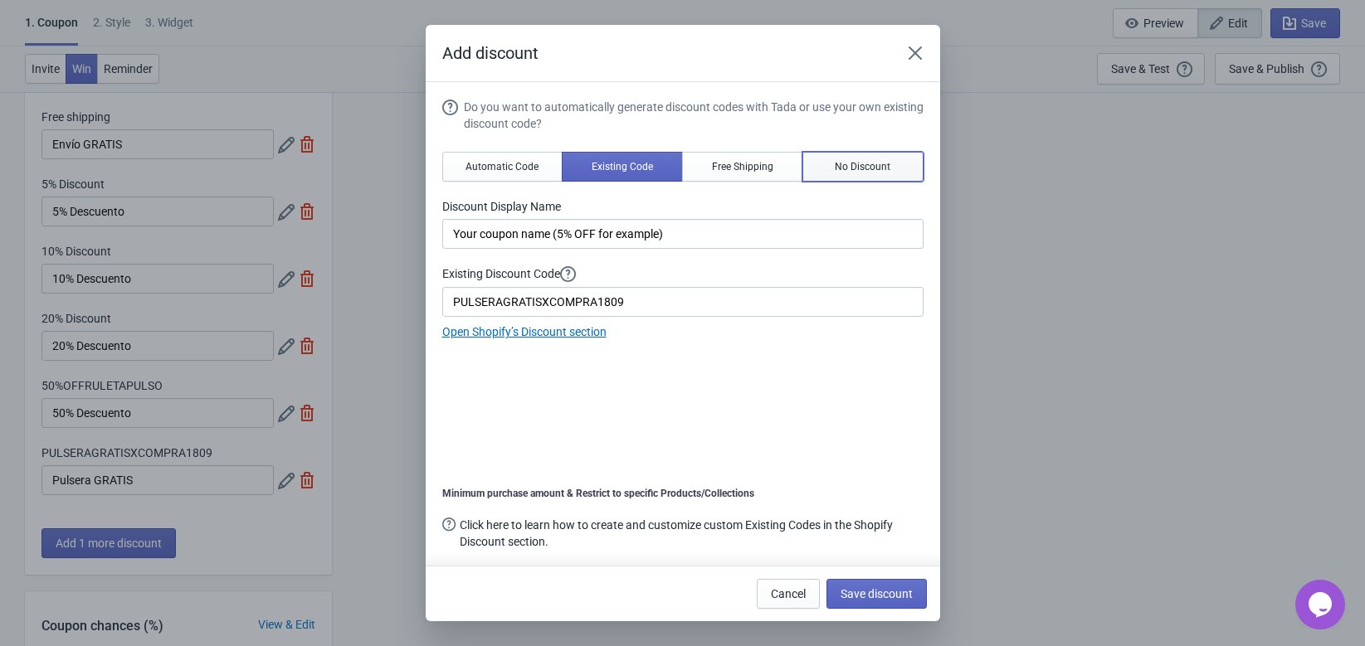
click at [856, 170] on span "No Discount" at bounding box center [863, 166] width 56 height 13
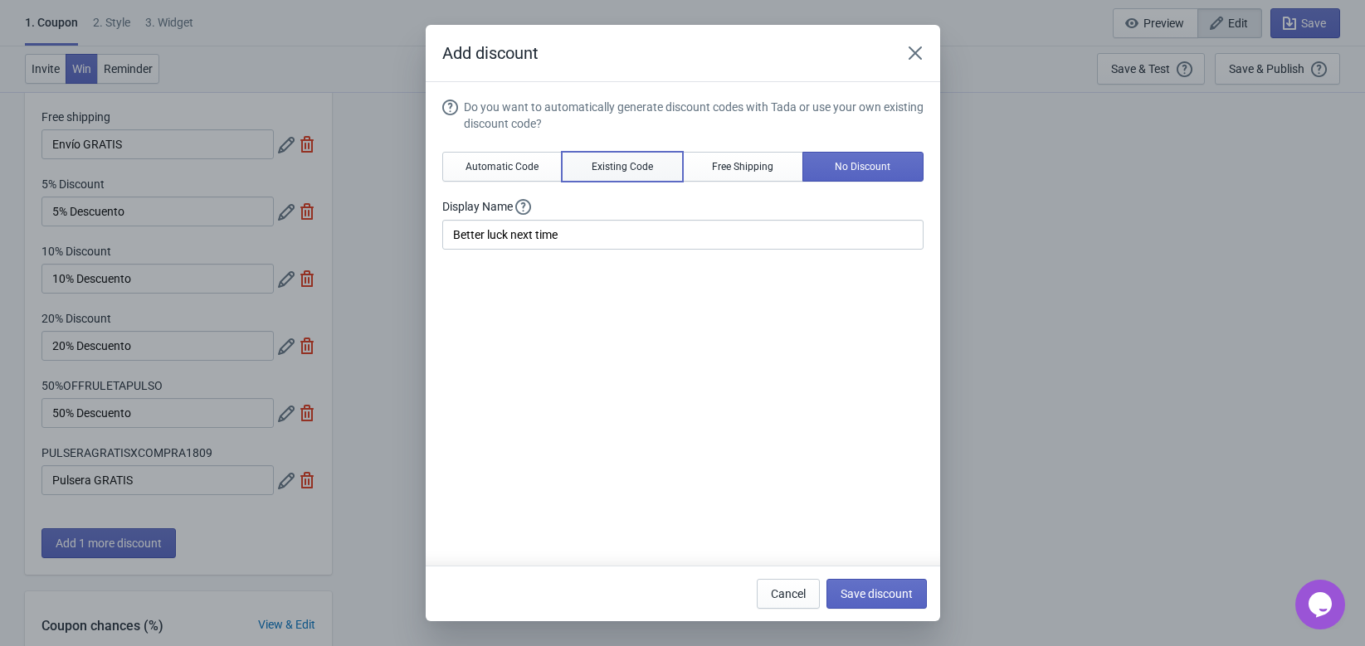
click at [594, 154] on button "Existing Code" at bounding box center [622, 167] width 121 height 30
type input "Your coupon name (5% OFF for example)"
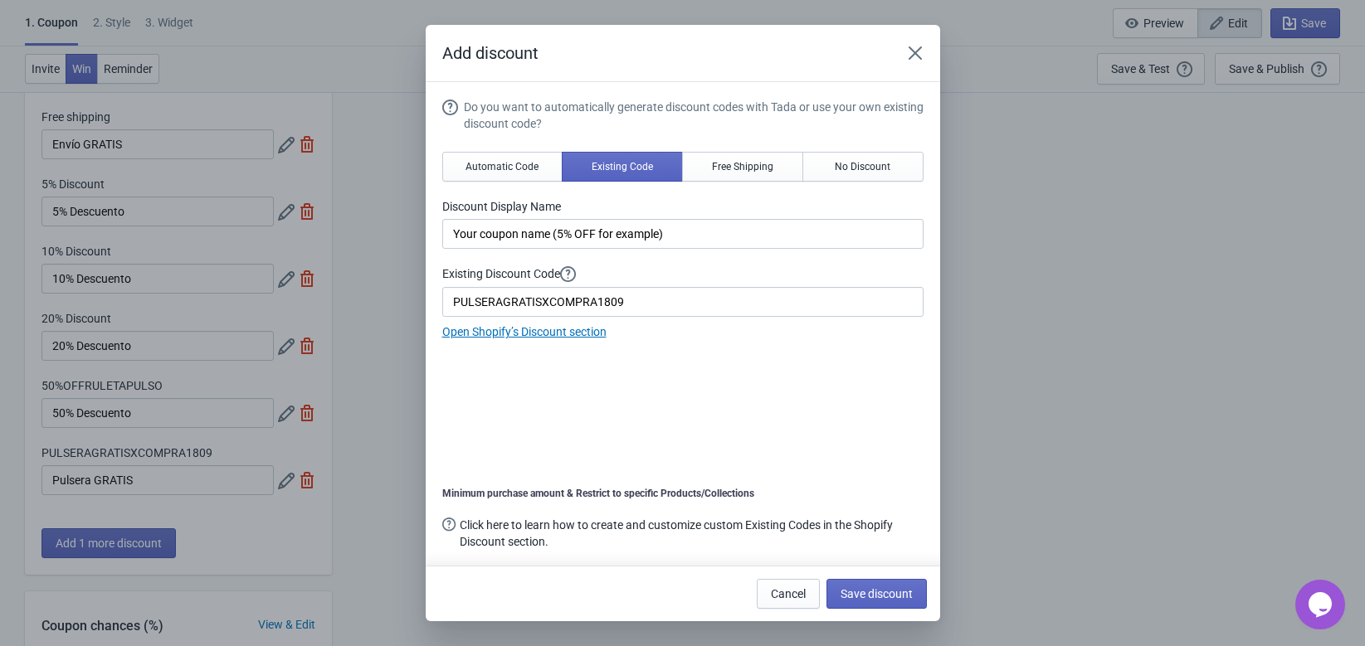
click at [496, 325] on link "Open Shopify’s Discount section" at bounding box center [524, 331] width 164 height 13
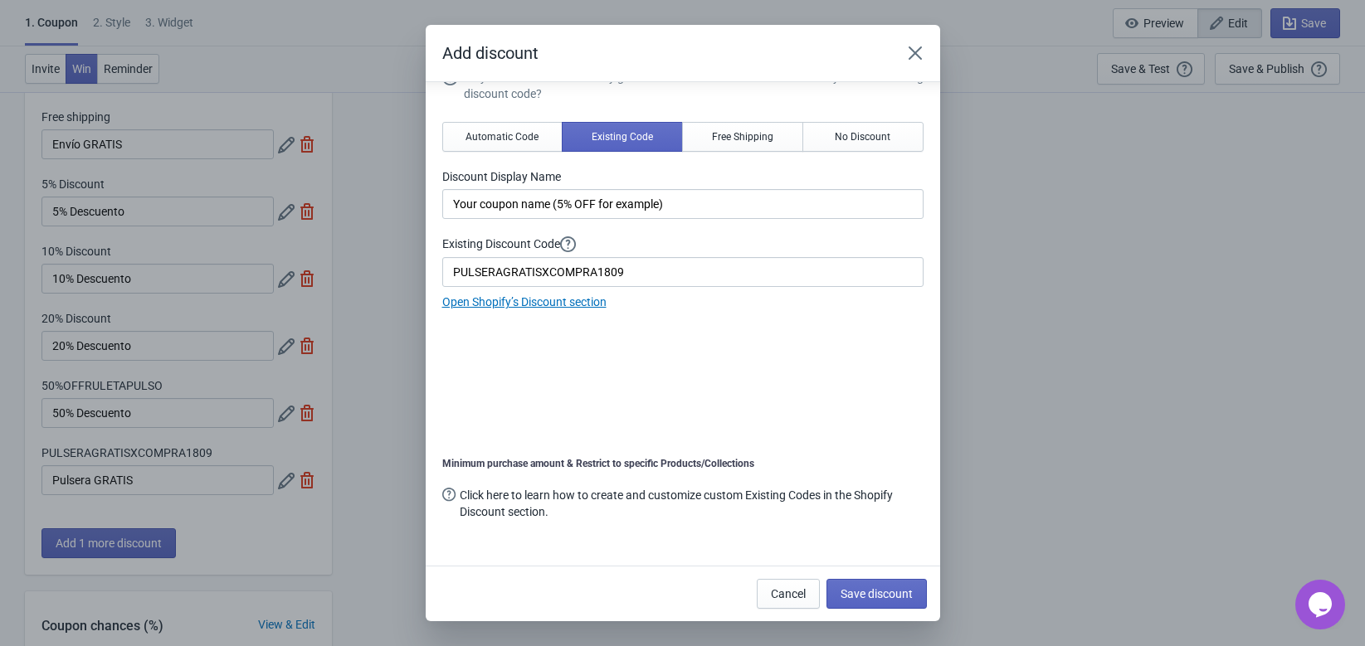
click at [792, 498] on div "Click here to learn how to create and customize custom Existing Codes in the Sh…" at bounding box center [691, 503] width 463 height 33
click at [637, 383] on div "Do you want to automatically generate discount codes with Tada or use your own …" at bounding box center [682, 311] width 481 height 484
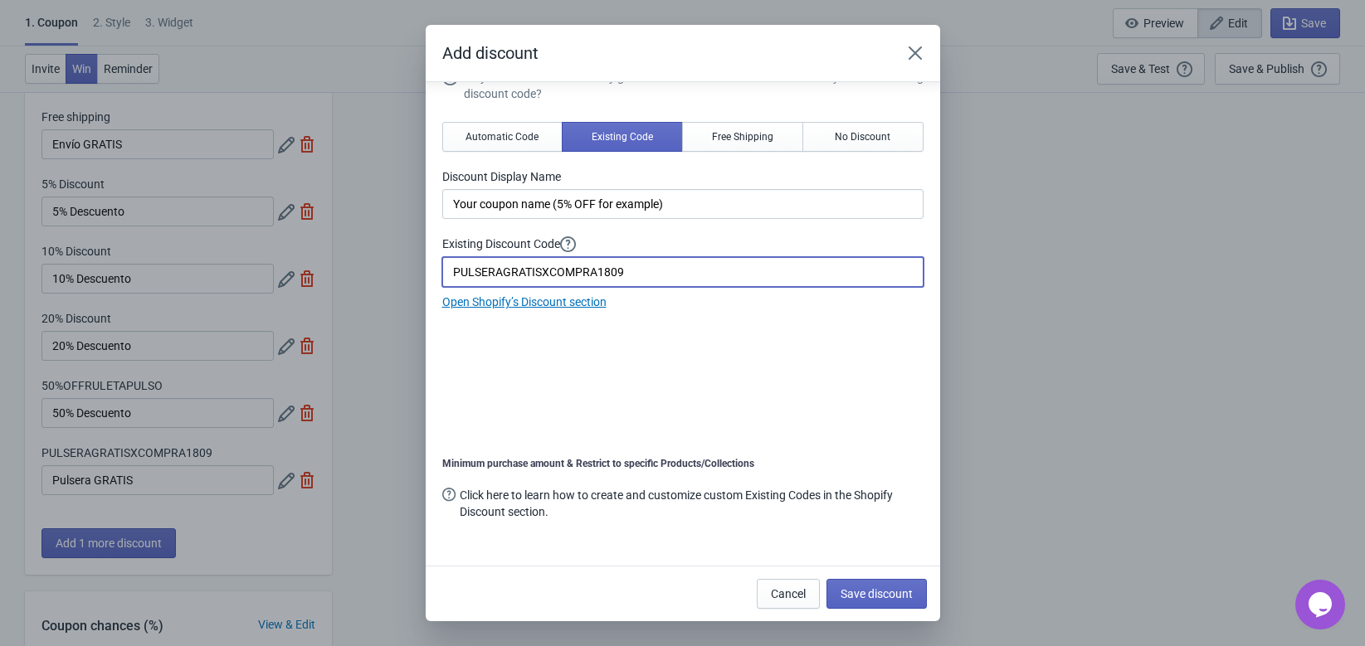
click at [650, 264] on input "PULSERAGRATISXCOMPRA1809" at bounding box center [682, 272] width 481 height 30
drag, startPoint x: 645, startPoint y: 275, endPoint x: 288, endPoint y: 261, distance: 357.1
click at [288, 261] on div "Add discount Do you want to automatically generate discount codes with Tada or …" at bounding box center [682, 323] width 1365 height 597
paste input "https://www.pulsocol.com/discount/PULSERAGRATISXCOMPRA1809"
type input "https://www.pulsocol.com/discount/PULSERAGRATISXCOMPRA1809"
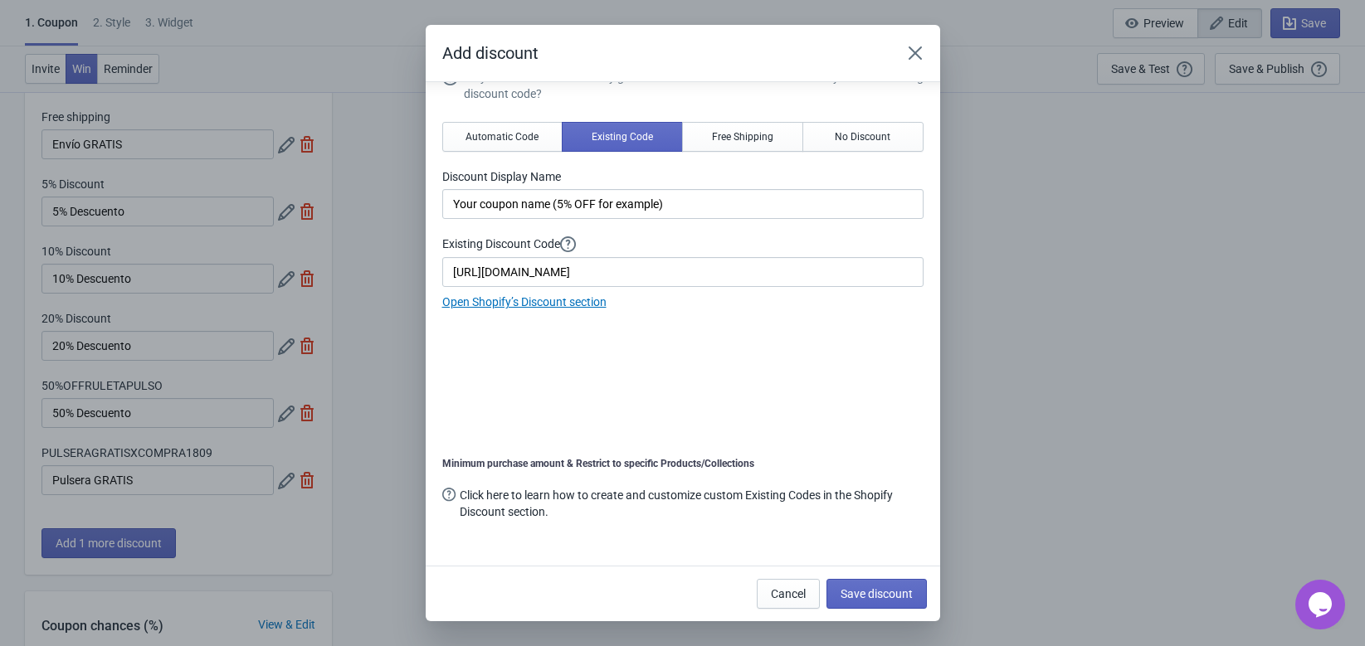
click at [899, 433] on div "Do you want to automatically generate discount codes with Tada or use your own …" at bounding box center [682, 311] width 481 height 484
click at [870, 585] on button "Save discount" at bounding box center [876, 594] width 100 height 30
type input "Your coupon name (5% OFF for example)"
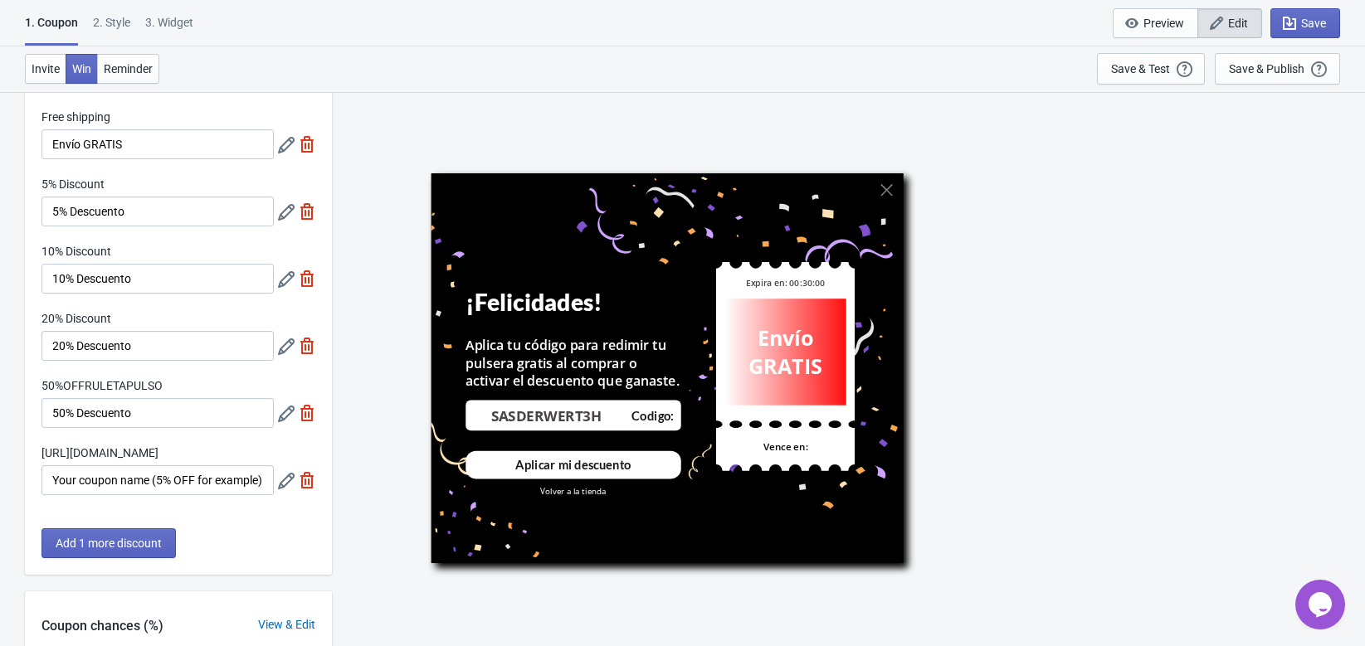
click at [281, 490] on icon at bounding box center [286, 481] width 17 height 17
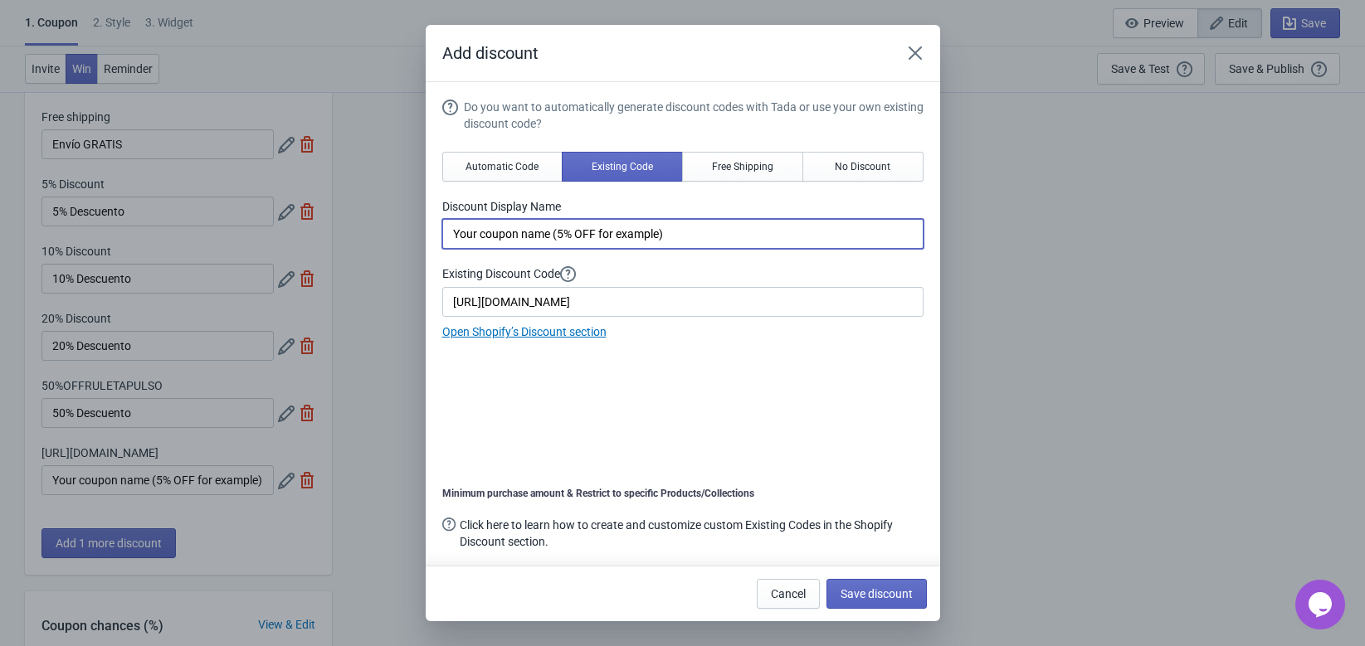
drag, startPoint x: 719, startPoint y: 230, endPoint x: 375, endPoint y: 228, distance: 344.4
click at [375, 228] on div "Add discount Do you want to automatically generate discount codes with Tada or …" at bounding box center [682, 323] width 1365 height 597
type input "Pulsera GRATIS"
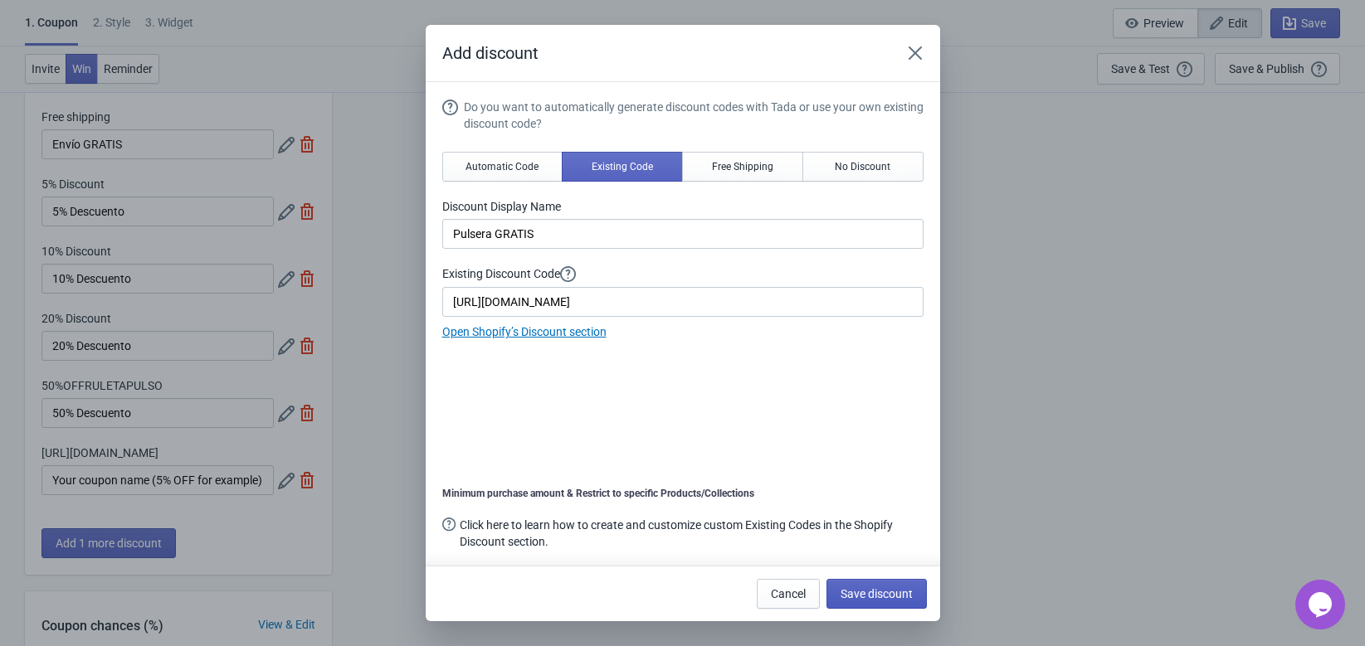
click at [860, 581] on button "Save discount" at bounding box center [876, 594] width 100 height 30
type input "Pulsera GRATIS"
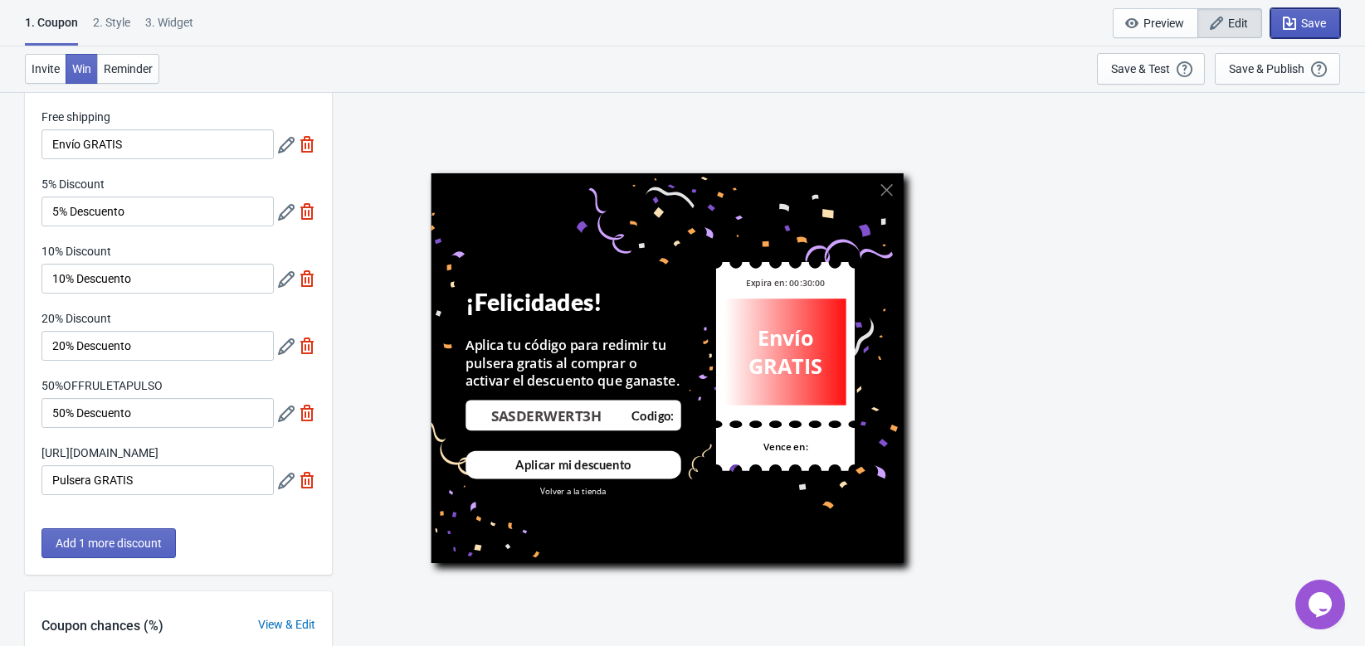
click at [1314, 22] on span "Save" at bounding box center [1313, 23] width 25 height 13
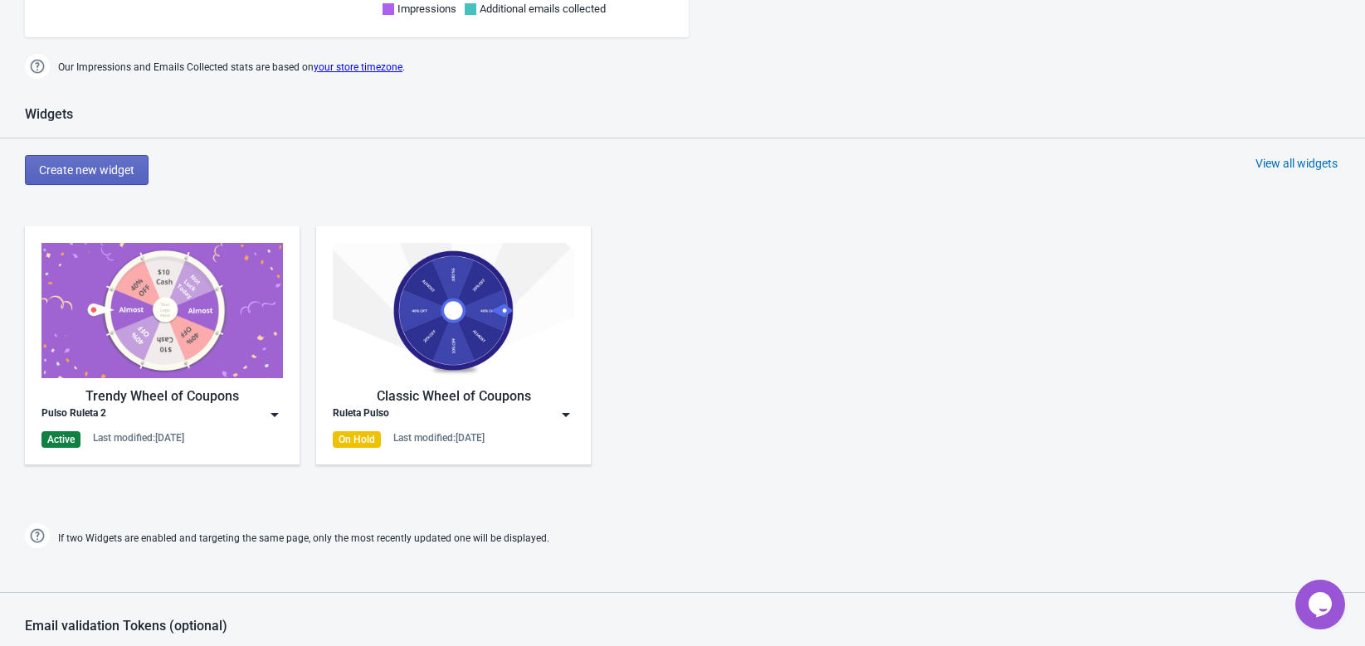
scroll to position [629, 0]
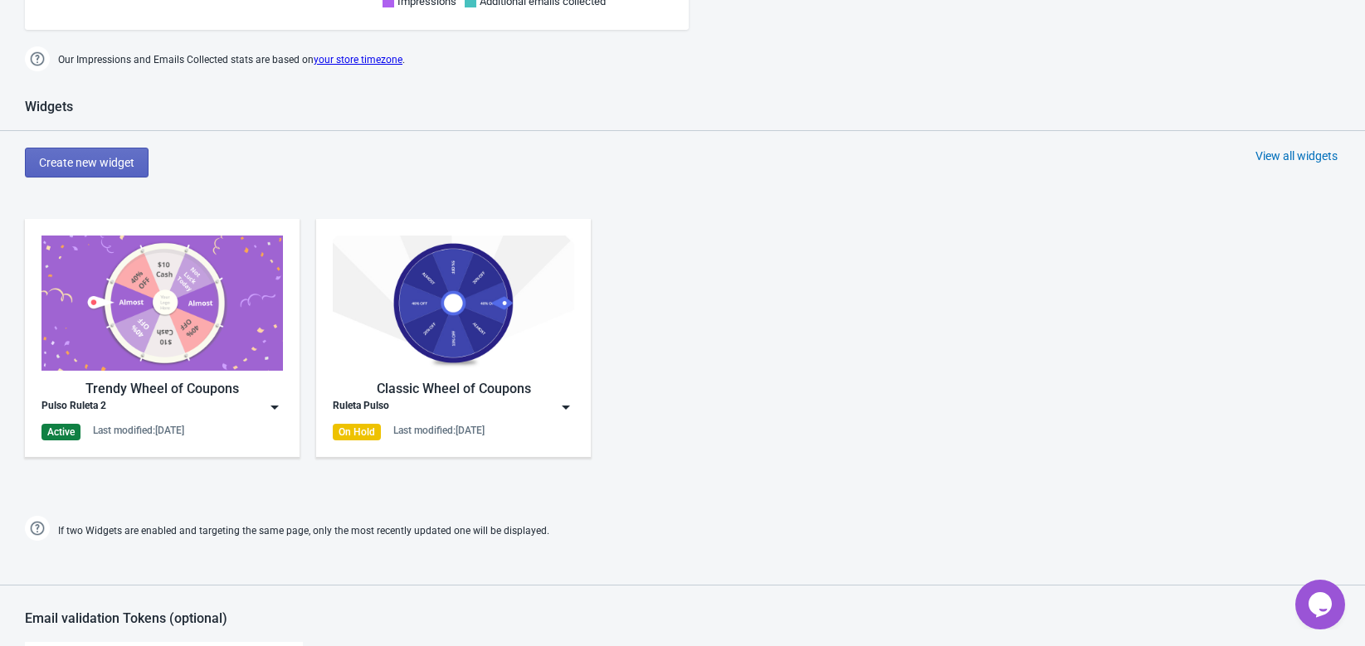
click at [237, 396] on div "Trendy Wheel of Coupons" at bounding box center [161, 389] width 241 height 20
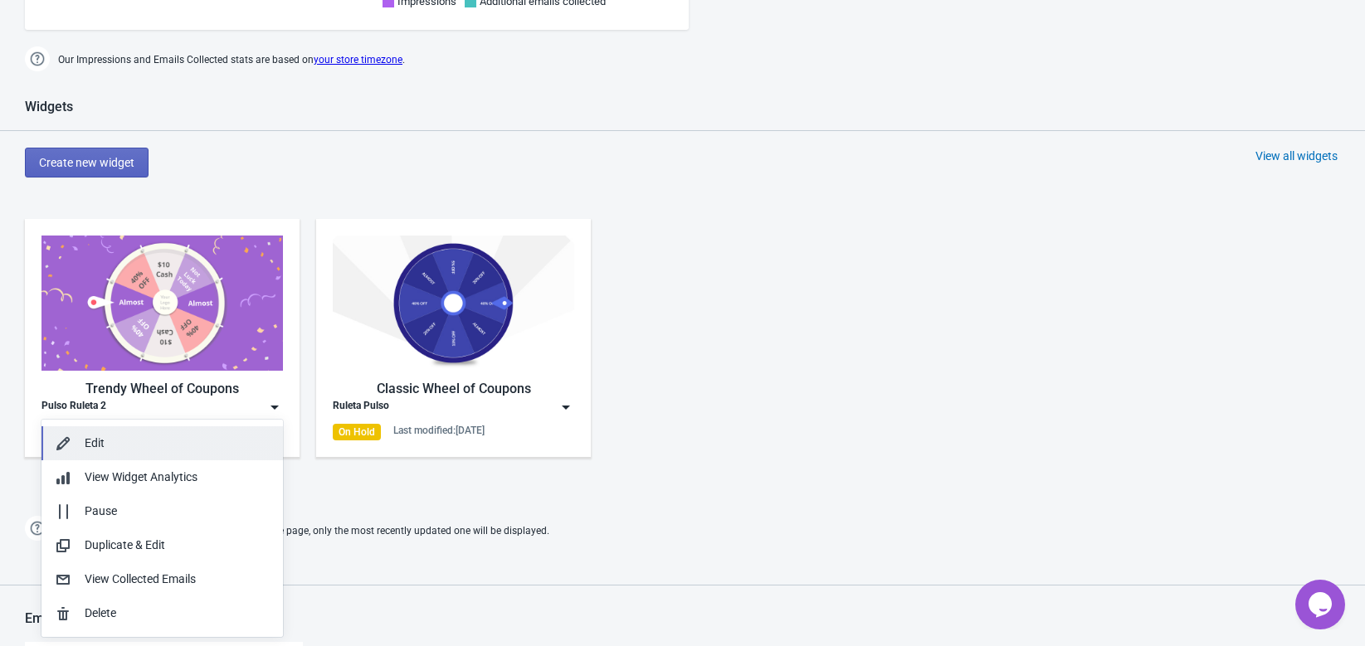
click at [127, 441] on div "Edit" at bounding box center [177, 443] width 185 height 17
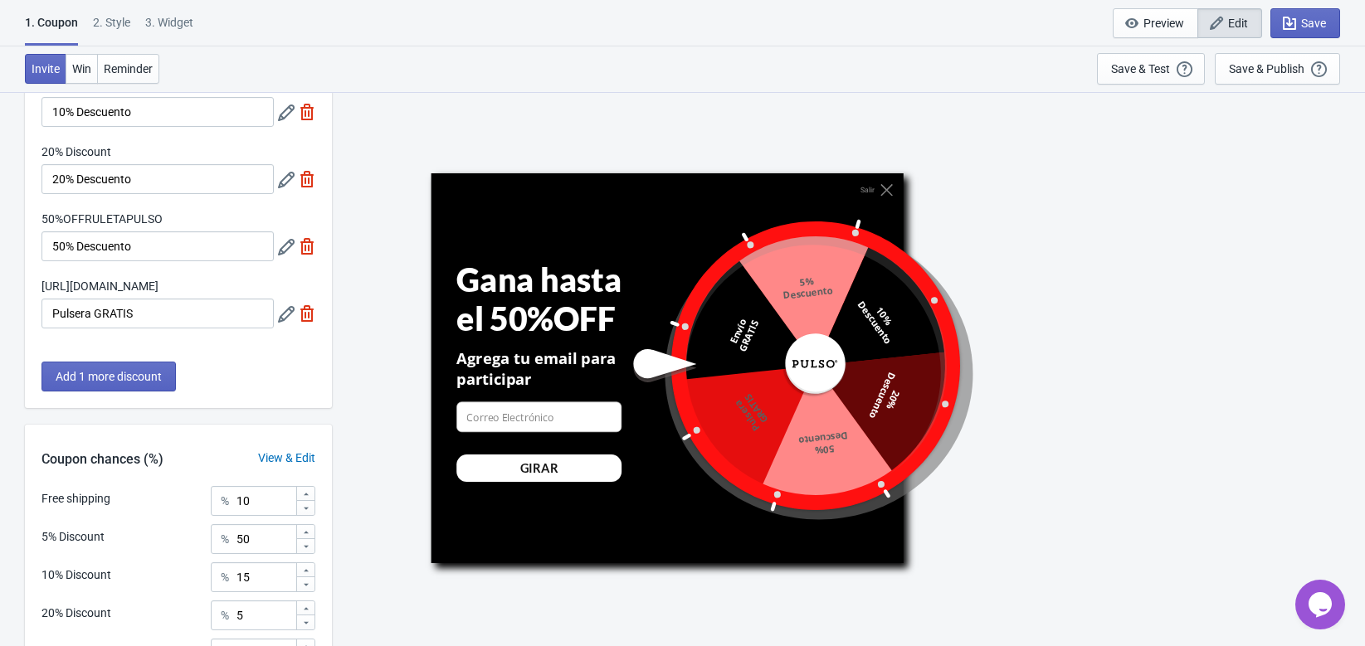
scroll to position [239, 0]
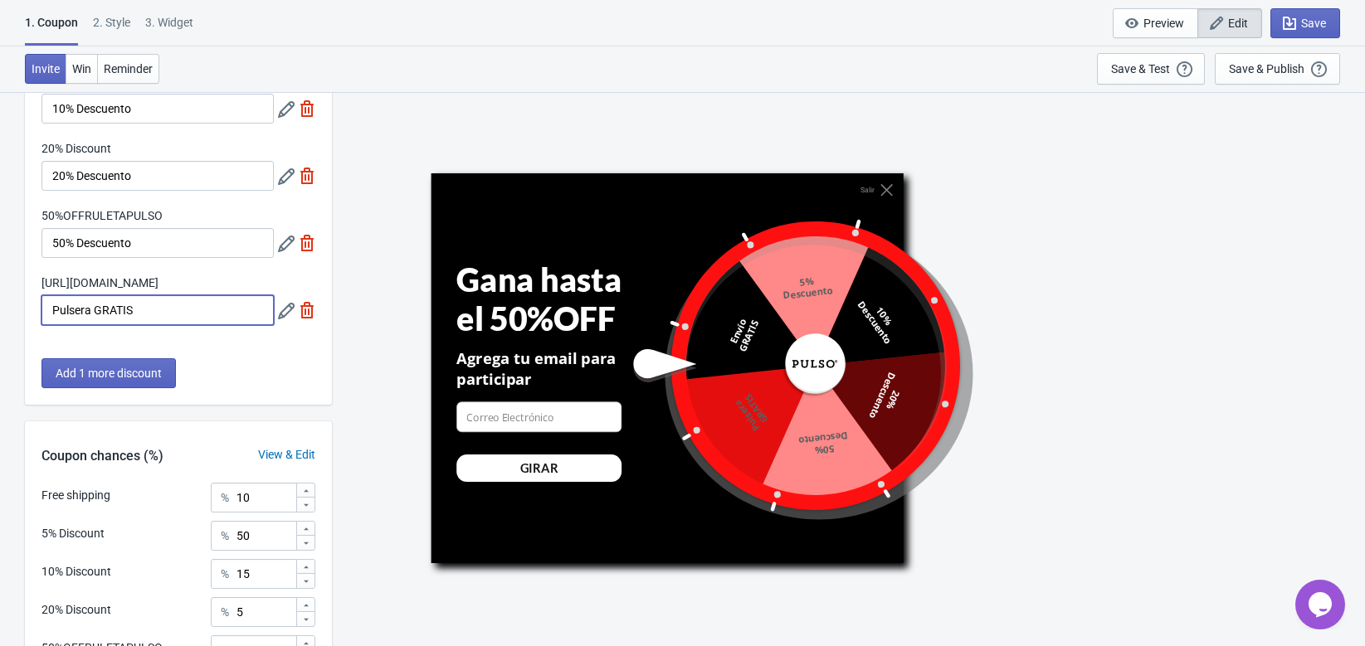
click at [217, 325] on input "Pulsera GRATIS" at bounding box center [157, 310] width 232 height 30
click at [330, 283] on div "Free shipping Envío GRATIS 5% Discount 5% Descuento 10% Discount 10% Descuento …" at bounding box center [178, 140] width 307 height 403
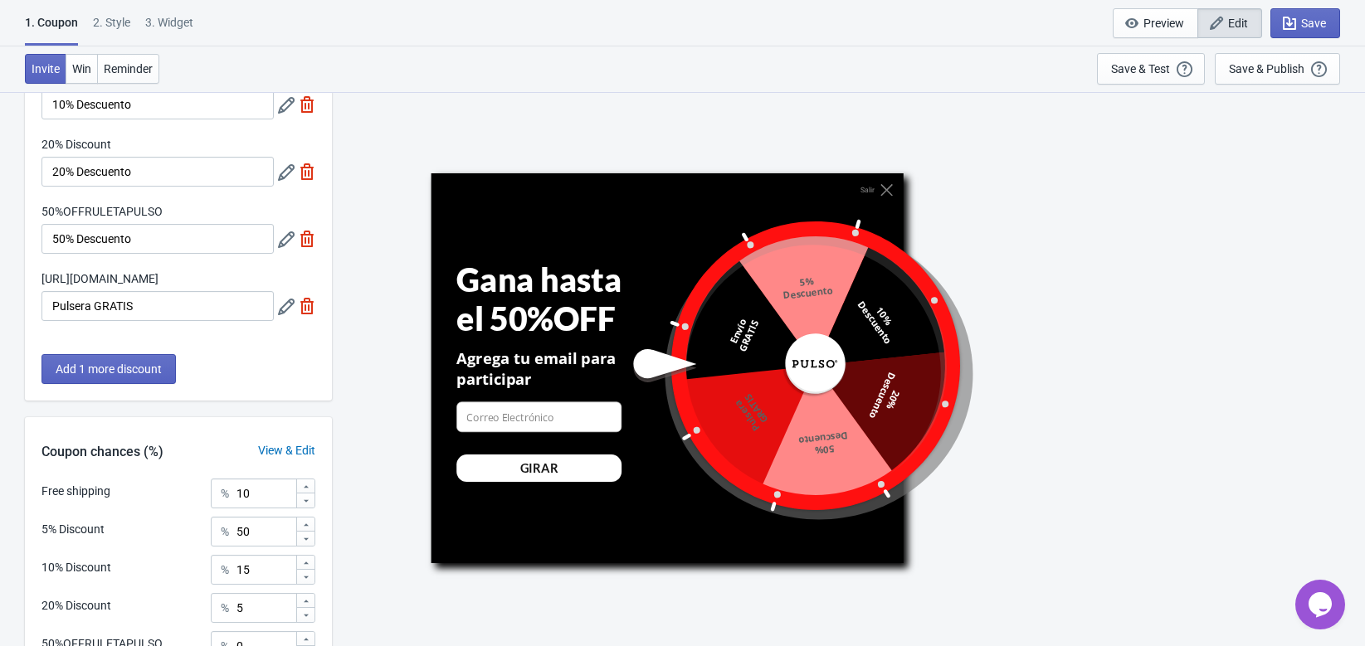
scroll to position [244, 0]
click at [285, 314] on icon at bounding box center [286, 306] width 17 height 17
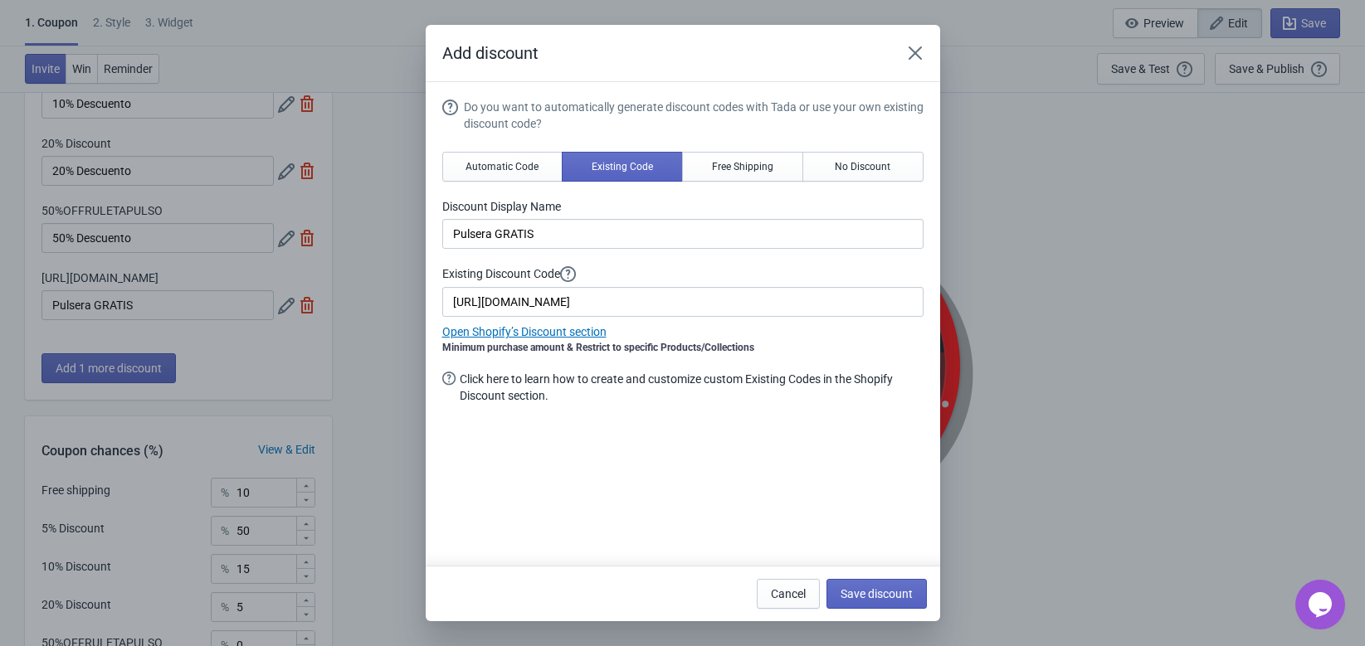
scroll to position [0, 0]
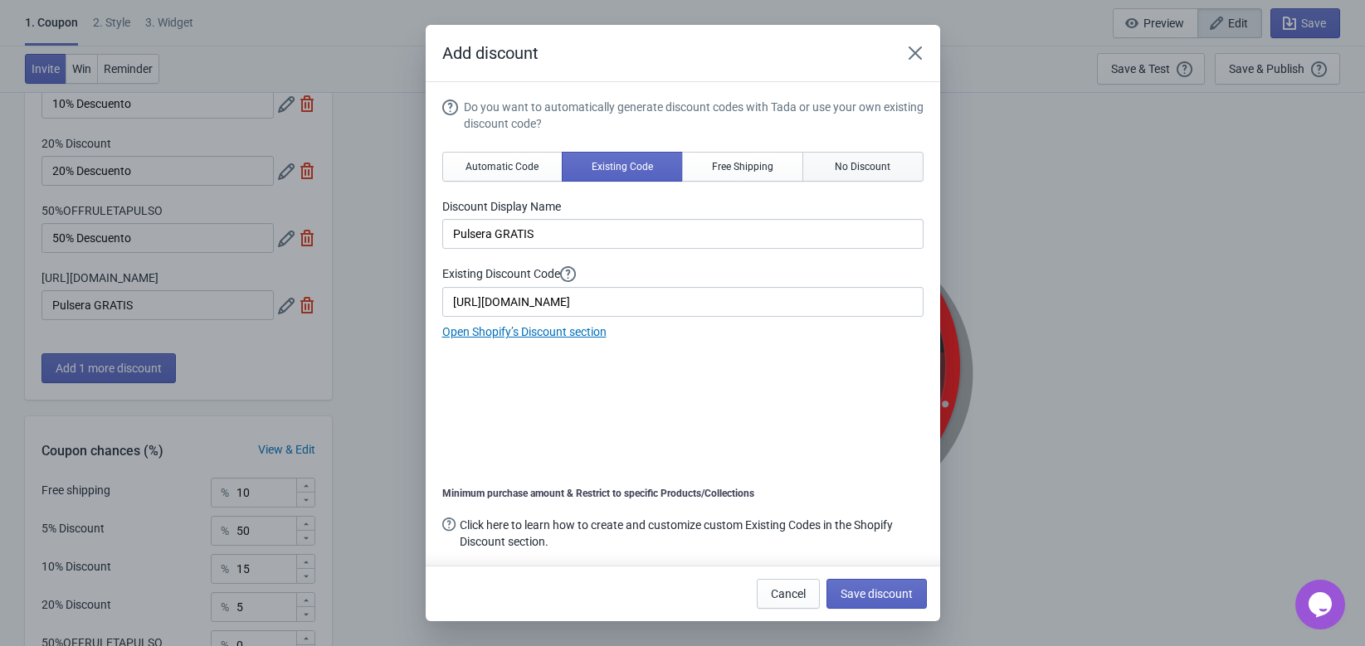
click at [872, 156] on button "No Discount" at bounding box center [862, 167] width 121 height 30
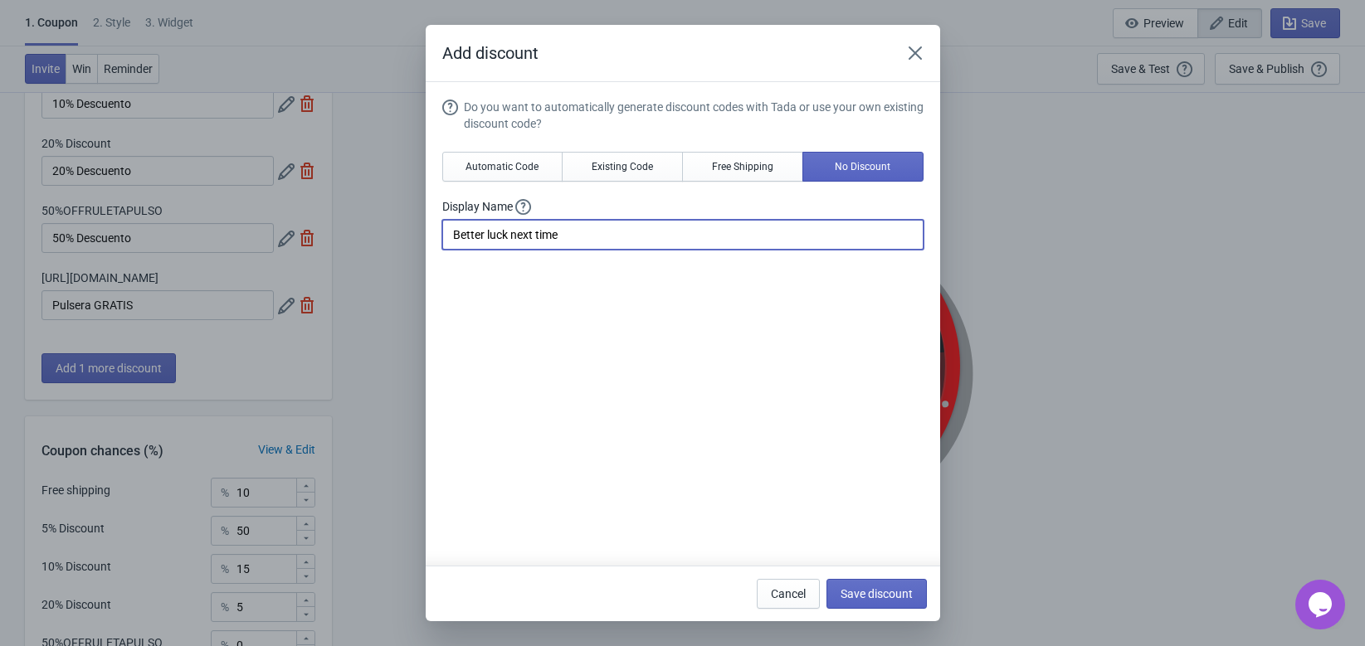
drag, startPoint x: 668, startPoint y: 224, endPoint x: 178, endPoint y: 234, distance: 490.5
click at [178, 234] on div "Add discount Do you want to automatically generate discount codes with Tada or …" at bounding box center [682, 323] width 1365 height 597
type input "Pulsera GRATIS"
click at [460, 313] on div "Do you want to automatically generate discount codes with Tada or use your own …" at bounding box center [682, 341] width 481 height 484
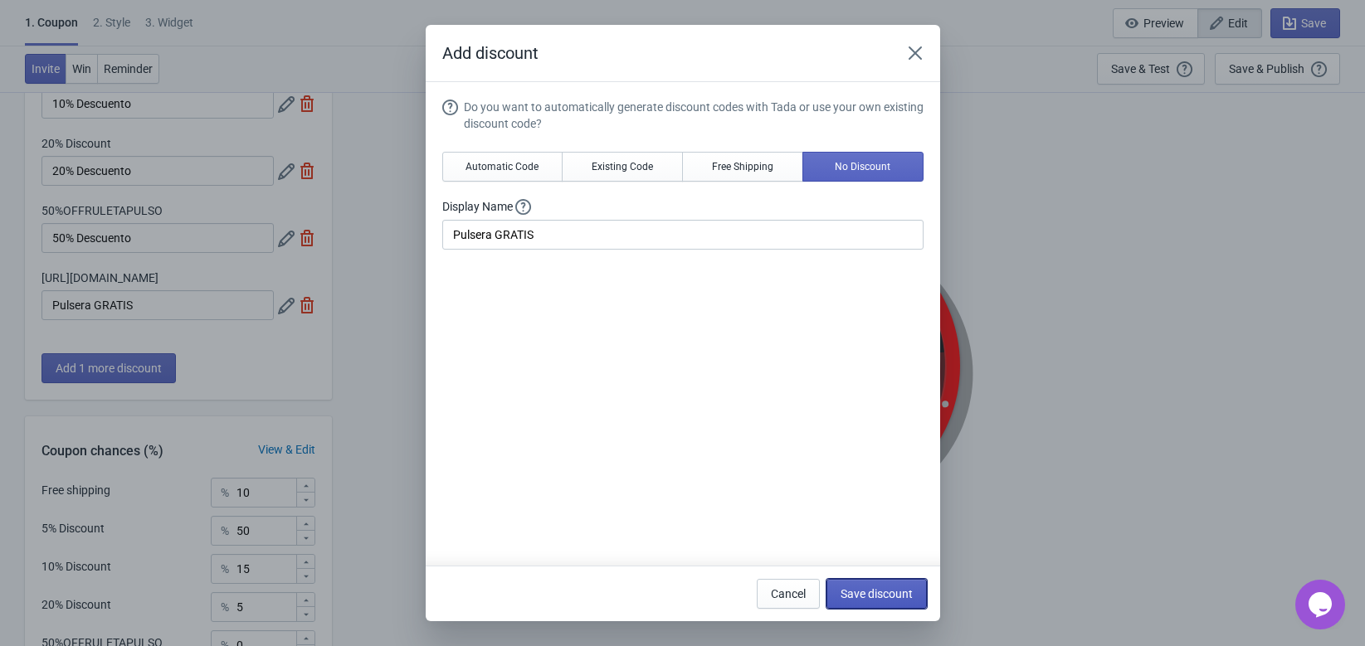
click at [897, 593] on span "Save discount" at bounding box center [877, 593] width 72 height 13
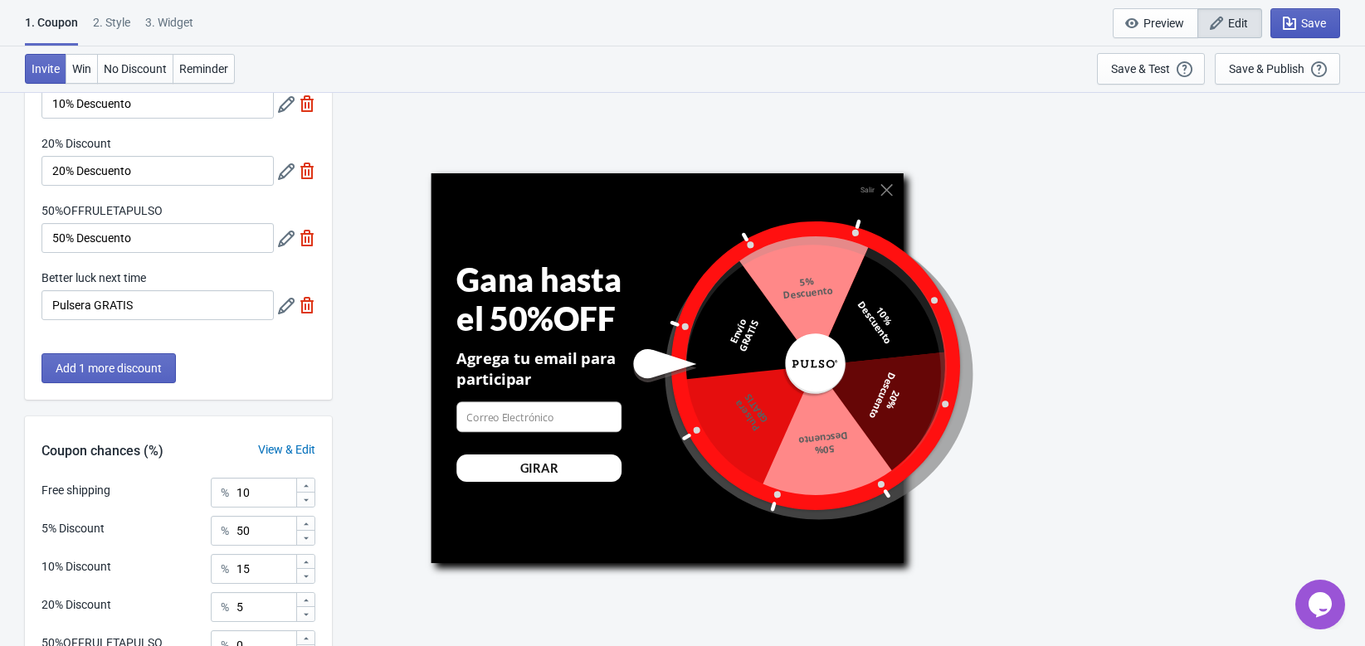
click at [1314, 32] on button "Save" at bounding box center [1305, 23] width 70 height 30
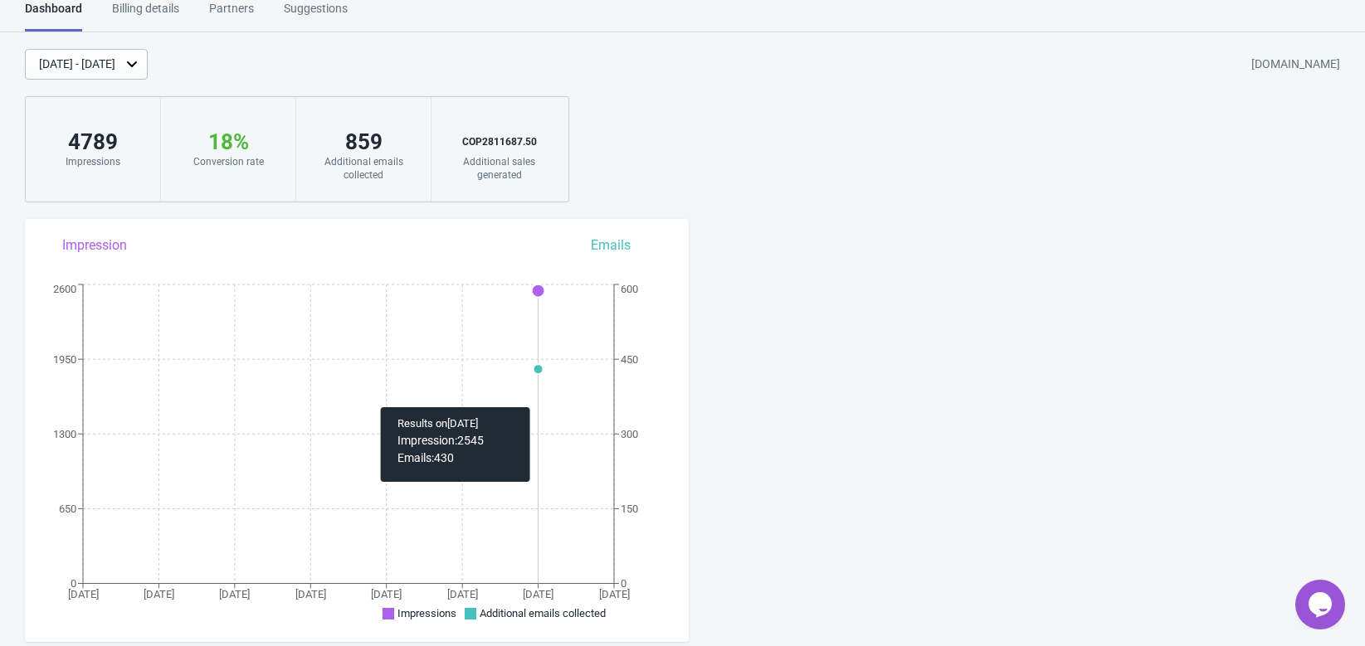
scroll to position [169, 0]
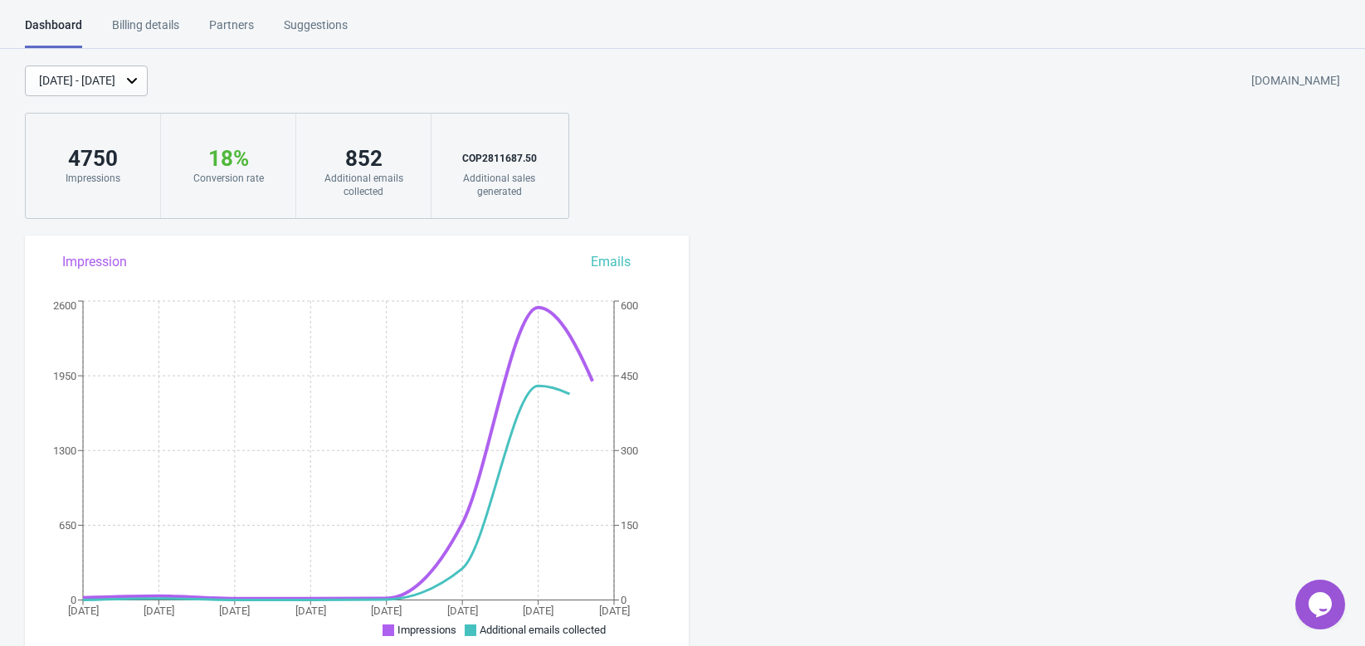
click at [336, 90] on div "Sep 11, 2025 - Sep 18, 2025 pulsorelojes.myshopify.com" at bounding box center [695, 81] width 1340 height 31
